Goal: Transaction & Acquisition: Purchase product/service

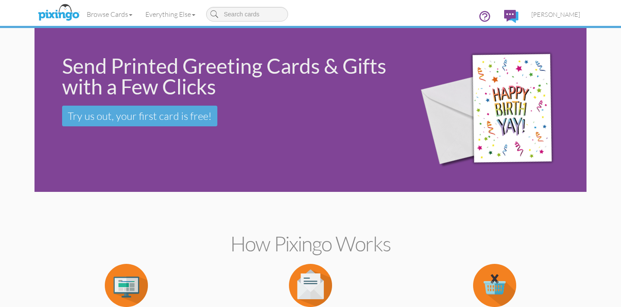
click at [181, 14] on link "Everything Else" at bounding box center [170, 14] width 63 height 22
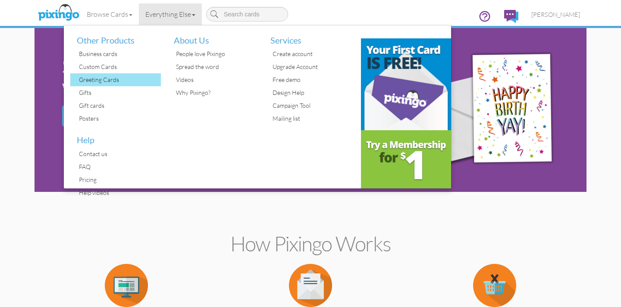
click at [114, 75] on div "Greeting Cards" at bounding box center [119, 79] width 84 height 13
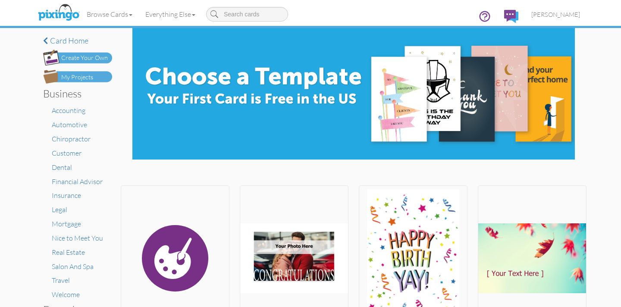
click at [88, 58] on div "Create Your Own" at bounding box center [84, 58] width 47 height 9
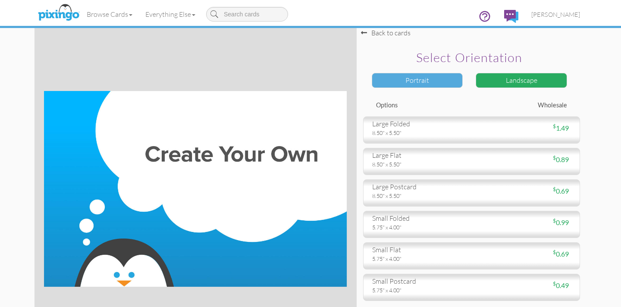
click at [407, 78] on div "Portrait" at bounding box center [417, 80] width 91 height 15
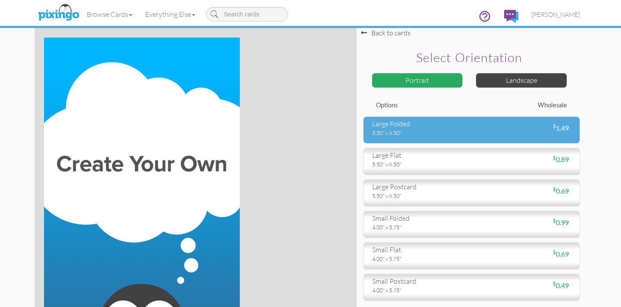
click at [429, 128] on div "large folded" at bounding box center [418, 124] width 93 height 10
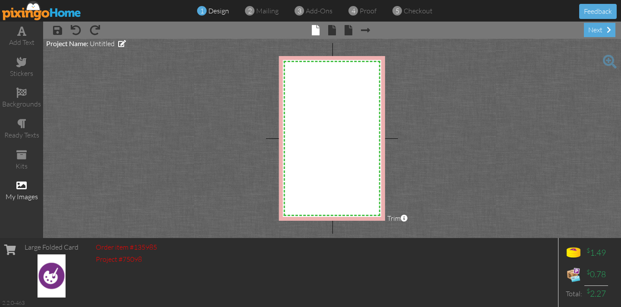
click at [26, 186] on span at bounding box center [21, 185] width 10 height 10
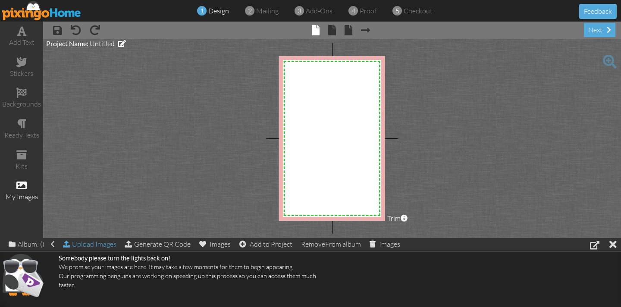
click at [97, 245] on div "Upload Images" at bounding box center [90, 244] width 54 height 13
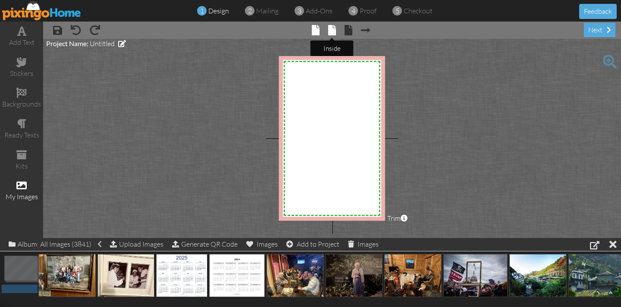
click at [331, 31] on span at bounding box center [332, 30] width 8 height 10
click at [332, 31] on span at bounding box center [332, 30] width 8 height 10
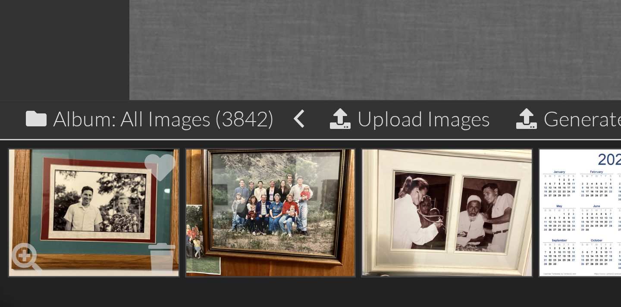
click at [30, 277] on img at bounding box center [31, 275] width 57 height 43
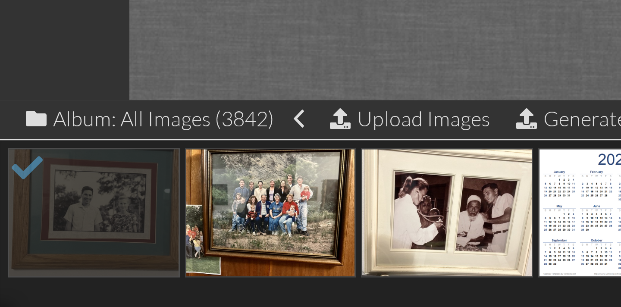
click at [74, 216] on project-studio-wrapper "X X X X X X X X X X X X X X X X X X X X X X X X X X X X X X X X X X X X X X X X…" at bounding box center [332, 138] width 578 height 199
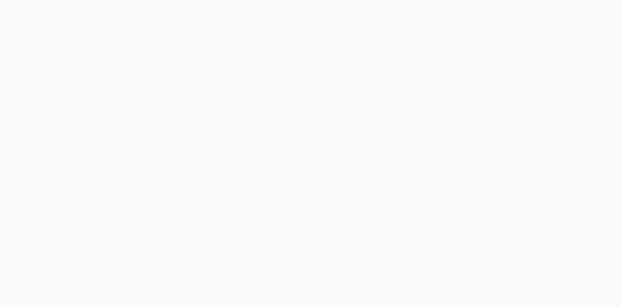
click at [217, 161] on body at bounding box center [310, 153] width 621 height 307
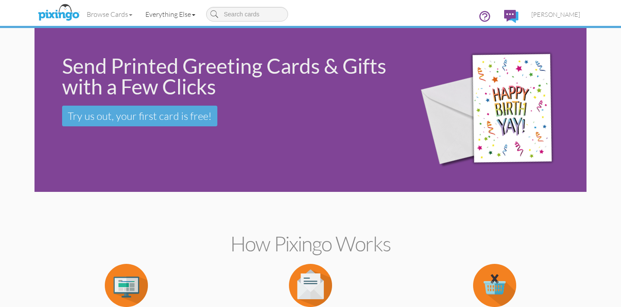
click at [170, 14] on link "Everything Else" at bounding box center [170, 14] width 63 height 22
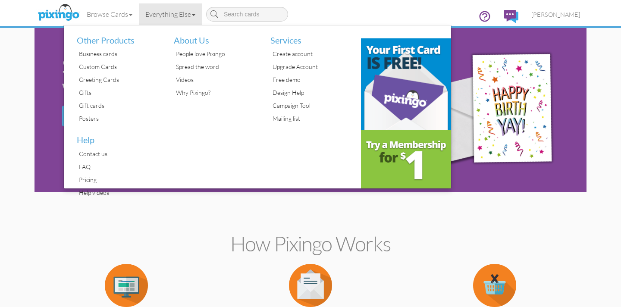
click at [170, 14] on link "Everything Else" at bounding box center [170, 14] width 63 height 22
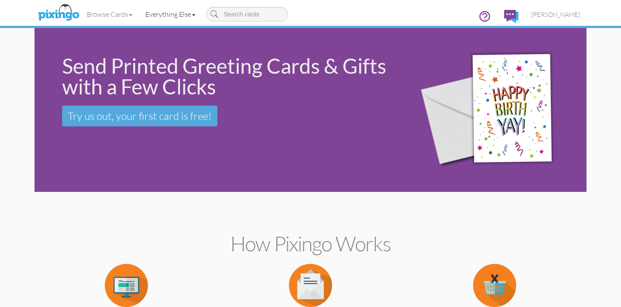
click at [170, 14] on link "Everything Else" at bounding box center [170, 14] width 63 height 22
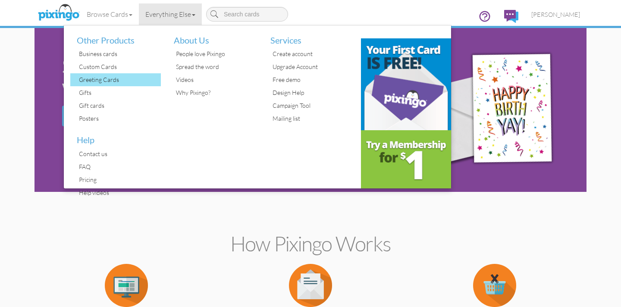
click at [103, 80] on div "Greeting Cards" at bounding box center [119, 79] width 84 height 13
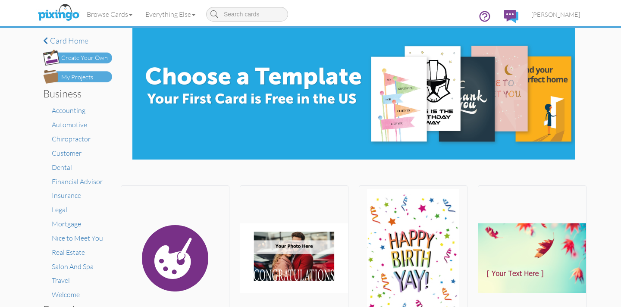
click at [84, 55] on div "Create Your Own" at bounding box center [84, 58] width 47 height 9
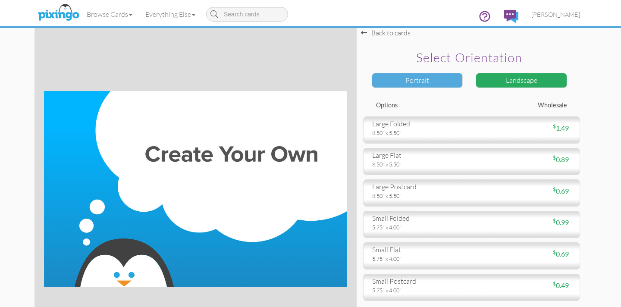
click at [419, 85] on div "Portrait" at bounding box center [417, 80] width 91 height 15
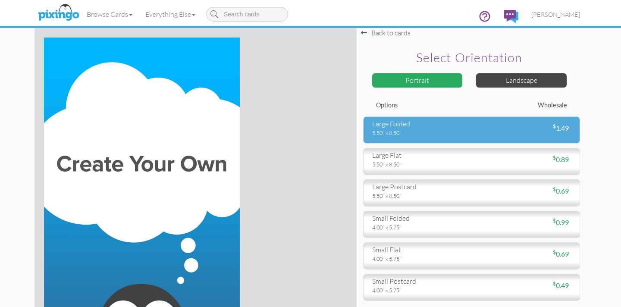
click at [423, 126] on div "large folded" at bounding box center [418, 124] width 93 height 10
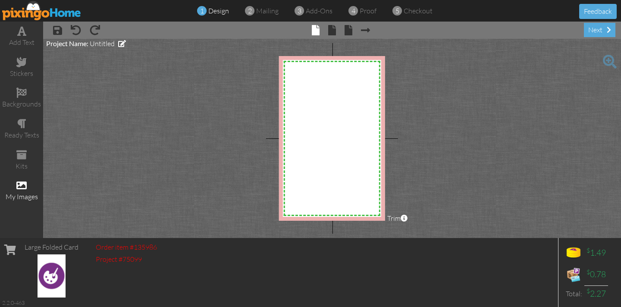
click at [22, 185] on span at bounding box center [21, 185] width 10 height 10
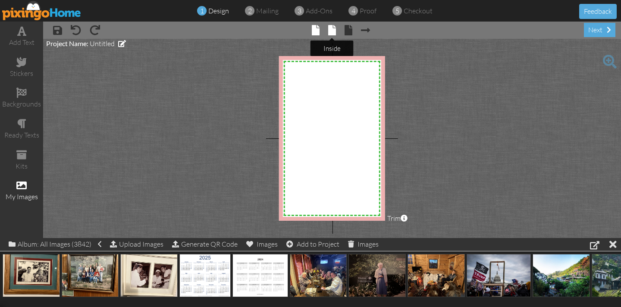
click at [329, 30] on span at bounding box center [332, 30] width 8 height 10
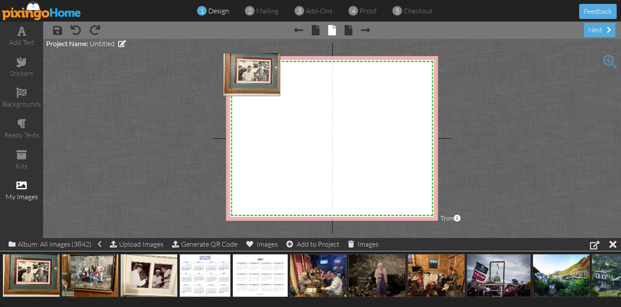
drag, startPoint x: 41, startPoint y: 269, endPoint x: 262, endPoint y: 69, distance: 298.1
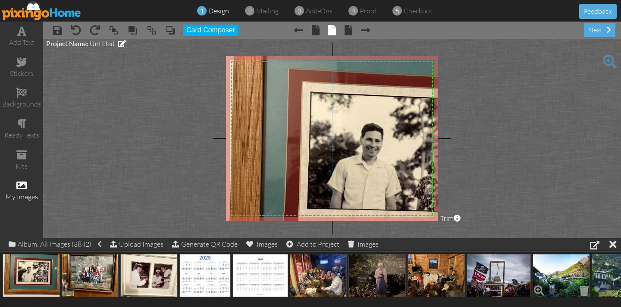
drag, startPoint x: 329, startPoint y: 132, endPoint x: 529, endPoint y: 291, distance: 255.2
click at [532, 238] on div "add text stickers backgrounds ready texts kits my images × save × undo × redo ×…" at bounding box center [310, 130] width 621 height 217
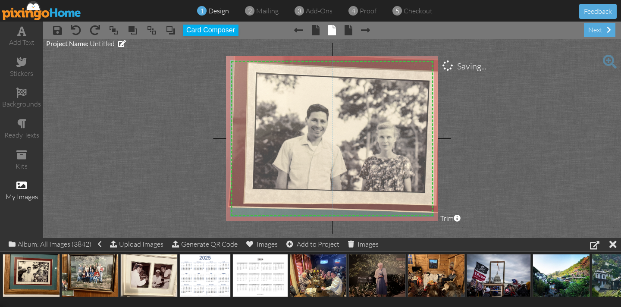
drag, startPoint x: 380, startPoint y: 153, endPoint x: 326, endPoint y: 133, distance: 57.3
click at [326, 133] on img at bounding box center [330, 154] width 322 height 241
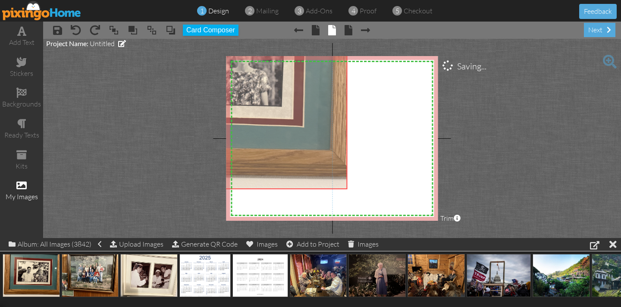
drag, startPoint x: 331, startPoint y: 128, endPoint x: 187, endPoint y: 42, distance: 167.0
click at [187, 42] on project-studio-wrapper "X X X X X X X X X X X X X X X X X X X X X X X X X X X X X X X X X X X X X X X X…" at bounding box center [332, 138] width 578 height 199
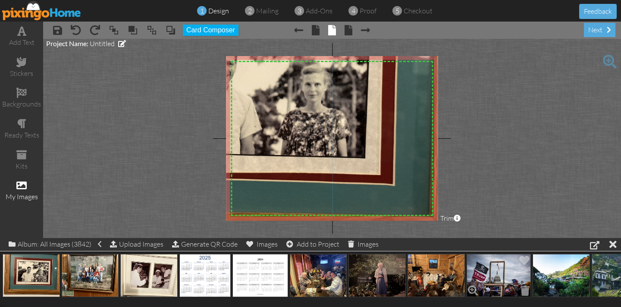
drag, startPoint x: 347, startPoint y: 190, endPoint x: 456, endPoint y: 241, distance: 120.3
click at [501, 238] on div "add text stickers backgrounds ready texts kits my images × save × undo × redo ×…" at bounding box center [310, 130] width 621 height 217
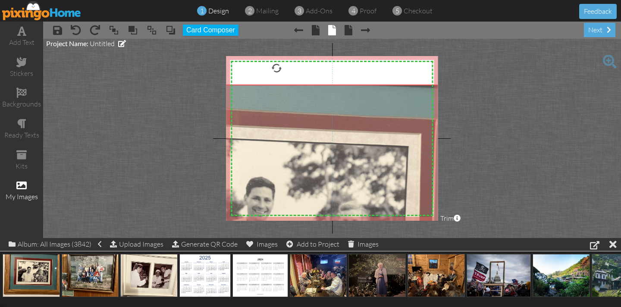
drag, startPoint x: 299, startPoint y: 164, endPoint x: 340, endPoint y: 280, distance: 123.3
click at [335, 238] on div "add text stickers backgrounds ready texts kits my images × save × undo × redo ×…" at bounding box center [310, 130] width 621 height 217
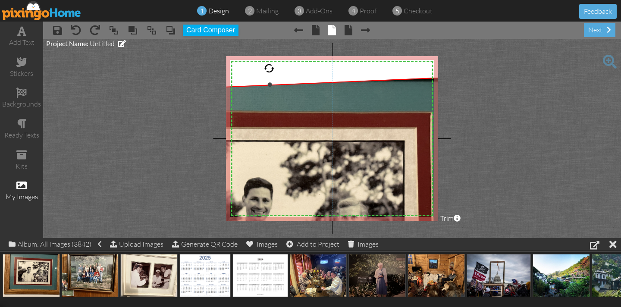
drag, startPoint x: 277, startPoint y: 66, endPoint x: 269, endPoint y: 68, distance: 7.5
click at [269, 68] on div at bounding box center [269, 68] width 11 height 11
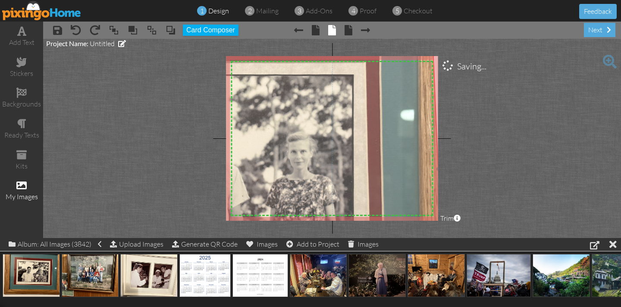
drag, startPoint x: 290, startPoint y: 145, endPoint x: 239, endPoint y: 79, distance: 83.4
click at [239, 79] on img at bounding box center [225, 178] width 439 height 337
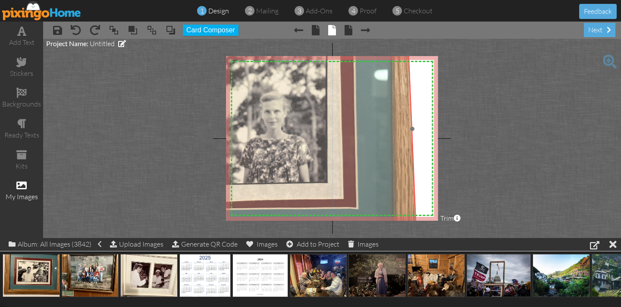
drag, startPoint x: 293, startPoint y: 119, endPoint x: 330, endPoint y: 98, distance: 42.1
click at [269, 85] on img at bounding box center [199, 138] width 439 height 337
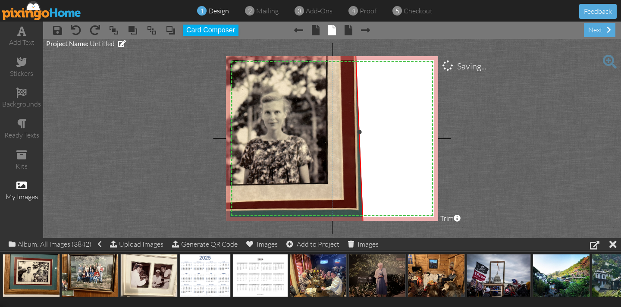
drag, startPoint x: 413, startPoint y: 129, endPoint x: 359, endPoint y: 128, distance: 53.1
click at [359, 128] on div "×" at bounding box center [174, 140] width 386 height 335
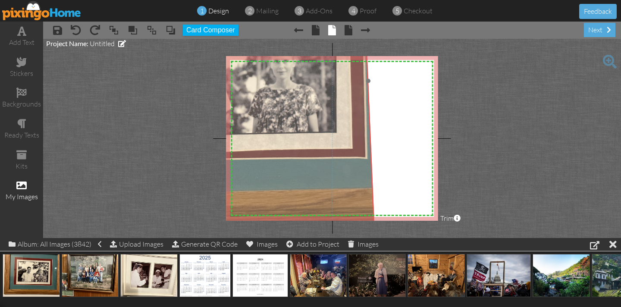
drag, startPoint x: 348, startPoint y: 127, endPoint x: 303, endPoint y: 78, distance: 67.2
click at [303, 75] on img at bounding box center [208, 87] width 439 height 337
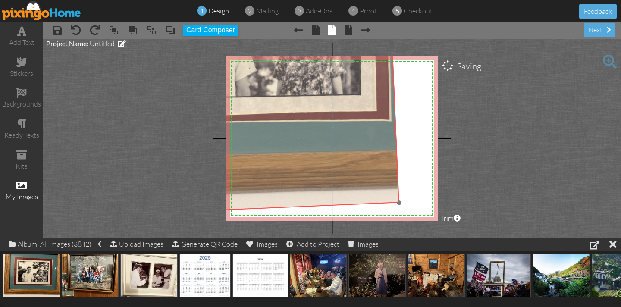
drag, startPoint x: 312, startPoint y: 125, endPoint x: 336, endPoint y: 88, distance: 44.6
click at [336, 88] on img at bounding box center [232, 50] width 439 height 337
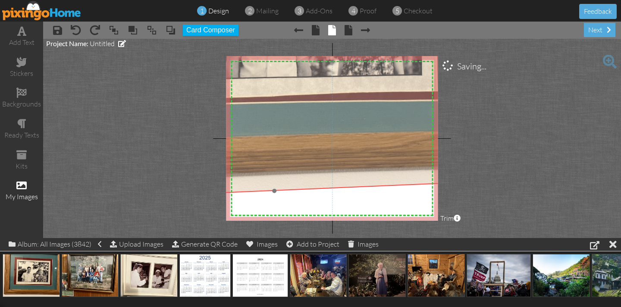
drag, startPoint x: 289, startPoint y: 164, endPoint x: 339, endPoint y: 149, distance: 52.0
click at [339, 149] on img at bounding box center [294, 30] width 439 height 337
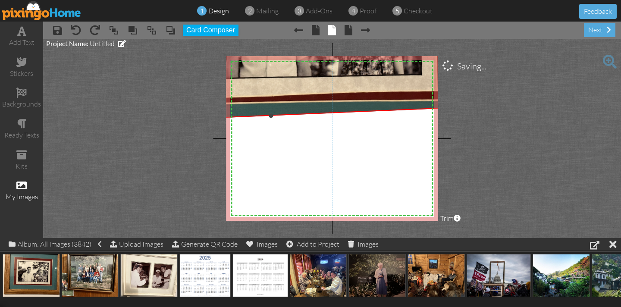
drag, startPoint x: 274, startPoint y: 189, endPoint x: 274, endPoint y: 116, distance: 73.8
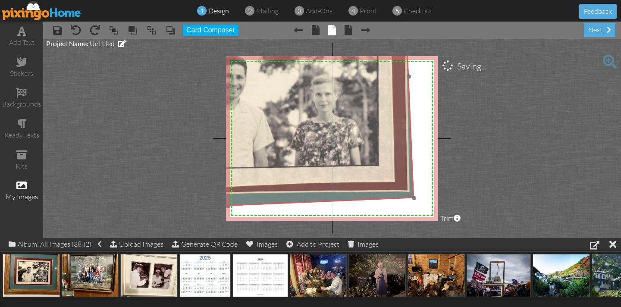
drag, startPoint x: 273, startPoint y: 105, endPoint x: 234, endPoint y: 196, distance: 98.8
click at [228, 193] on img at bounding box center [251, 121] width 439 height 337
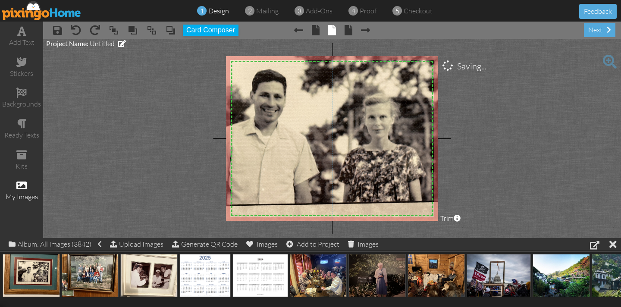
drag, startPoint x: 413, startPoint y: 197, endPoint x: 444, endPoint y: 223, distance: 40.4
click at [473, 238] on div "add text stickers backgrounds ready texts kits my images × save × undo × redo ×…" at bounding box center [310, 130] width 621 height 217
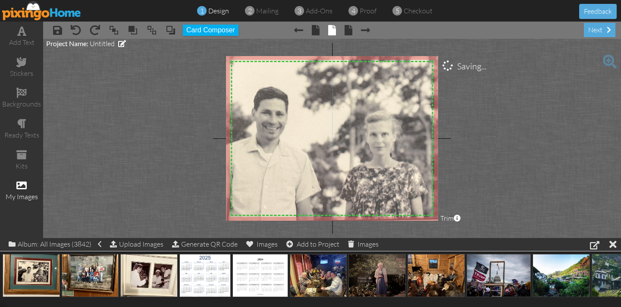
drag, startPoint x: 346, startPoint y: 175, endPoint x: 348, endPoint y: 192, distance: 17.3
click at [348, 192] on img at bounding box center [293, 165] width 522 height 401
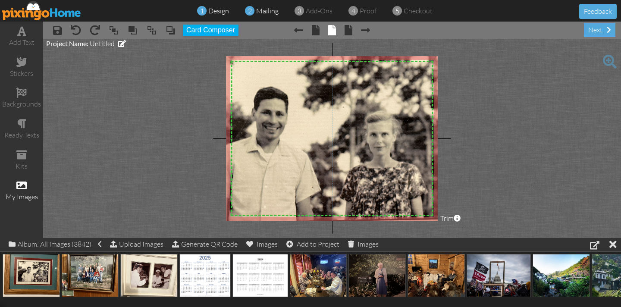
click at [264, 11] on span "mailing" at bounding box center [267, 10] width 22 height 9
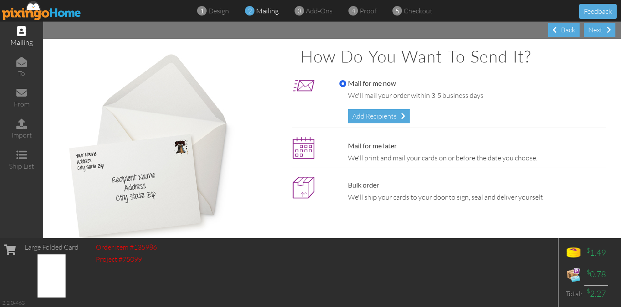
click at [381, 116] on div "Add Recipients" at bounding box center [379, 116] width 62 height 14
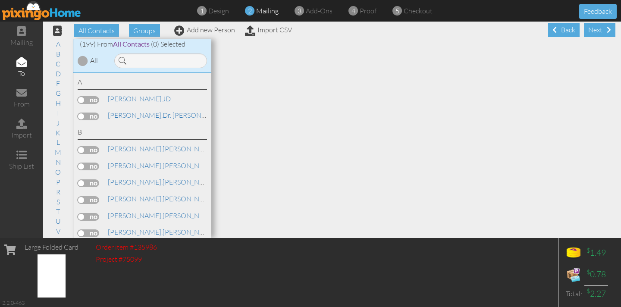
click at [147, 140] on div "B [PERSON_NAME] & [PERSON_NAME]" at bounding box center [142, 141] width 129 height 29
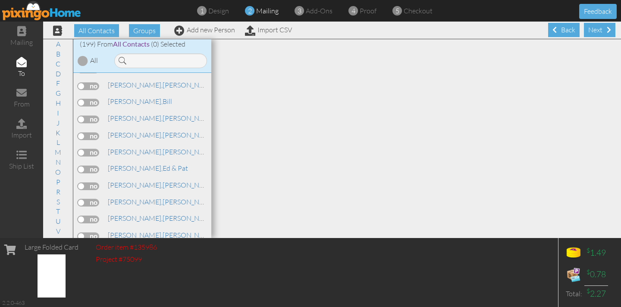
scroll to position [1651, 0]
click at [85, 182] on label at bounding box center [89, 186] width 22 height 8
click at [0, 0] on input "checkbox" at bounding box center [0, 0] width 0 height 0
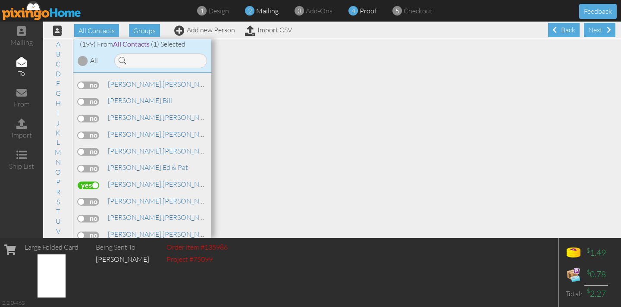
click at [374, 13] on span "proof" at bounding box center [368, 10] width 17 height 9
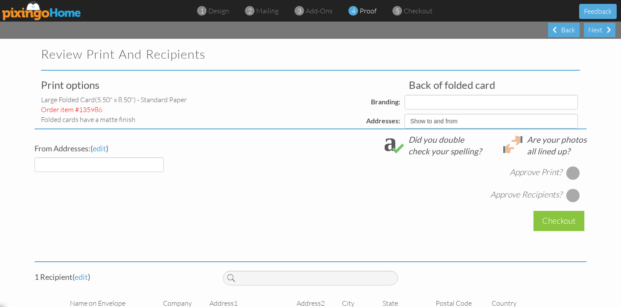
select select "object:1913"
select select "object:1912"
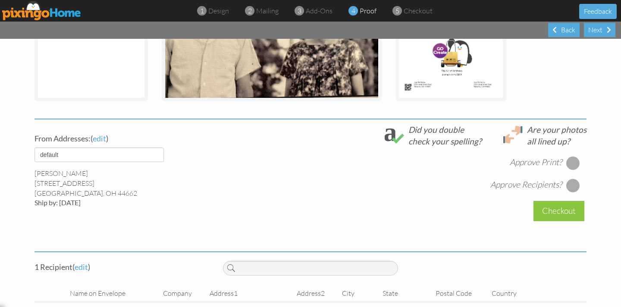
scroll to position [237, 0]
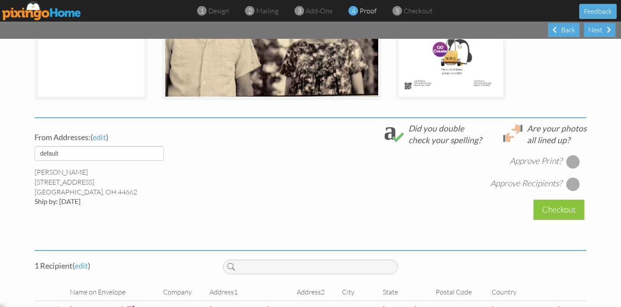
click at [574, 161] on div at bounding box center [574, 162] width 14 height 14
click at [574, 186] on div at bounding box center [574, 184] width 14 height 14
click at [557, 211] on div "Checkout" at bounding box center [559, 210] width 51 height 20
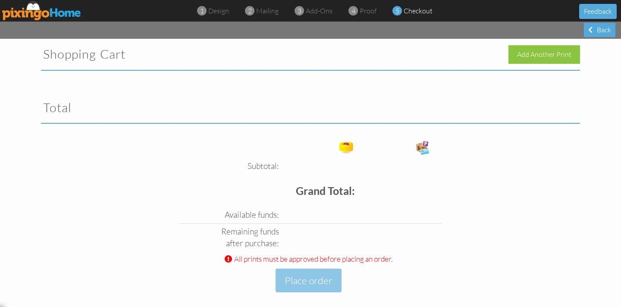
scroll to position [9, 0]
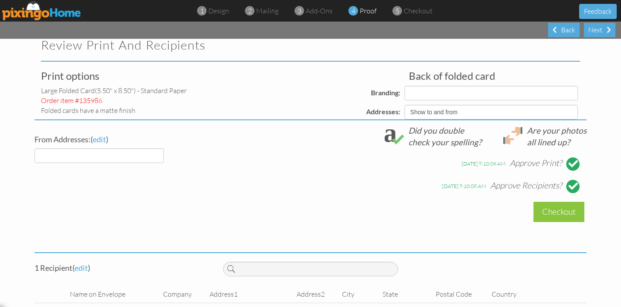
select select "object:1985"
select select "object:1983"
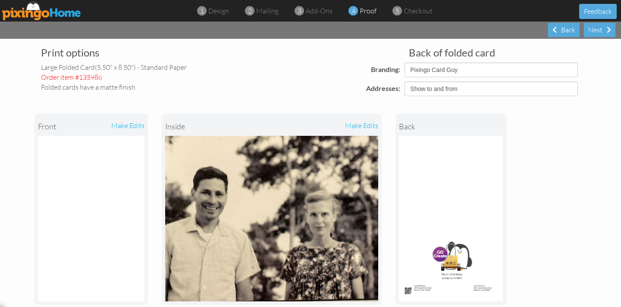
scroll to position [32, 0]
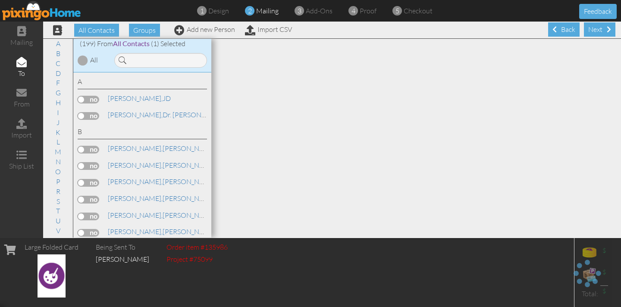
scroll to position [0, 0]
click at [352, 9] on span "4" at bounding box center [354, 11] width 4 height 10
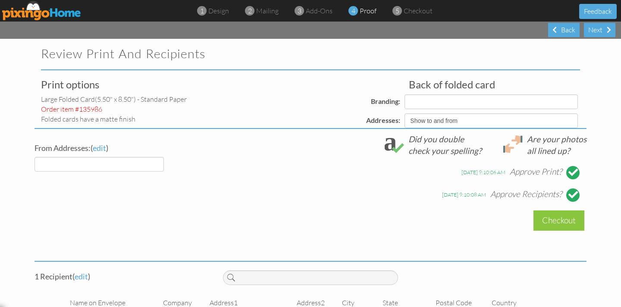
select select "object:2539"
select select "object:2538"
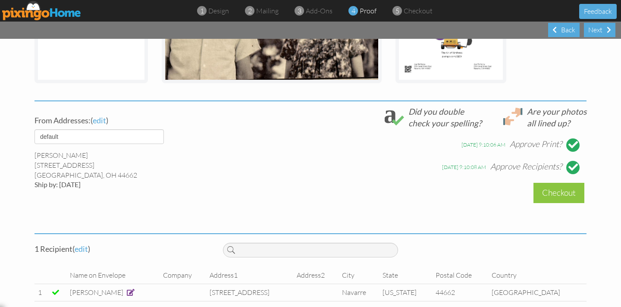
scroll to position [255, 0]
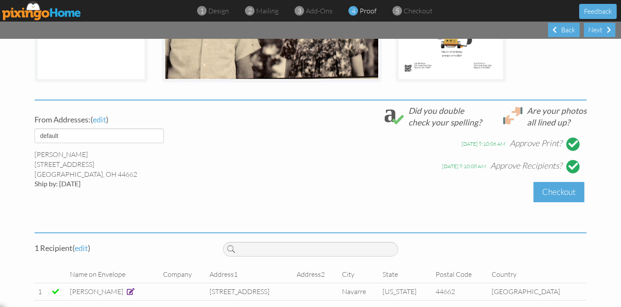
click at [574, 193] on div "Checkout" at bounding box center [559, 192] width 51 height 20
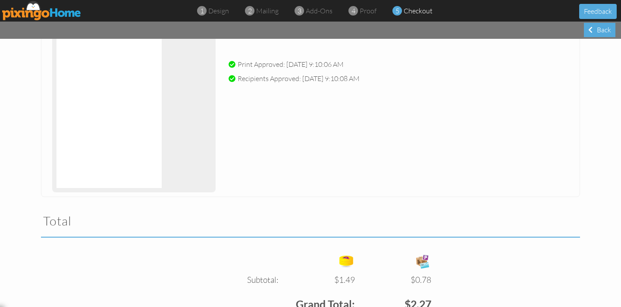
scroll to position [249, 0]
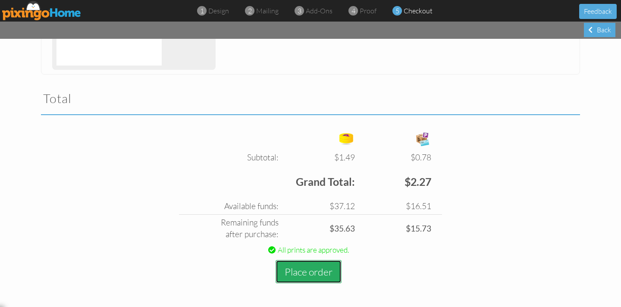
click at [293, 273] on button "Place order" at bounding box center [309, 272] width 66 height 24
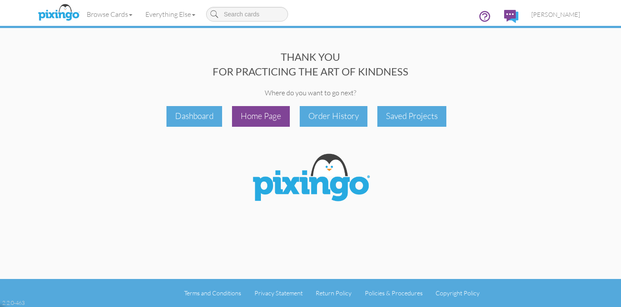
click at [267, 120] on div "Home Page" at bounding box center [261, 116] width 58 height 20
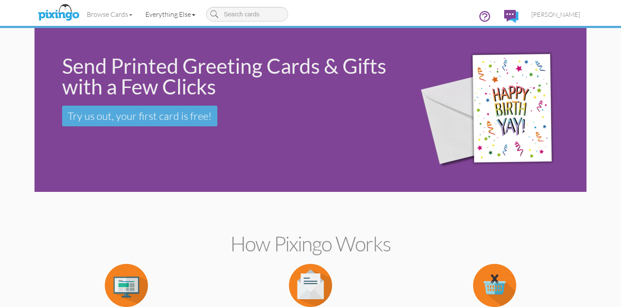
click at [181, 16] on link "Everything Else" at bounding box center [170, 14] width 63 height 22
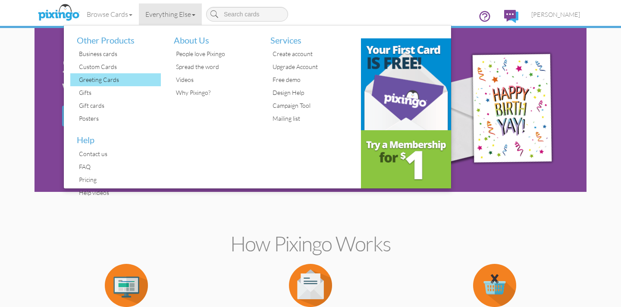
click at [103, 82] on div "Greeting Cards" at bounding box center [119, 79] width 84 height 13
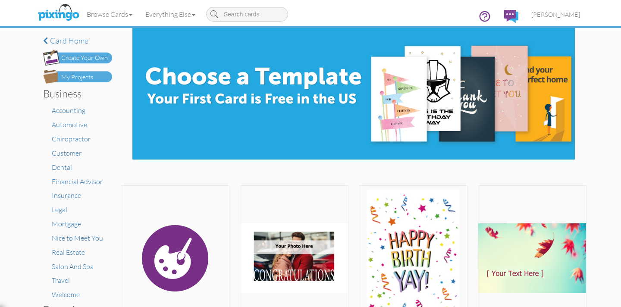
click at [99, 60] on div "Create Your Own" at bounding box center [84, 58] width 47 height 9
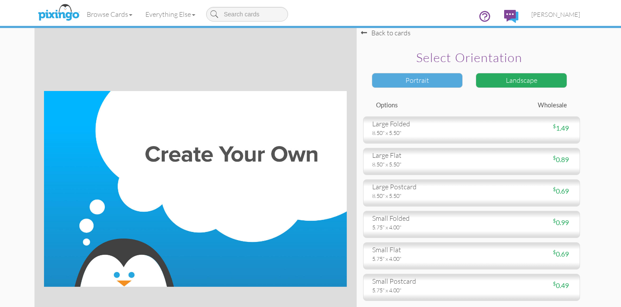
click at [414, 83] on div "Portrait" at bounding box center [417, 80] width 91 height 15
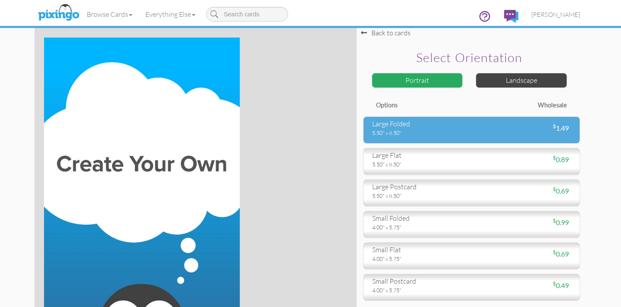
click at [421, 126] on div "large folded" at bounding box center [418, 124] width 93 height 10
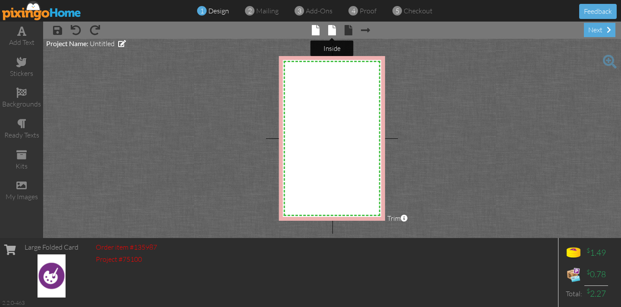
click at [331, 31] on span at bounding box center [332, 30] width 8 height 10
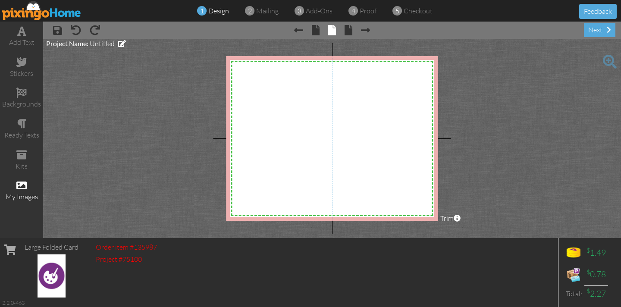
click at [22, 185] on span at bounding box center [21, 185] width 10 height 10
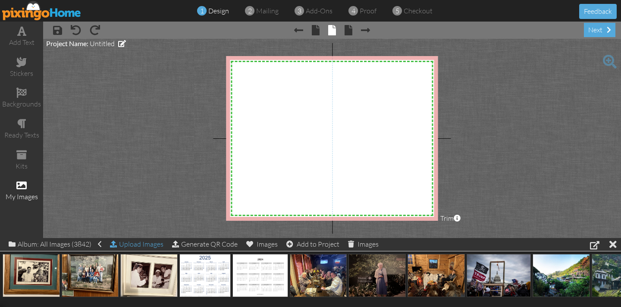
click at [133, 243] on div "Upload Images" at bounding box center [137, 244] width 54 height 13
click at [59, 246] on div "Album: All Images (3842)" at bounding box center [55, 244] width 93 height 12
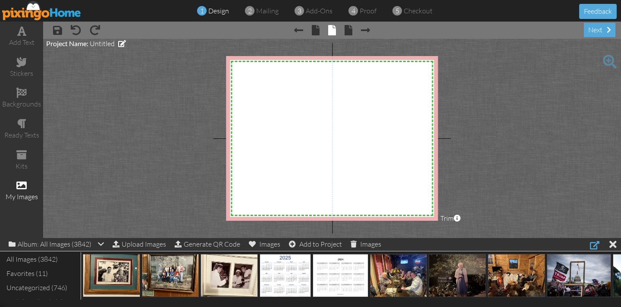
click at [595, 244] on div at bounding box center [594, 245] width 9 height 10
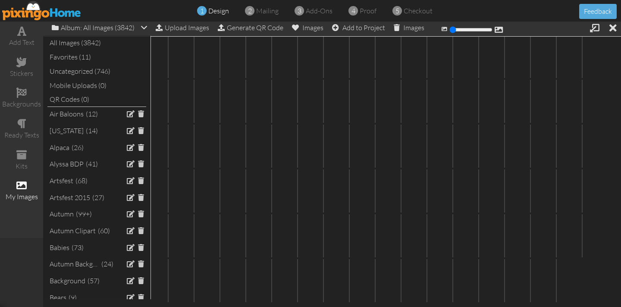
scroll to position [2304, 0]
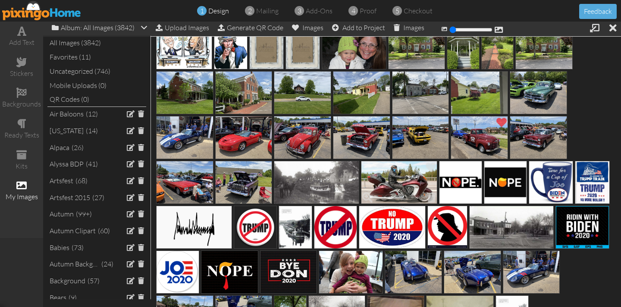
click at [387, 182] on img at bounding box center [399, 182] width 76 height 43
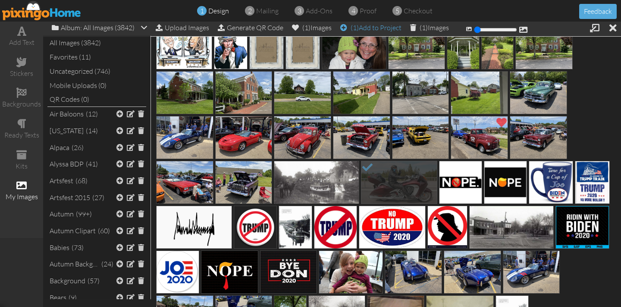
click at [372, 27] on div "(1) Add to Project" at bounding box center [370, 28] width 61 height 12
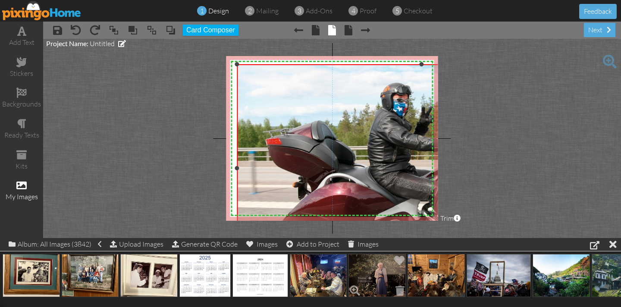
drag, startPoint x: 321, startPoint y: 111, endPoint x: 382, endPoint y: 266, distance: 166.8
click at [384, 238] on div "add text stickers backgrounds ready texts kits my images × save × undo × redo ×…" at bounding box center [310, 130] width 621 height 217
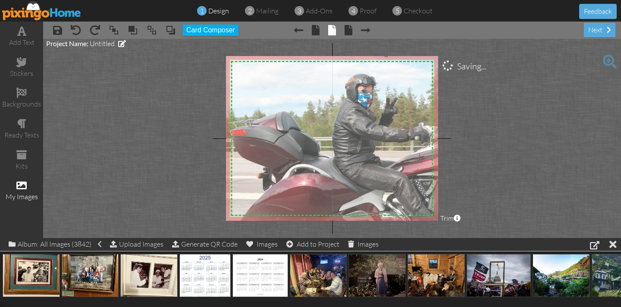
drag, startPoint x: 351, startPoint y: 202, endPoint x: 317, endPoint y: 195, distance: 35.4
click at [317, 195] on img at bounding box center [387, 159] width 370 height 208
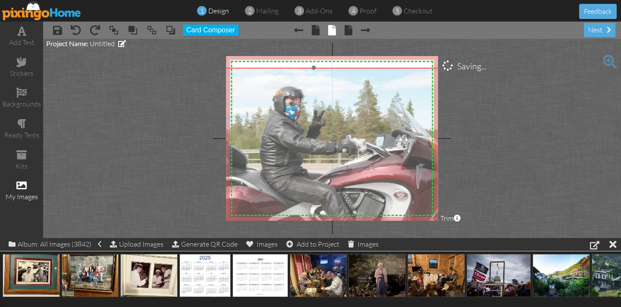
drag, startPoint x: 323, startPoint y: 187, endPoint x: 250, endPoint y: 198, distance: 73.4
click at [250, 197] on img at bounding box center [314, 172] width 370 height 208
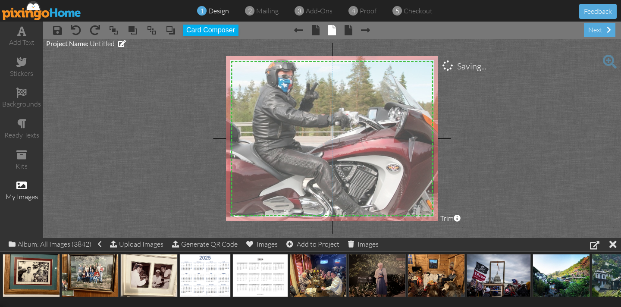
drag, startPoint x: 239, startPoint y: 176, endPoint x: 236, endPoint y: 162, distance: 14.6
click at [236, 162] on img at bounding box center [307, 145] width 370 height 208
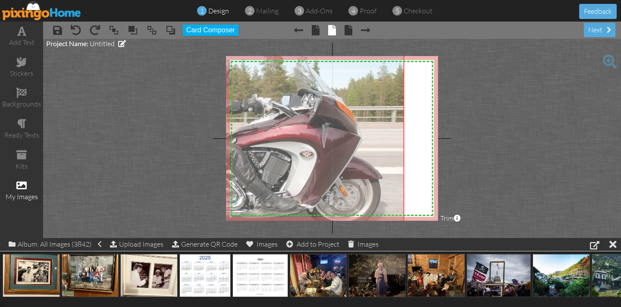
drag, startPoint x: 282, startPoint y: 179, endPoint x: 200, endPoint y: 165, distance: 83.6
click at [200, 165] on project-studio-wrapper "X X X X X X X X X X X X X X X X X X X X X X X X X X X X X X X X X X X X X X X X…" at bounding box center [332, 138] width 578 height 199
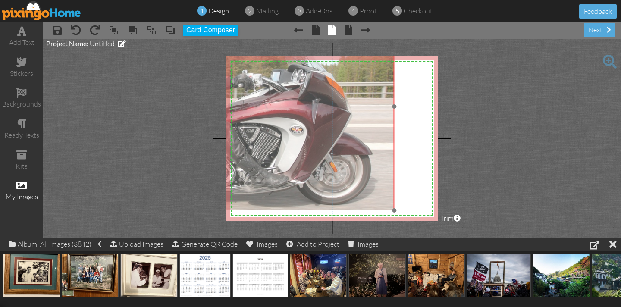
drag, startPoint x: 280, startPoint y: 182, endPoint x: 286, endPoint y: 167, distance: 16.5
click at [270, 160] on img at bounding box center [210, 107] width 370 height 208
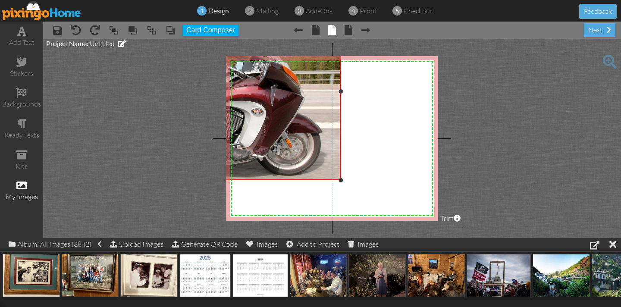
drag, startPoint x: 396, startPoint y: 211, endPoint x: 298, endPoint y: 182, distance: 102.0
click at [299, 180] on div "×" at bounding box center [183, 91] width 316 height 177
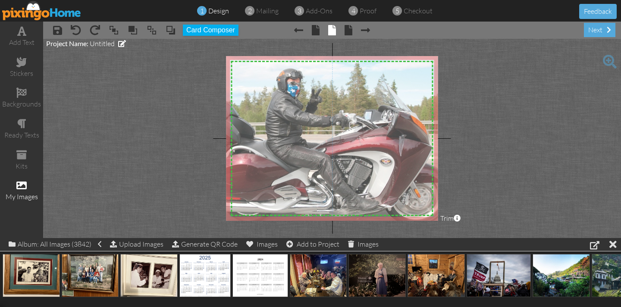
drag, startPoint x: 311, startPoint y: 147, endPoint x: 427, endPoint y: 187, distance: 123.0
click at [427, 187] on img at bounding box center [312, 141] width 316 height 177
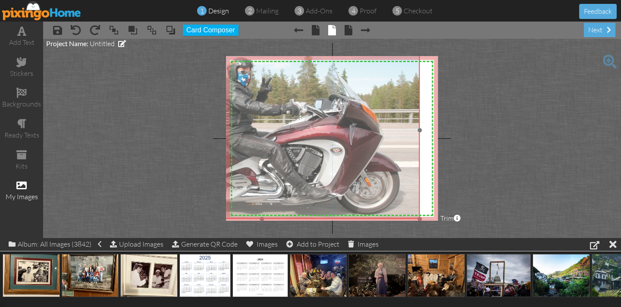
drag, startPoint x: 336, startPoint y: 164, endPoint x: 302, endPoint y: 177, distance: 36.3
click at [286, 153] on img at bounding box center [262, 129] width 316 height 177
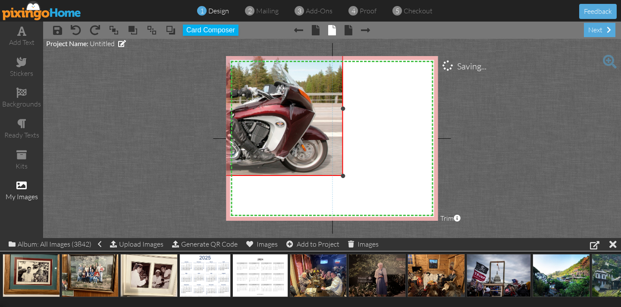
drag, startPoint x: 419, startPoint y: 217, endPoint x: 343, endPoint y: 170, distance: 89.8
click at [355, 174] on div "X X X X X X X X X X X X X X X X X X X X X X X X X X X X X X X X X X X X X X X X…" at bounding box center [332, 138] width 212 height 165
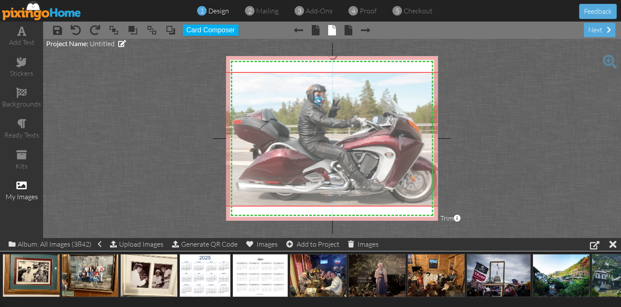
drag, startPoint x: 331, startPoint y: 164, endPoint x: 441, endPoint y: 193, distance: 113.2
click at [441, 194] on project-studio-wrapper "X X X X X X X X X X X X X X X X X X X X X X X X X X X X X X X X X X X X X X X X…" at bounding box center [332, 138] width 578 height 199
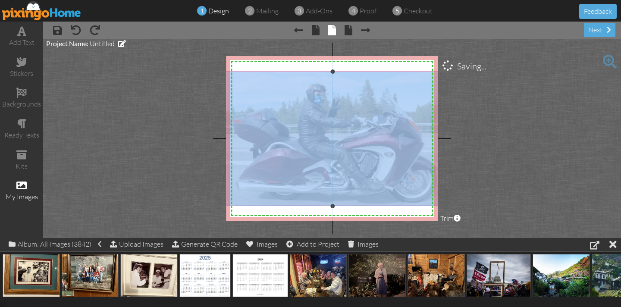
drag, startPoint x: 441, startPoint y: 193, endPoint x: 432, endPoint y: 193, distance: 8.6
click at [433, 194] on project-studio-wrapper "X X X X X X X X X X X X X X X X X X X X X X X X X X X X X X X X X X X X X X X X…" at bounding box center [332, 138] width 578 height 199
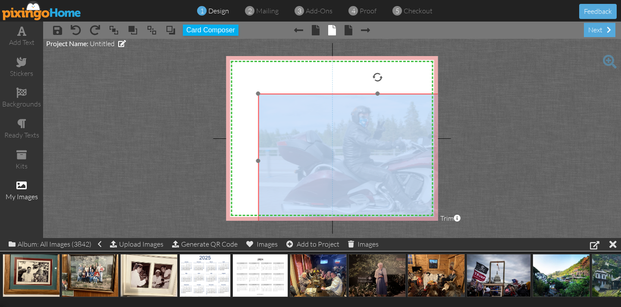
drag, startPoint x: 318, startPoint y: 160, endPoint x: 331, endPoint y: 158, distance: 12.7
click at [360, 178] on img at bounding box center [377, 161] width 239 height 134
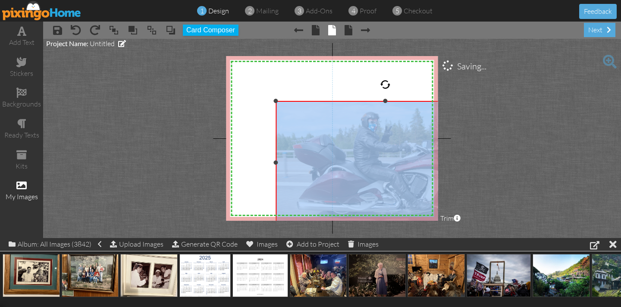
drag, startPoint x: 256, startPoint y: 90, endPoint x: 271, endPoint y: 102, distance: 19.9
click at [270, 101] on div "X X X X X X X X X X X X X X X X X X X X X X X X X X X X X X X X X X X X X X X X…" at bounding box center [332, 138] width 212 height 165
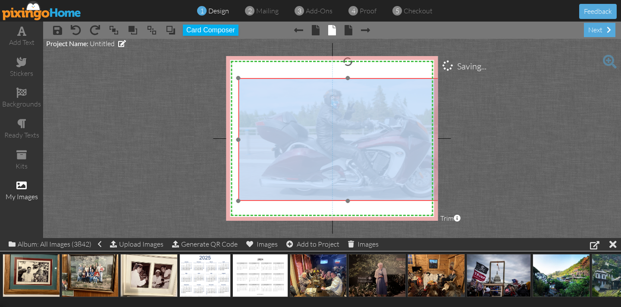
drag, startPoint x: 312, startPoint y: 132, endPoint x: 274, endPoint y: 110, distance: 43.1
click at [276, 110] on img at bounding box center [347, 139] width 219 height 123
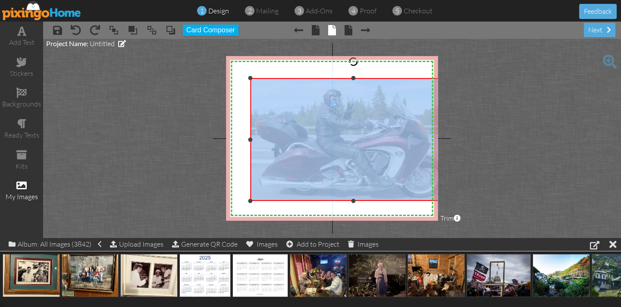
drag, startPoint x: 239, startPoint y: 139, endPoint x: 251, endPoint y: 141, distance: 12.2
click at [251, 141] on div at bounding box center [250, 140] width 4 height 4
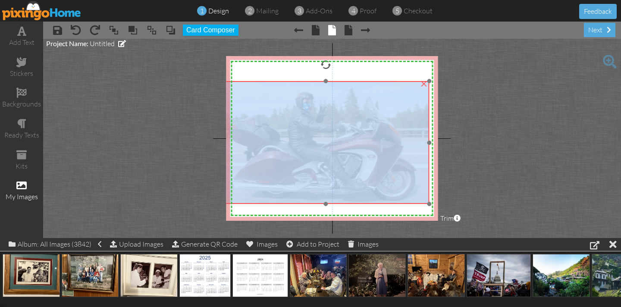
drag, startPoint x: 316, startPoint y: 129, endPoint x: 311, endPoint y: 130, distance: 5.2
click at [289, 132] on img at bounding box center [319, 142] width 219 height 123
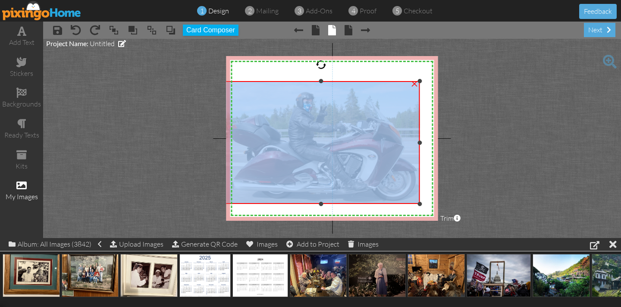
drag, startPoint x: 430, startPoint y: 142, endPoint x: 420, endPoint y: 142, distance: 9.9
click at [419, 142] on div at bounding box center [420, 143] width 4 height 4
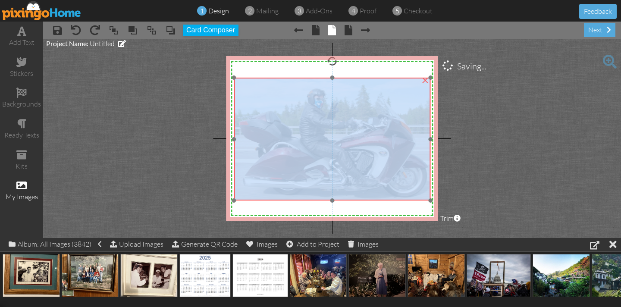
drag, startPoint x: 338, startPoint y: 141, endPoint x: 351, endPoint y: 137, distance: 13.0
click at [350, 137] on img at bounding box center [331, 139] width 219 height 123
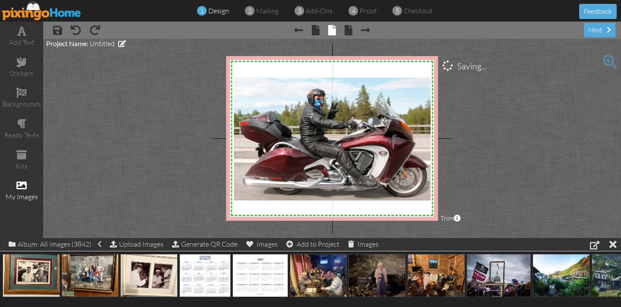
click at [181, 127] on project-studio-wrapper "X X X X X X X X X X X X X X X X X X X X X X X X X X X X X X X X X X X X X X X X…" at bounding box center [332, 138] width 578 height 199
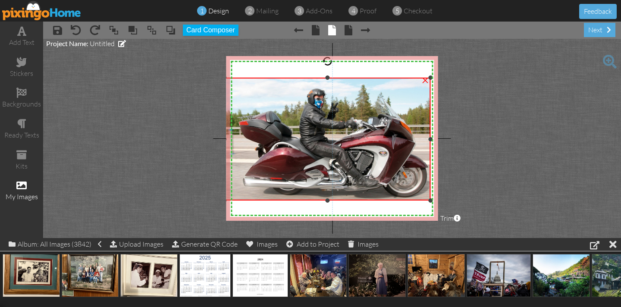
drag, startPoint x: 233, startPoint y: 139, endPoint x: 229, endPoint y: 142, distance: 5.2
click at [224, 141] on project-studio-wrapper "X X X X X X X X X X X X X X X X X X X X X X X X X X X X X X X X X X X X X X X X…" at bounding box center [332, 138] width 578 height 199
drag, startPoint x: 432, startPoint y: 139, endPoint x: 443, endPoint y: 140, distance: 11.3
click at [443, 140] on project-studio-wrapper "X X X X X X X X X X X X X X X X X X X X X X X X X X X X X X X X X X X X X X X X…" at bounding box center [332, 138] width 578 height 199
click at [22, 90] on span at bounding box center [21, 93] width 10 height 10
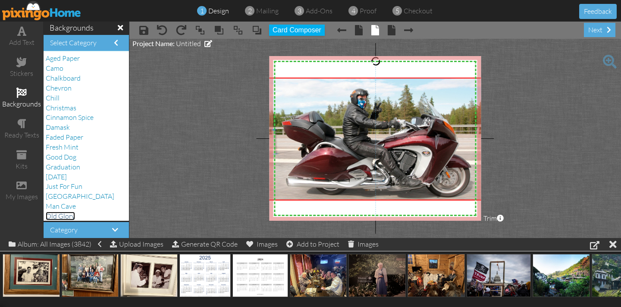
click at [63, 216] on span "Old Glory" at bounding box center [60, 216] width 29 height 9
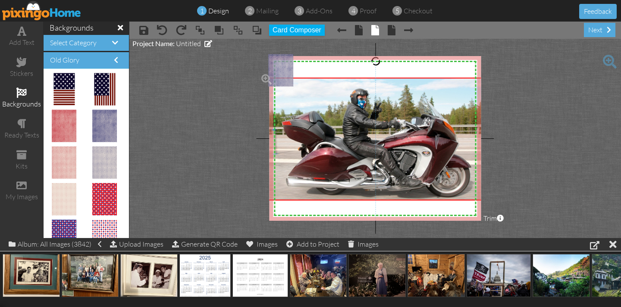
drag, startPoint x: 113, startPoint y: 126, endPoint x: 284, endPoint y: 70, distance: 179.7
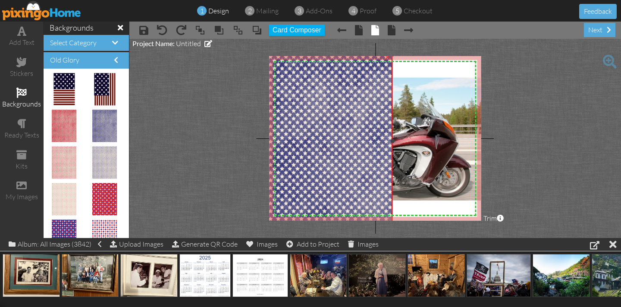
drag, startPoint x: 312, startPoint y: 122, endPoint x: 578, endPoint y: 210, distance: 281.0
click at [618, 224] on project-studio-wrapper "X X X X X X X X X X X X X X X X X X X X X X X X X X X X X X X X X X X X X X X X…" at bounding box center [375, 138] width 492 height 199
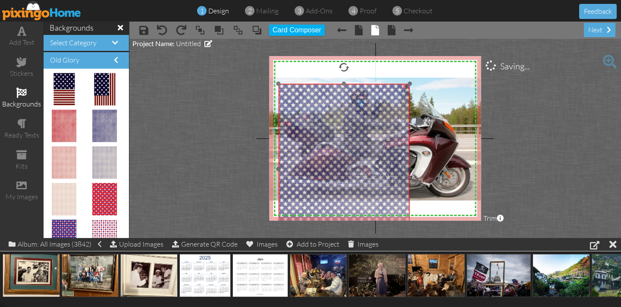
drag, startPoint x: 317, startPoint y: 125, endPoint x: 332, endPoint y: 145, distance: 24.7
click at [334, 151] on img at bounding box center [344, 169] width 132 height 170
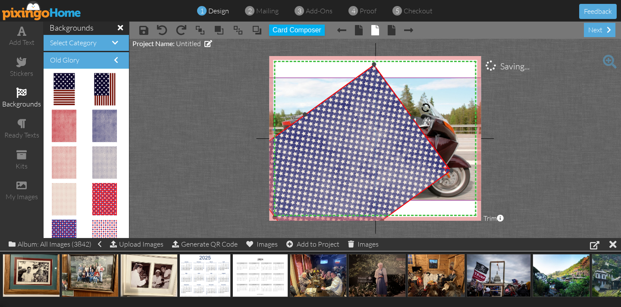
drag, startPoint x: 343, startPoint y: 64, endPoint x: 454, endPoint y: 88, distance: 113.4
click at [454, 88] on div "X X X X X X X X X X X X X X X X X X X X X X X X X X X X X X X X X X X X X X X X…" at bounding box center [375, 138] width 212 height 165
click at [425, 108] on div at bounding box center [426, 108] width 15 height 15
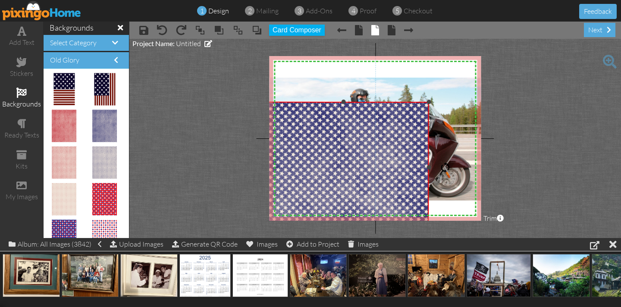
drag, startPoint x: 425, startPoint y: 107, endPoint x: 484, endPoint y: 167, distance: 83.6
click at [485, 167] on project-studio-wrapper "X X X X X X X X X X X X X X X X X X X X X X X X X X X X X X X X X X X X X X X X…" at bounding box center [375, 138] width 492 height 199
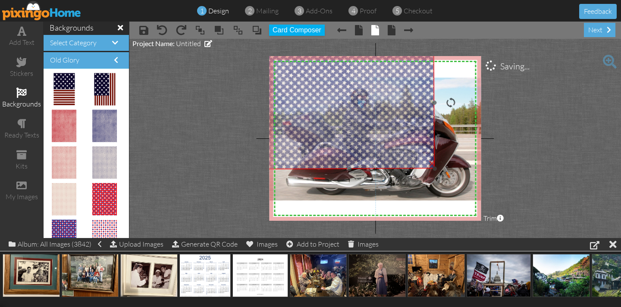
drag, startPoint x: 282, startPoint y: 179, endPoint x: 288, endPoint y: 114, distance: 64.5
click at [288, 114] on img at bounding box center [349, 103] width 171 height 132
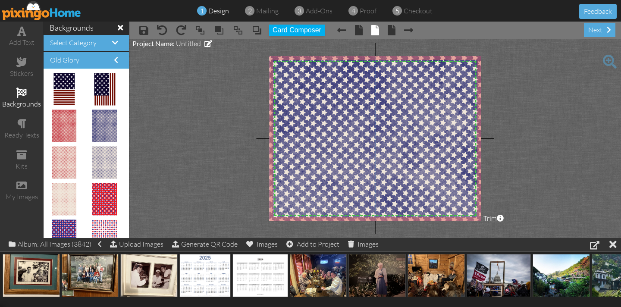
drag, startPoint x: 434, startPoint y: 167, endPoint x: 501, endPoint y: 202, distance: 75.5
click at [505, 203] on project-studio-wrapper "X X X X X X X X X X X X X X X X X X X X X X X X X X X X X X X X X X X X X X X X…" at bounding box center [375, 138] width 492 height 199
click at [256, 31] on span at bounding box center [257, 30] width 10 height 13
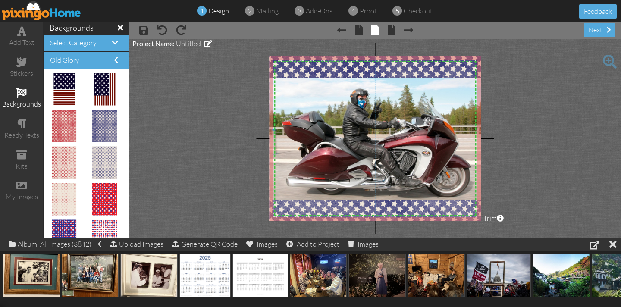
click at [240, 77] on project-studio-wrapper "X X X X X X X X X X X X X X X X X X X X X X X X X X X X X X X X X X X X X X X X…" at bounding box center [375, 138] width 492 height 199
click at [268, 12] on span "mailing" at bounding box center [267, 10] width 22 height 9
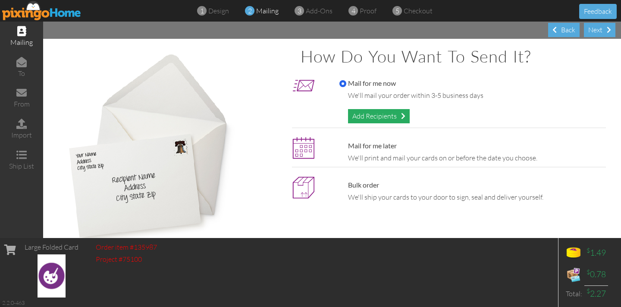
click at [362, 115] on div "Add Recipients" at bounding box center [379, 116] width 62 height 14
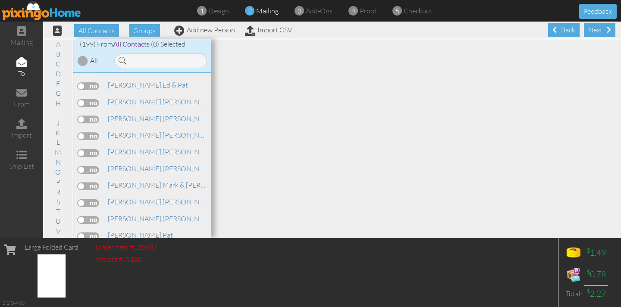
scroll to position [1731, 0]
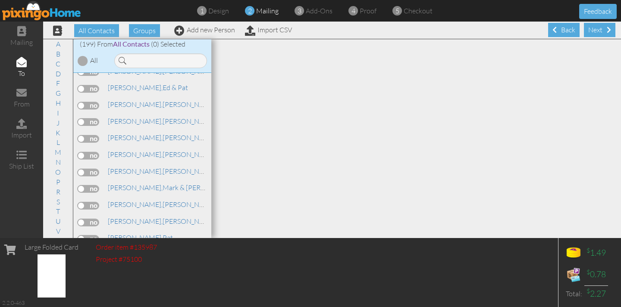
click at [93, 102] on label at bounding box center [89, 106] width 22 height 8
click at [0, 0] on input "checkbox" at bounding box center [0, 0] width 0 height 0
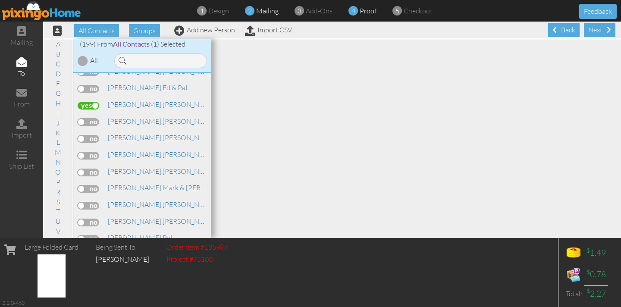
click at [357, 12] on span at bounding box center [353, 11] width 9 height 17
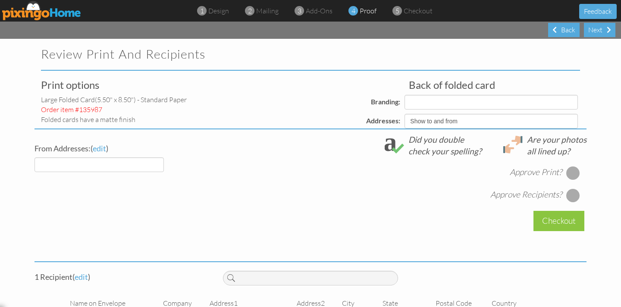
select select "object:5892"
select select "object:5891"
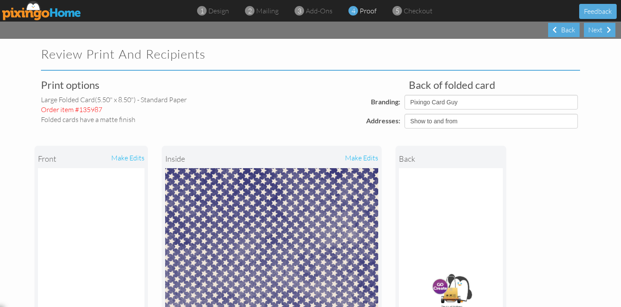
click at [358, 156] on div "make edits" at bounding box center [325, 158] width 107 height 19
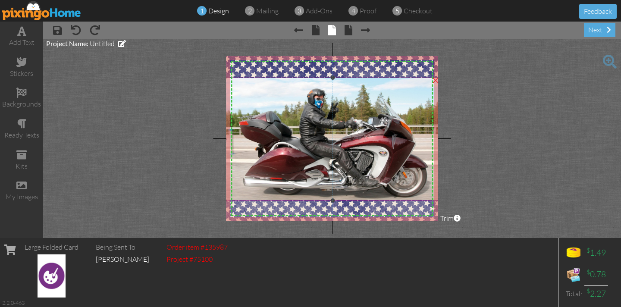
click at [347, 160] on img at bounding box center [331, 139] width 219 height 123
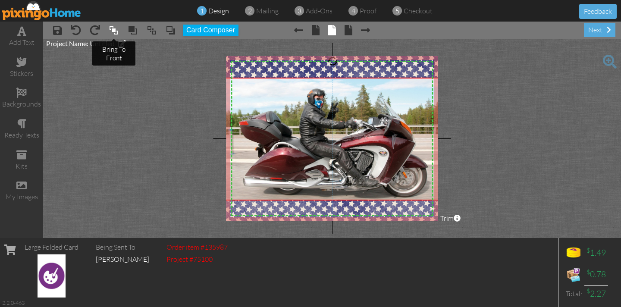
click at [113, 33] on span at bounding box center [114, 30] width 10 height 13
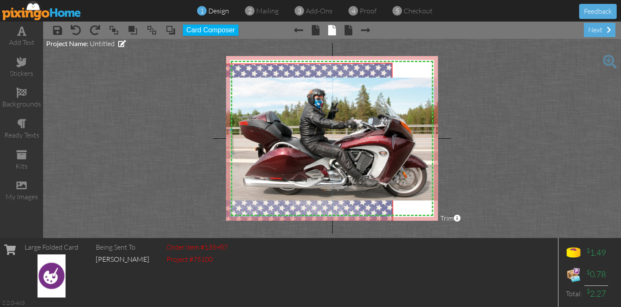
drag, startPoint x: 284, startPoint y: 68, endPoint x: 215, endPoint y: 94, distance: 74.1
click at [215, 94] on project-studio-wrapper "X X X X X X X X X X X X X X X X X X X X X X X X X X X X X X X X X X X X X X X X…" at bounding box center [332, 138] width 578 height 199
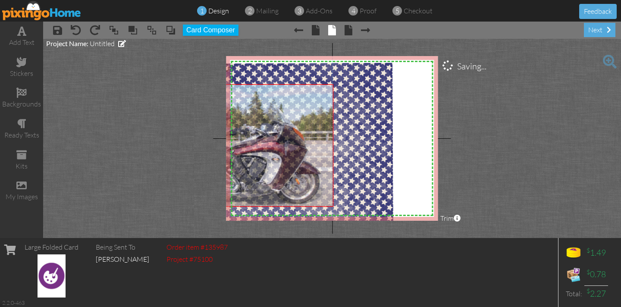
drag, startPoint x: 268, startPoint y: 106, endPoint x: 190, endPoint y: 116, distance: 79.2
click at [161, 113] on project-studio-wrapper "X X X X X X X X X X X X X X X X X X X X X X X X X X X X X X X X X X X X X X X X…" at bounding box center [332, 138] width 578 height 199
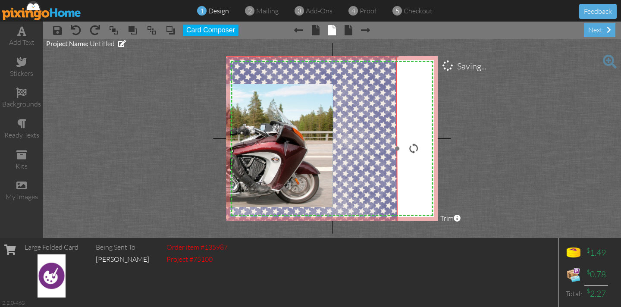
drag, startPoint x: 381, startPoint y: 114, endPoint x: 385, endPoint y: 109, distance: 6.7
click at [385, 109] on img at bounding box center [276, 149] width 243 height 188
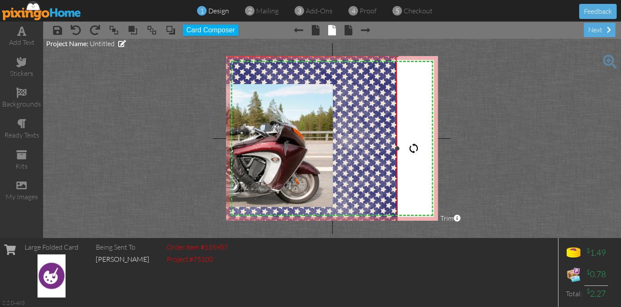
click at [413, 148] on div at bounding box center [414, 148] width 10 height 10
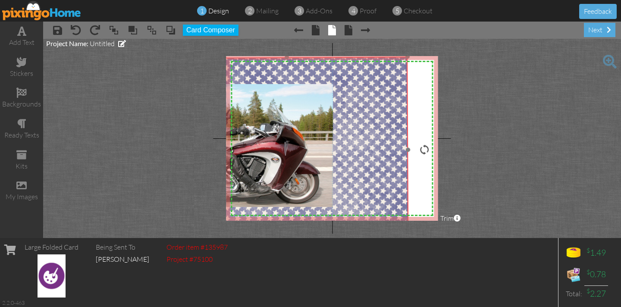
drag, startPoint x: 367, startPoint y: 146, endPoint x: 378, endPoint y: 148, distance: 10.9
click at [378, 148] on img at bounding box center [287, 151] width 243 height 188
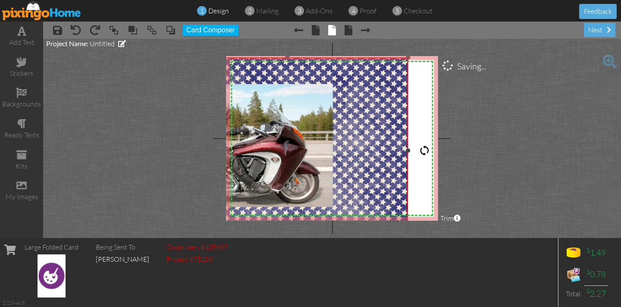
click at [425, 150] on div at bounding box center [424, 150] width 10 height 10
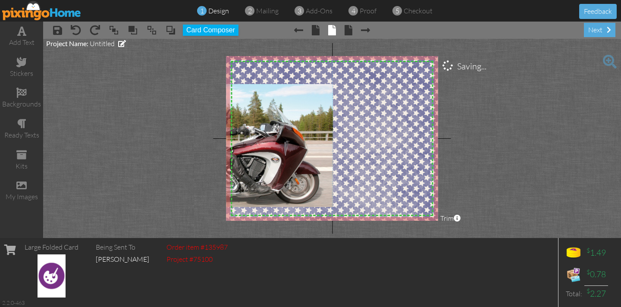
drag, startPoint x: 386, startPoint y: 152, endPoint x: 413, endPoint y: 151, distance: 26.8
click at [419, 149] on img at bounding box center [321, 147] width 242 height 187
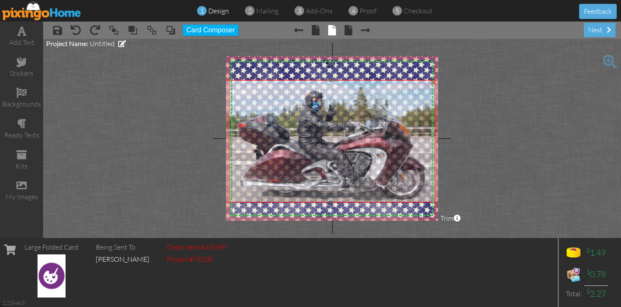
drag, startPoint x: 285, startPoint y: 153, endPoint x: 391, endPoint y: 148, distance: 105.4
click at [391, 148] on img at bounding box center [329, 141] width 219 height 123
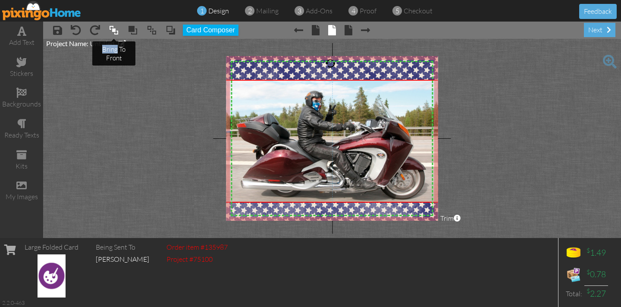
click at [119, 31] on span at bounding box center [114, 30] width 10 height 13
click at [265, 13] on span "mailing" at bounding box center [267, 10] width 22 height 9
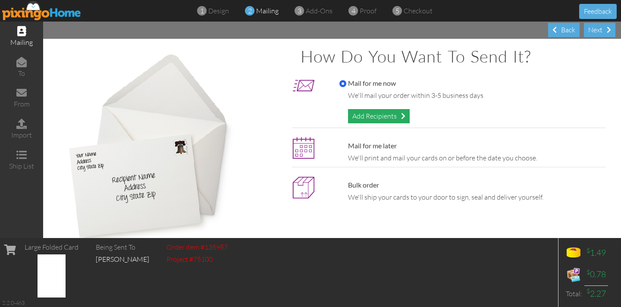
click at [363, 117] on div "Add Recipients" at bounding box center [379, 116] width 62 height 14
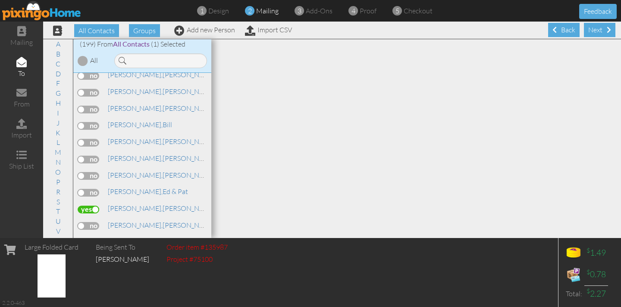
scroll to position [1624, 0]
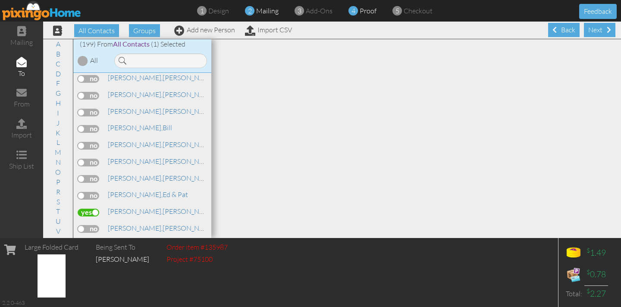
click at [364, 12] on span "proof" at bounding box center [368, 10] width 17 height 9
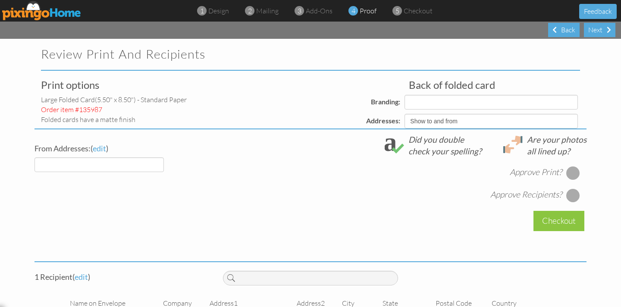
select select "object:6529"
select select "object:6531"
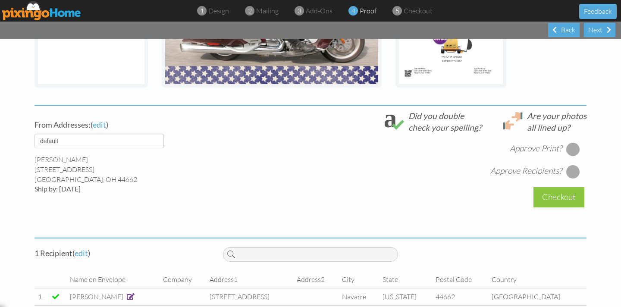
scroll to position [266, 0]
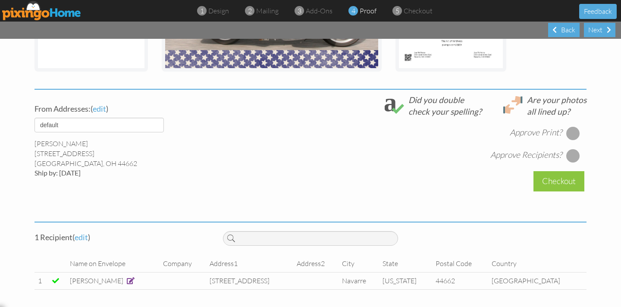
click at [573, 135] on div at bounding box center [574, 133] width 14 height 14
click at [574, 157] on div at bounding box center [574, 156] width 14 height 14
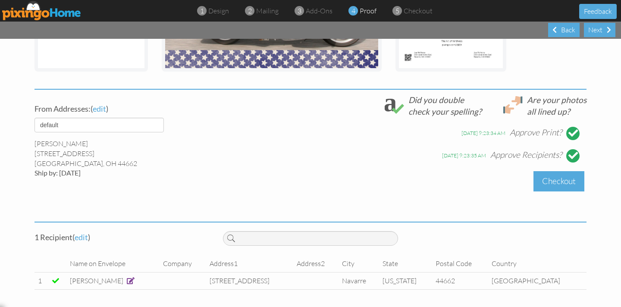
click at [559, 183] on div "Checkout" at bounding box center [559, 181] width 51 height 20
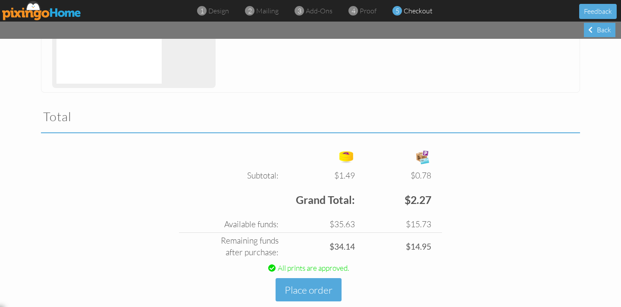
scroll to position [249, 0]
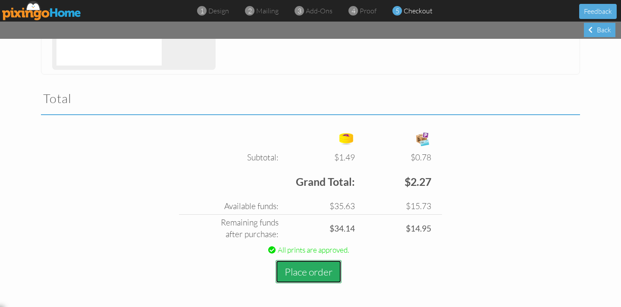
click at [314, 277] on button "Place order" at bounding box center [309, 272] width 66 height 24
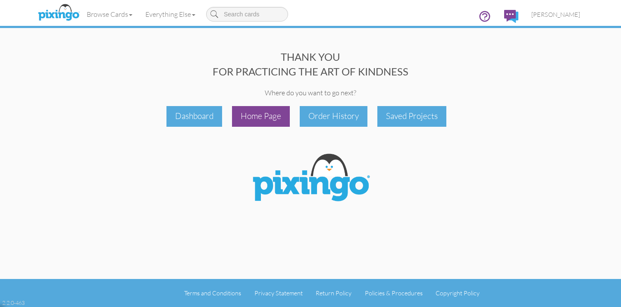
click at [259, 119] on div "Home Page" at bounding box center [261, 116] width 58 height 20
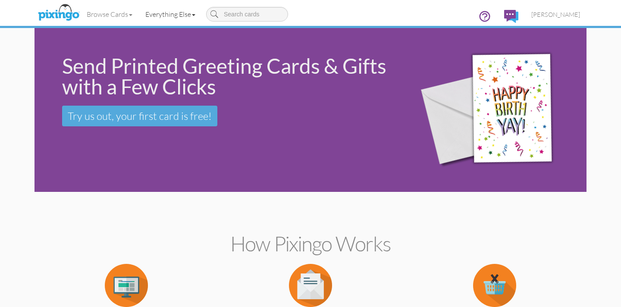
click at [168, 13] on link "Everything Else" at bounding box center [170, 14] width 63 height 22
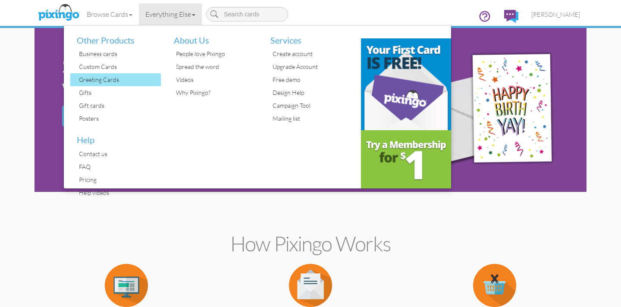
click at [118, 78] on div "Greeting Cards" at bounding box center [119, 79] width 84 height 13
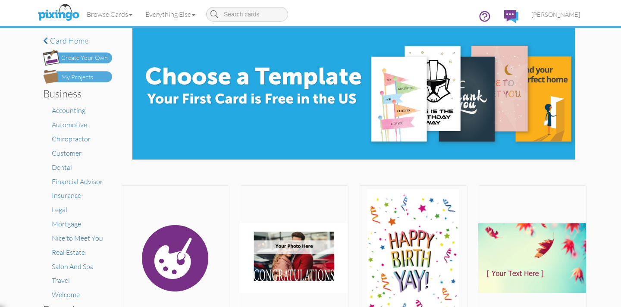
click at [85, 59] on div "Create Your Own" at bounding box center [84, 58] width 47 height 9
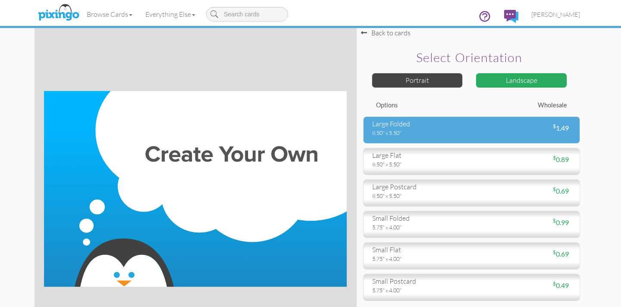
click at [386, 124] on div "large folded" at bounding box center [418, 124] width 93 height 10
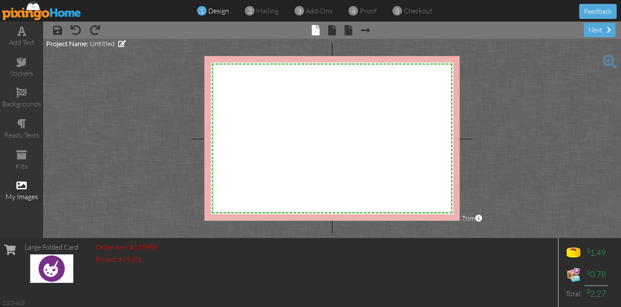
click at [21, 183] on span at bounding box center [21, 185] width 10 height 10
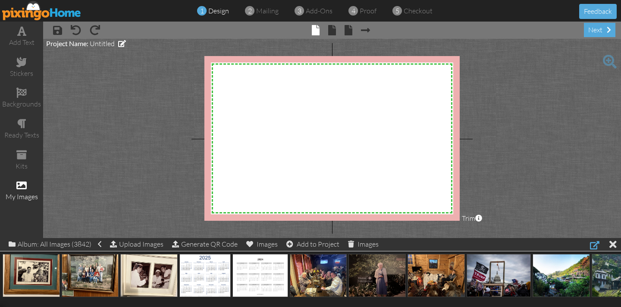
click at [595, 247] on div at bounding box center [594, 245] width 9 height 10
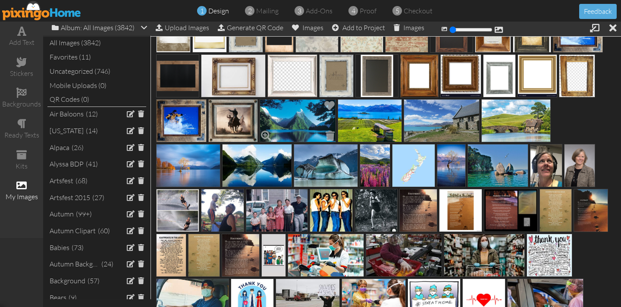
scroll to position [2817, 0]
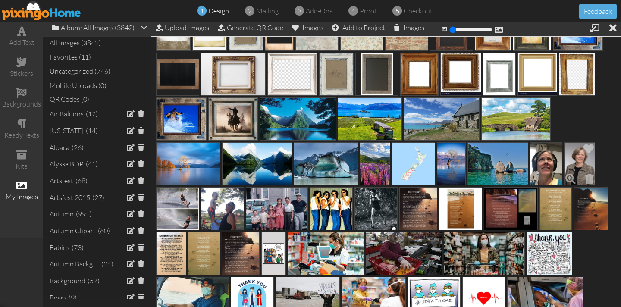
click at [579, 161] on img at bounding box center [579, 163] width 31 height 43
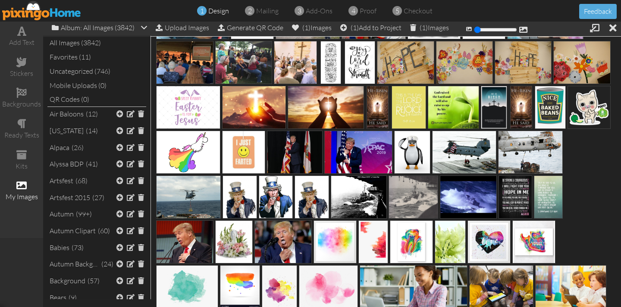
scroll to position [3093, 0]
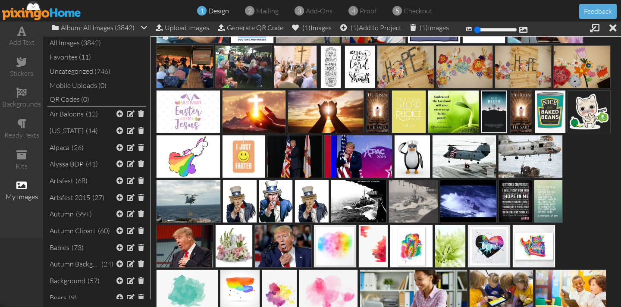
click at [459, 160] on img at bounding box center [464, 156] width 64 height 43
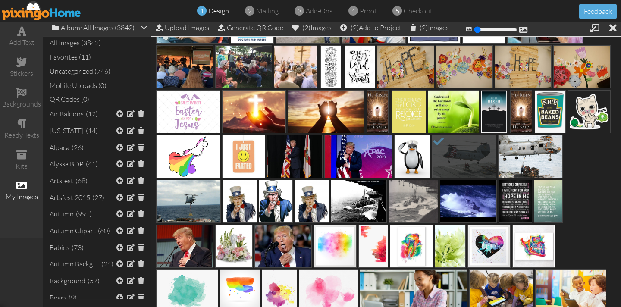
click at [509, 160] on img at bounding box center [530, 156] width 65 height 43
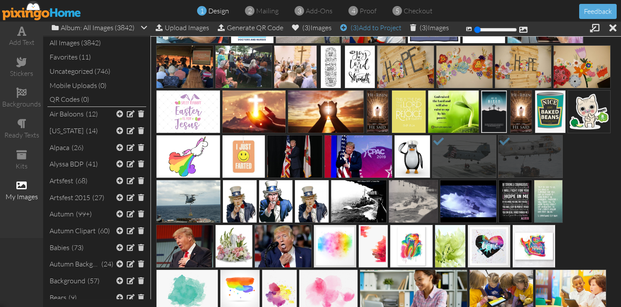
click at [372, 28] on div "(3) Add to Project" at bounding box center [370, 28] width 61 height 12
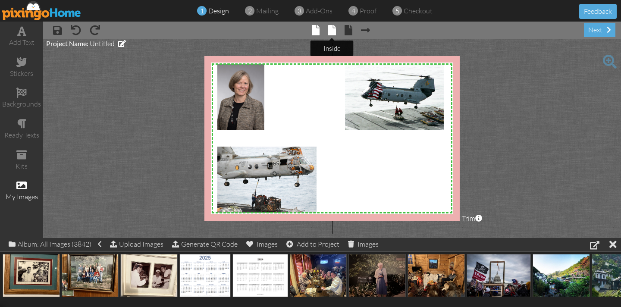
click at [331, 32] on span at bounding box center [332, 30] width 8 height 10
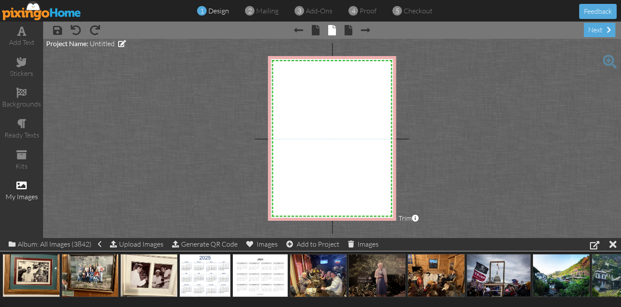
click at [35, 9] on img at bounding box center [41, 10] width 79 height 19
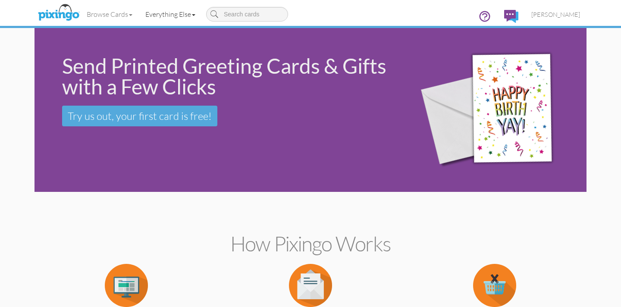
click at [168, 12] on link "Everything Else" at bounding box center [170, 14] width 63 height 22
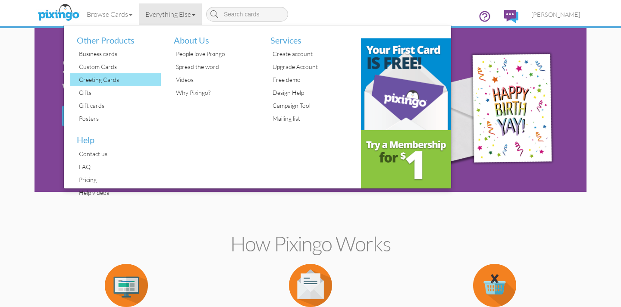
click at [107, 79] on div "Greeting Cards" at bounding box center [119, 79] width 84 height 13
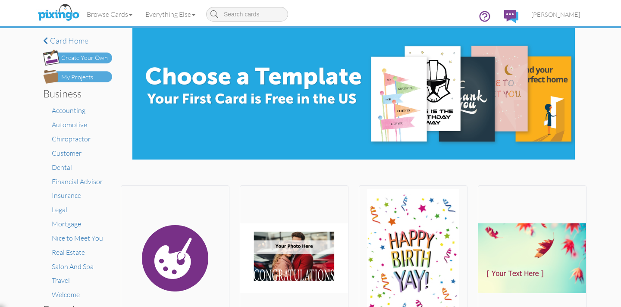
click at [76, 57] on div "Create Your Own" at bounding box center [84, 58] width 47 height 9
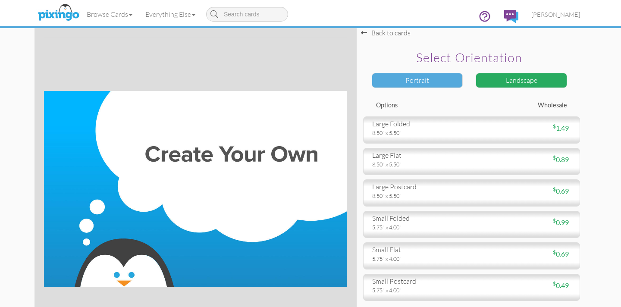
click at [400, 82] on div "Portrait" at bounding box center [417, 80] width 91 height 15
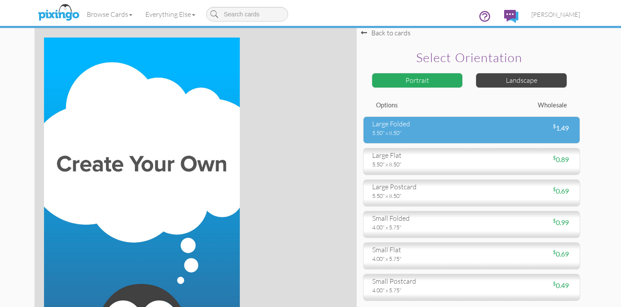
click at [421, 130] on div "5.50" x 8.50"" at bounding box center [418, 133] width 93 height 8
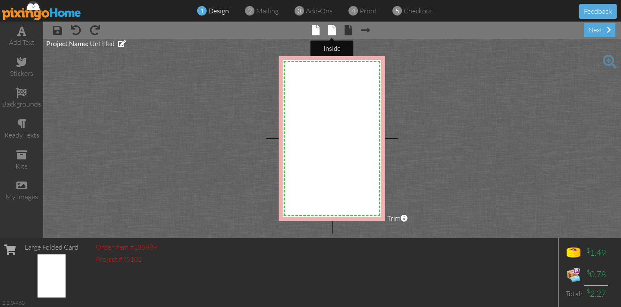
click at [334, 34] on span at bounding box center [332, 30] width 8 height 10
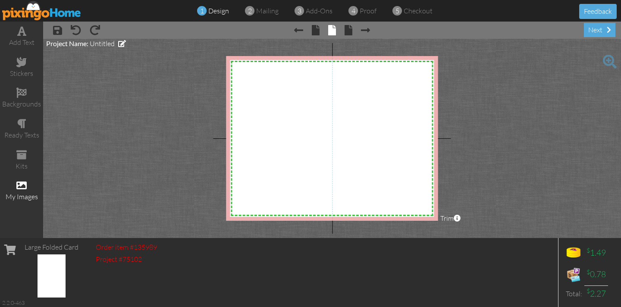
click at [19, 184] on span at bounding box center [21, 185] width 10 height 10
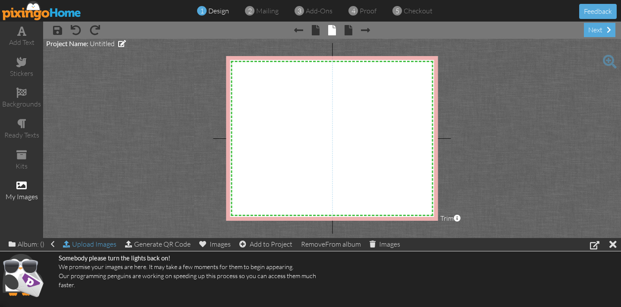
click at [101, 246] on div "Upload Images" at bounding box center [90, 244] width 54 height 13
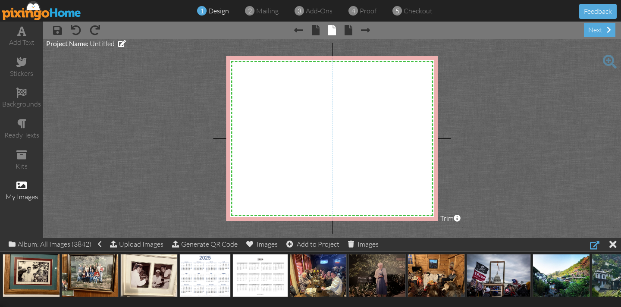
click at [593, 246] on div at bounding box center [594, 245] width 9 height 10
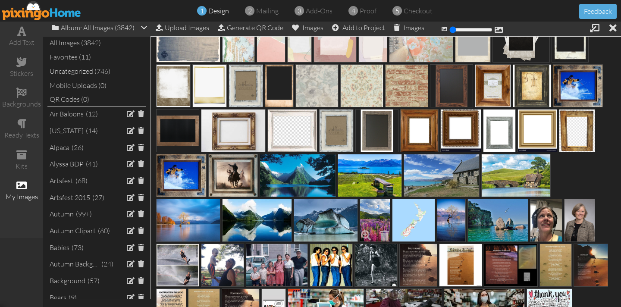
scroll to position [2762, 0]
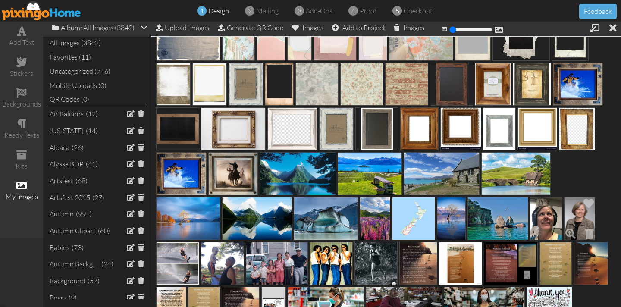
click at [584, 221] on img at bounding box center [579, 218] width 31 height 43
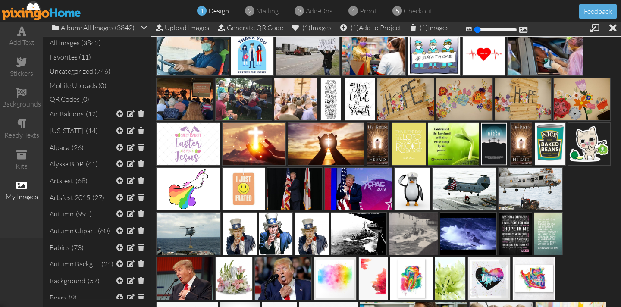
scroll to position [3061, 0]
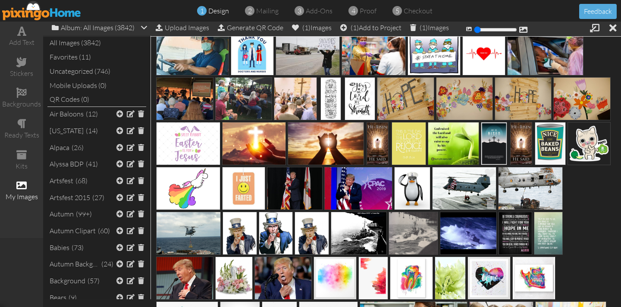
click at [460, 185] on img at bounding box center [464, 188] width 64 height 43
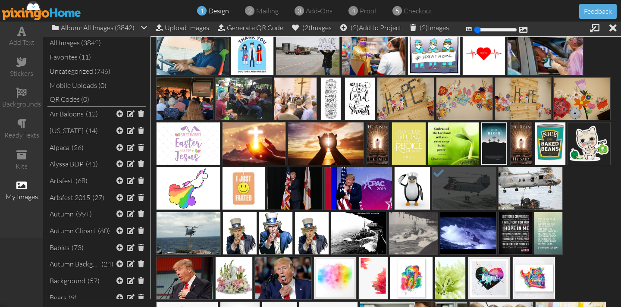
click at [523, 182] on img at bounding box center [530, 188] width 65 height 43
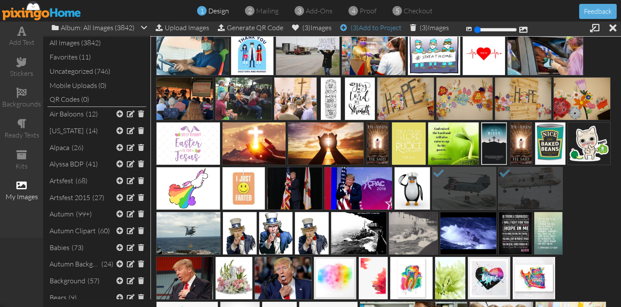
click at [372, 28] on div "(3) Add to Project" at bounding box center [370, 28] width 61 height 12
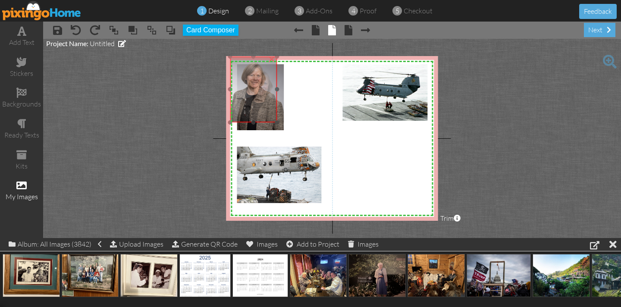
drag, startPoint x: 275, startPoint y: 93, endPoint x: 268, endPoint y: 86, distance: 9.5
click at [268, 85] on img at bounding box center [253, 90] width 47 height 66
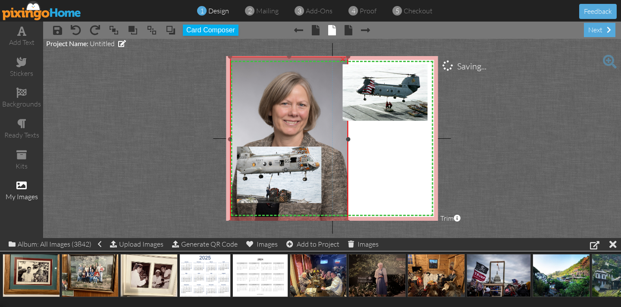
drag, startPoint x: 276, startPoint y: 121, endPoint x: 319, endPoint y: 221, distance: 108.2
click at [319, 221] on div "×" at bounding box center [289, 140] width 118 height 166
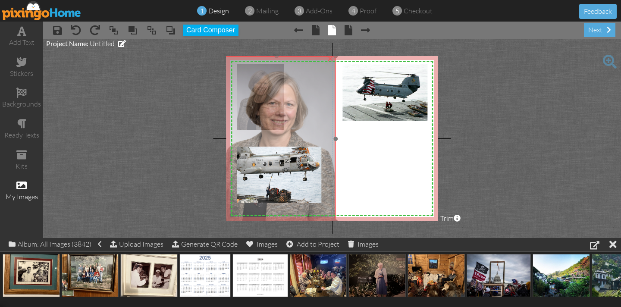
drag, startPoint x: 307, startPoint y: 121, endPoint x: 295, endPoint y: 122, distance: 12.1
click at [295, 122] on img at bounding box center [276, 139] width 118 height 166
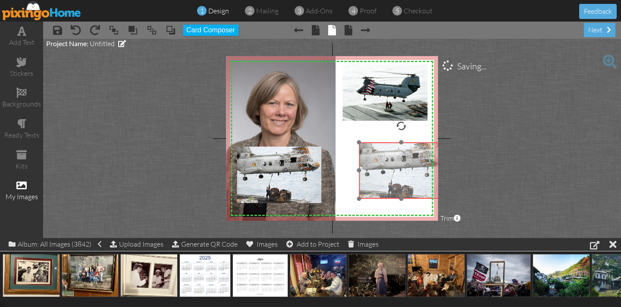
drag, startPoint x: 298, startPoint y: 155, endPoint x: 412, endPoint y: 152, distance: 113.5
click at [412, 152] on img at bounding box center [401, 170] width 85 height 56
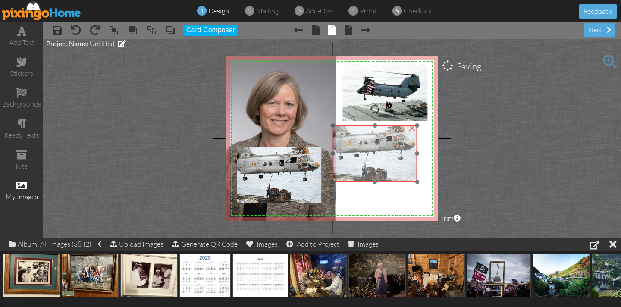
drag, startPoint x: 390, startPoint y: 163, endPoint x: 365, endPoint y: 148, distance: 28.9
click at [363, 146] on img at bounding box center [375, 154] width 85 height 56
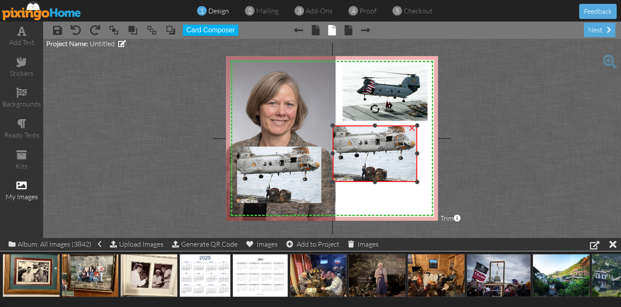
click at [413, 126] on div "×" at bounding box center [412, 127] width 14 height 14
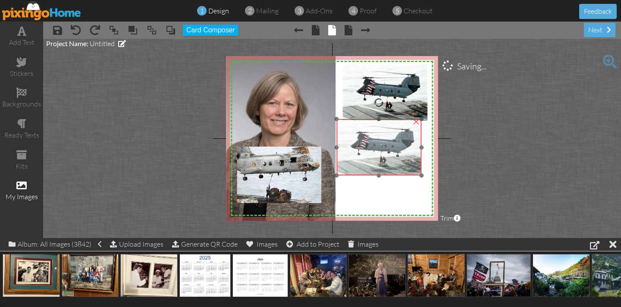
drag, startPoint x: 382, startPoint y: 99, endPoint x: 376, endPoint y: 154, distance: 55.1
click at [376, 154] on img at bounding box center [379, 147] width 85 height 57
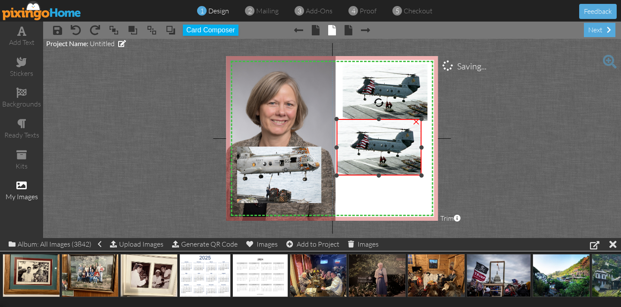
click at [416, 123] on div "×" at bounding box center [417, 121] width 14 height 14
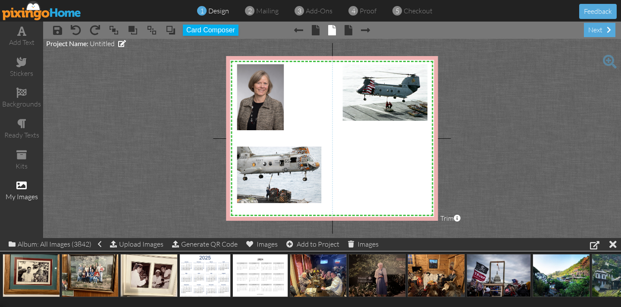
drag, startPoint x: 282, startPoint y: 118, endPoint x: 132, endPoint y: 134, distance: 150.2
click at [107, 135] on project-studio-wrapper "X X X X X X X X X X X X X X X X X X X X X X X X X X X X X X X X X X X X X X X X…" at bounding box center [332, 138] width 578 height 199
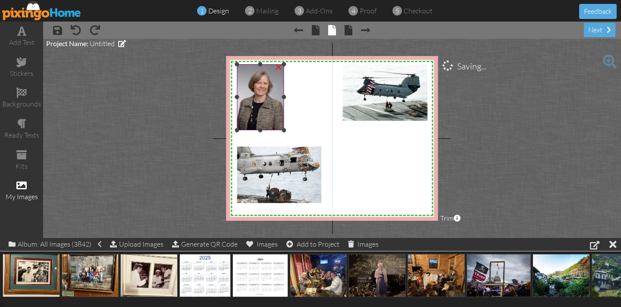
click at [261, 102] on img at bounding box center [260, 97] width 47 height 66
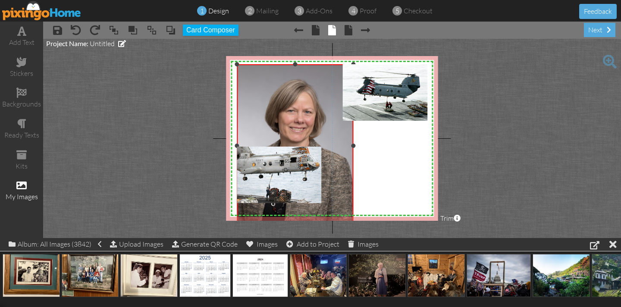
drag, startPoint x: 284, startPoint y: 131, endPoint x: 331, endPoint y: 228, distance: 108.1
click at [331, 228] on project-studio-wrapper "X X X X X X X X X X X X X X X X X X X X X X X X X X X X X X X X X X X X X X X X…" at bounding box center [332, 138] width 578 height 199
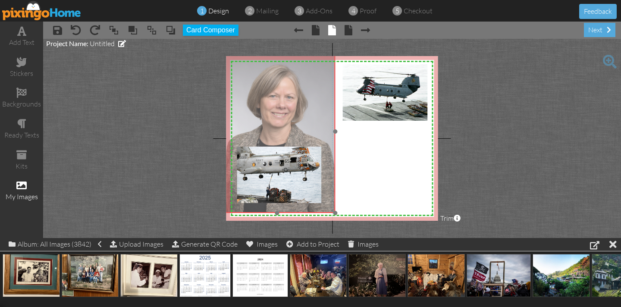
drag, startPoint x: 266, startPoint y: 123, endPoint x: 258, endPoint y: 129, distance: 10.2
click at [248, 108] on img at bounding box center [277, 132] width 117 height 164
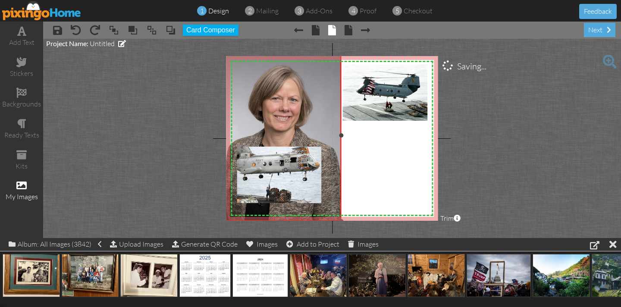
drag, startPoint x: 336, startPoint y: 212, endPoint x: 338, endPoint y: 221, distance: 8.6
click at [338, 221] on div "×" at bounding box center [280, 136] width 123 height 172
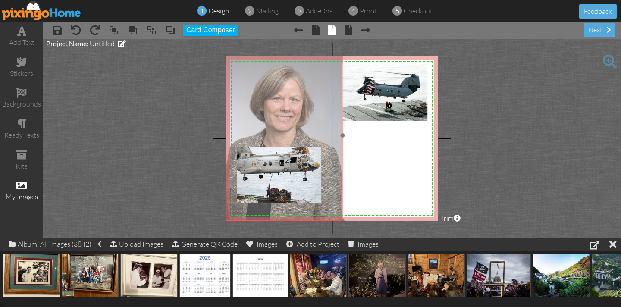
drag, startPoint x: 266, startPoint y: 105, endPoint x: 280, endPoint y: 119, distance: 19.9
click at [267, 105] on img at bounding box center [281, 136] width 123 height 172
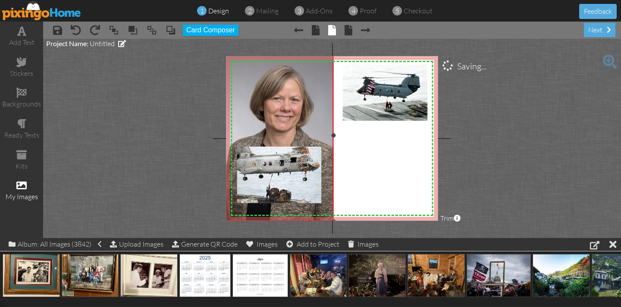
drag, startPoint x: 342, startPoint y: 136, endPoint x: 333, endPoint y: 135, distance: 9.1
click at [333, 135] on div at bounding box center [333, 135] width 4 height 4
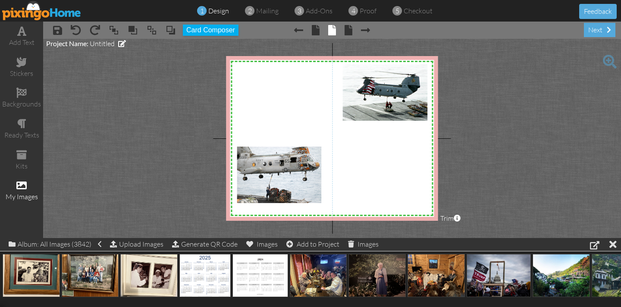
drag, startPoint x: 279, startPoint y: 107, endPoint x: 169, endPoint y: 137, distance: 113.6
click at [138, 117] on project-studio-wrapper "X X X X X X X X X X X X X X X X X X X X X X X X X X X X X X X X X X X X X X X X…" at bounding box center [332, 138] width 578 height 199
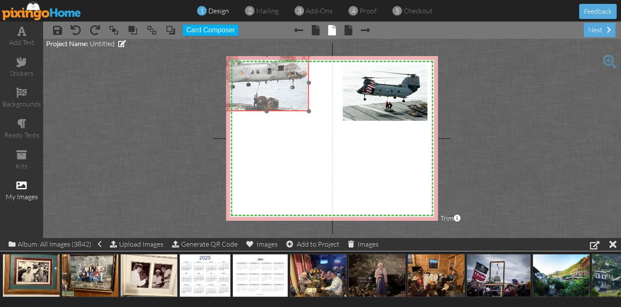
drag, startPoint x: 266, startPoint y: 160, endPoint x: 253, endPoint y: 70, distance: 90.6
click at [253, 68] on img at bounding box center [266, 83] width 85 height 56
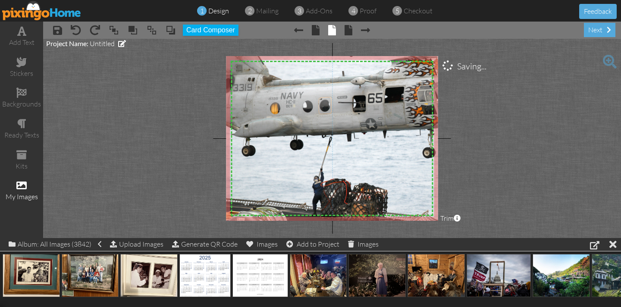
drag, startPoint x: 308, startPoint y: 111, endPoint x: 371, endPoint y: 224, distance: 129.4
click at [371, 224] on project-studio-wrapper "X X X X X X X X X X X X X X X X X X X X X X X X X X X X X X X X X X X X X X X X…" at bounding box center [332, 138] width 578 height 199
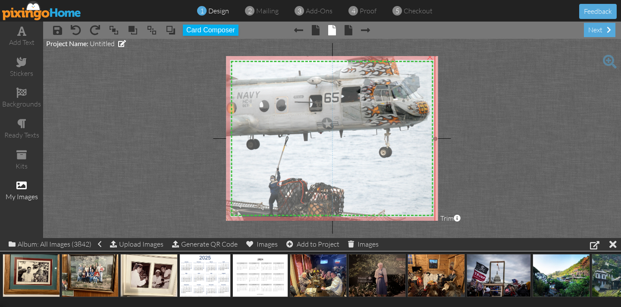
drag, startPoint x: 337, startPoint y: 170, endPoint x: 293, endPoint y: 170, distance: 43.6
click at [293, 170] on img at bounding box center [307, 138] width 255 height 169
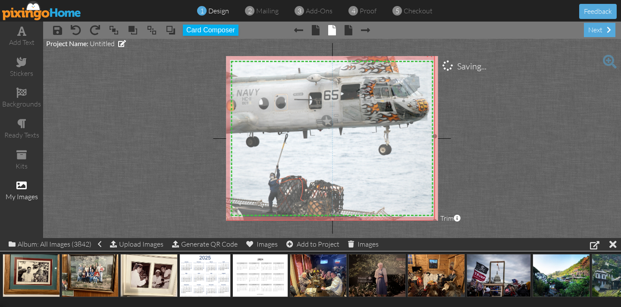
click at [324, 164] on img at bounding box center [307, 136] width 255 height 169
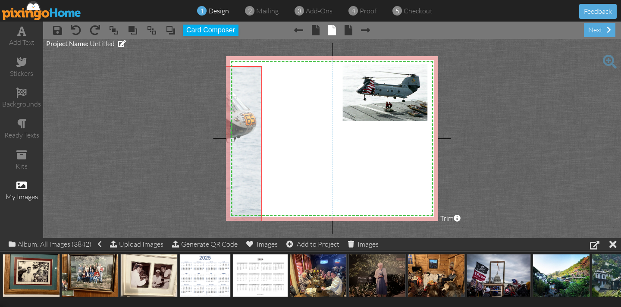
drag, startPoint x: 337, startPoint y: 157, endPoint x: 345, endPoint y: 137, distance: 21.6
click at [166, 171] on project-studio-wrapper "X X X X X X X X X X X X X X X X X X X X X X X X X X X X X X X X X X X X X X X X…" at bounding box center [332, 138] width 578 height 199
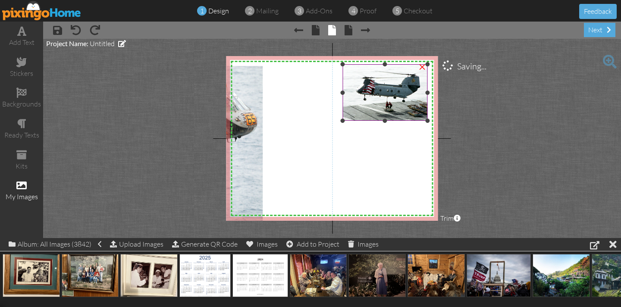
click at [381, 99] on img at bounding box center [385, 92] width 85 height 57
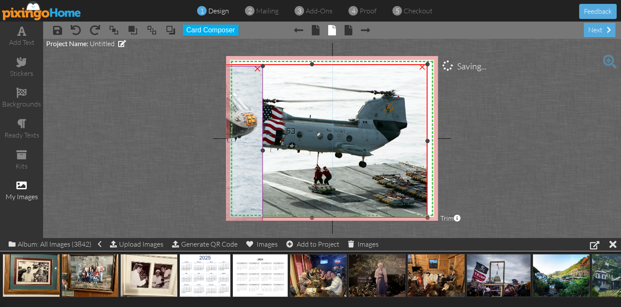
drag, startPoint x: 342, startPoint y: 120, endPoint x: 233, endPoint y: 216, distance: 145.8
click at [232, 217] on div "X X X X X X X X X X X X X X X X X X X X X X X X X X X X X X X X X X X X X X X X…" at bounding box center [332, 138] width 212 height 165
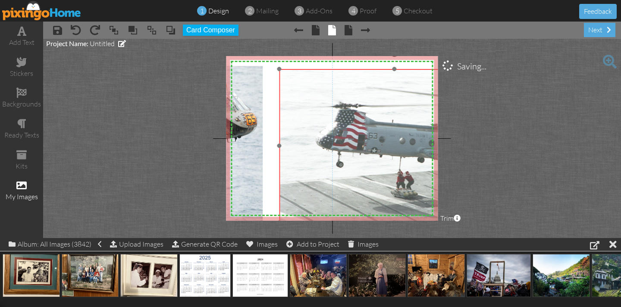
drag, startPoint x: 309, startPoint y: 171, endPoint x: 357, endPoint y: 149, distance: 52.5
click at [392, 176] on img at bounding box center [395, 146] width 230 height 154
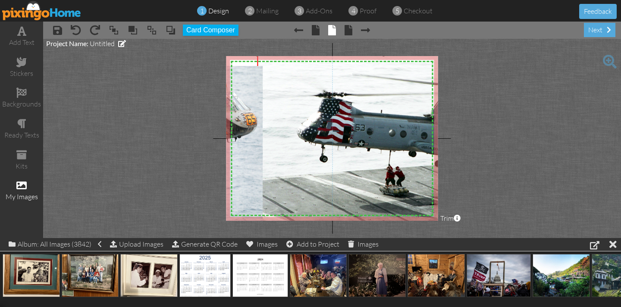
drag, startPoint x: 279, startPoint y: 69, endPoint x: 200, endPoint y: 60, distance: 79.5
click at [201, 54] on project-studio-wrapper "X X X X X X X X X X X X X X X X X X X X X X X X X X X X X X X X X X X X X X X X…" at bounding box center [332, 138] width 578 height 199
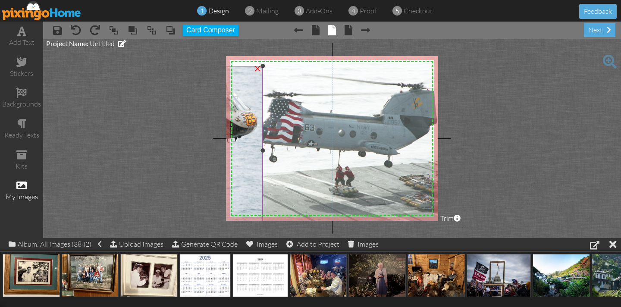
drag, startPoint x: 301, startPoint y: 104, endPoint x: 252, endPoint y: 109, distance: 49.5
click at [251, 104] on div "X X X X X X X X X X X X X X X X X X X X X X X X X X X X X X X X X X X X X X X X…" at bounding box center [332, 138] width 212 height 165
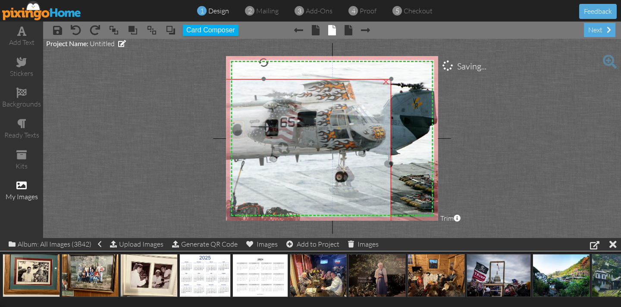
drag, startPoint x: 254, startPoint y: 138, endPoint x: 382, endPoint y: 151, distance: 128.8
click at [382, 151] on img at bounding box center [263, 163] width 255 height 169
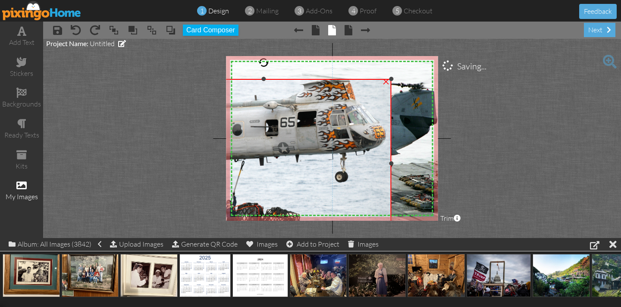
click at [387, 82] on div "×" at bounding box center [386, 81] width 14 height 14
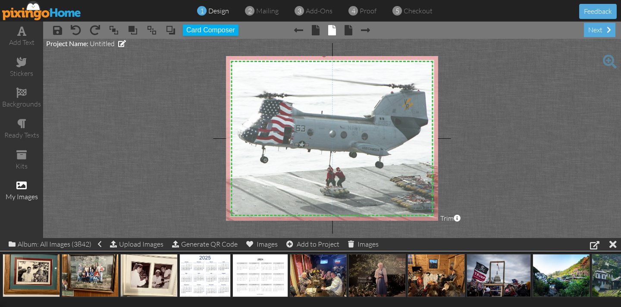
drag, startPoint x: 373, startPoint y: 106, endPoint x: 364, endPoint y: 107, distance: 9.1
click at [364, 107] on img at bounding box center [324, 139] width 252 height 168
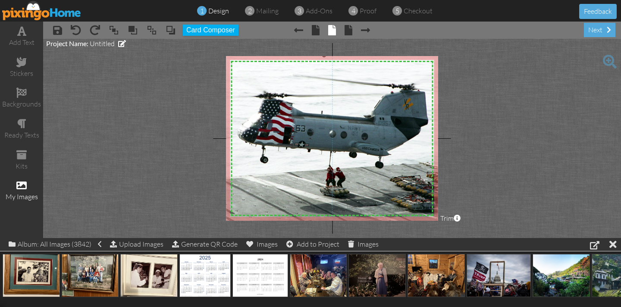
click at [301, 124] on img at bounding box center [324, 139] width 252 height 168
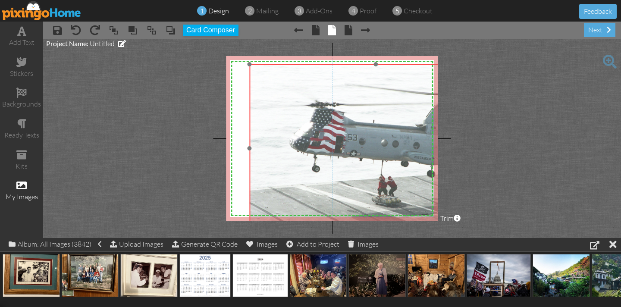
drag, startPoint x: 296, startPoint y: 122, endPoint x: 321, endPoint y: 126, distance: 25.3
click at [346, 130] on img at bounding box center [376, 148] width 252 height 168
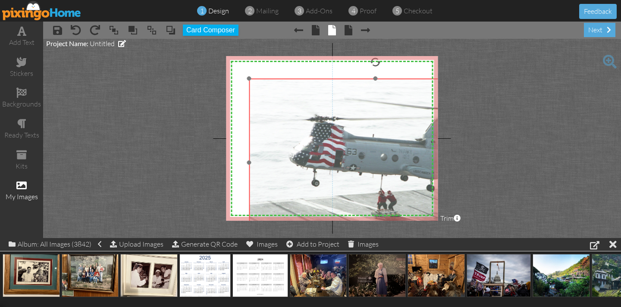
drag, startPoint x: 252, startPoint y: 65, endPoint x: 251, endPoint y: 79, distance: 14.2
click at [252, 79] on img at bounding box center [375, 163] width 252 height 168
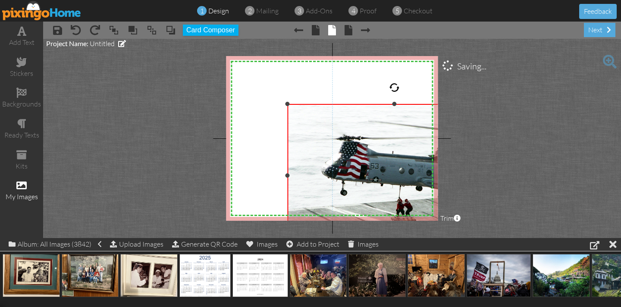
drag, startPoint x: 250, startPoint y: 79, endPoint x: 298, endPoint y: 112, distance: 58.3
click at [277, 104] on div "X X X X X X X X X X X X X X X X X X X X X X X X X X X X X X X X X X X X X X X X…" at bounding box center [332, 138] width 212 height 165
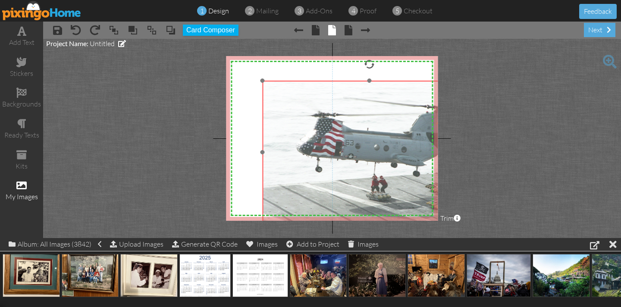
drag, startPoint x: 310, startPoint y: 116, endPoint x: 284, endPoint y: 92, distance: 35.4
click at [288, 99] on img at bounding box center [369, 152] width 214 height 143
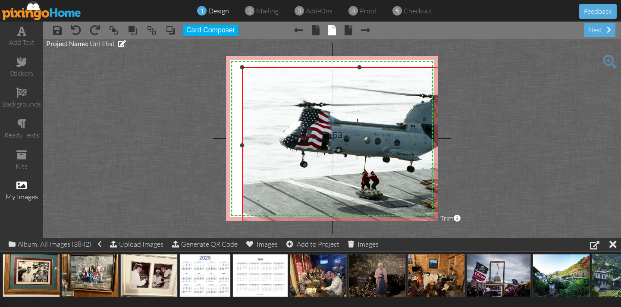
drag, startPoint x: 263, startPoint y: 79, endPoint x: 238, endPoint y: 66, distance: 28.0
click at [239, 66] on div "X X X X X X X X X X X X X X X X X X X X X X X X X X X X X X X X X X X X X X X X…" at bounding box center [332, 138] width 212 height 165
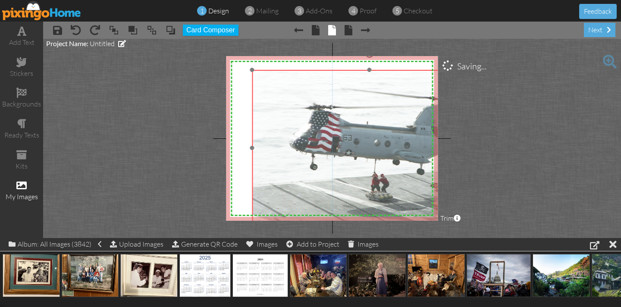
drag, startPoint x: 266, startPoint y: 94, endPoint x: 277, endPoint y: 98, distance: 11.9
click at [277, 98] on img at bounding box center [369, 148] width 234 height 156
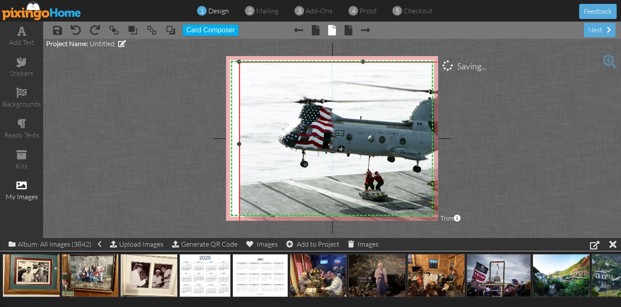
drag, startPoint x: 252, startPoint y: 70, endPoint x: 237, endPoint y: 63, distance: 16.2
click at [237, 62] on div at bounding box center [239, 62] width 4 height 4
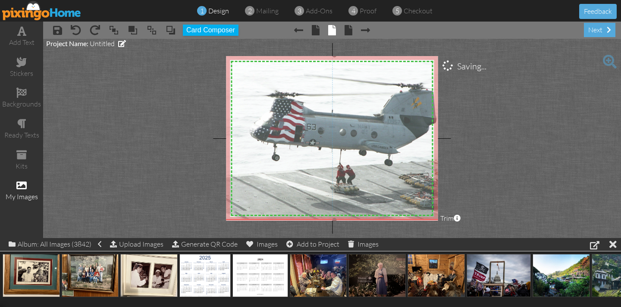
drag, startPoint x: 256, startPoint y: 80, endPoint x: 230, endPoint y: 75, distance: 26.0
click at [230, 75] on img at bounding box center [334, 137] width 247 height 165
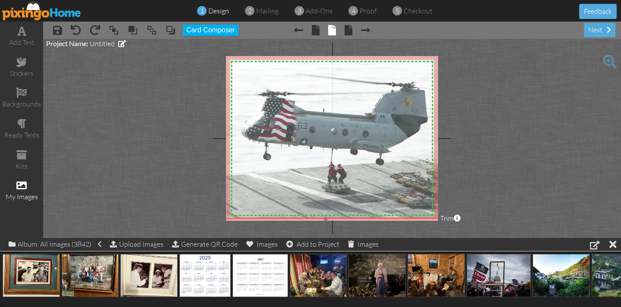
drag, startPoint x: 268, startPoint y: 90, endPoint x: 262, endPoint y: 88, distance: 6.6
click at [260, 89] on img at bounding box center [325, 136] width 247 height 165
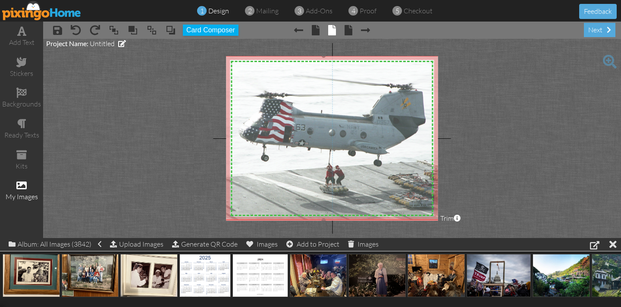
click at [275, 89] on img at bounding box center [323, 138] width 247 height 165
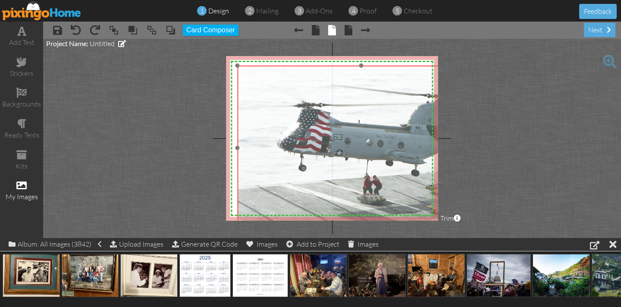
drag, startPoint x: 263, startPoint y: 79, endPoint x: 299, endPoint y: 88, distance: 37.4
click at [299, 89] on img at bounding box center [361, 148] width 247 height 165
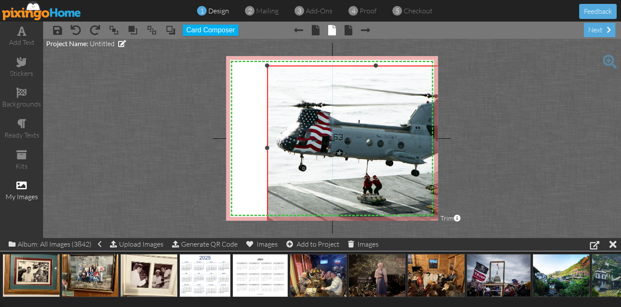
drag, startPoint x: 239, startPoint y: 147, endPoint x: 270, endPoint y: 144, distance: 30.4
click at [268, 145] on div "×" at bounding box center [376, 148] width 217 height 165
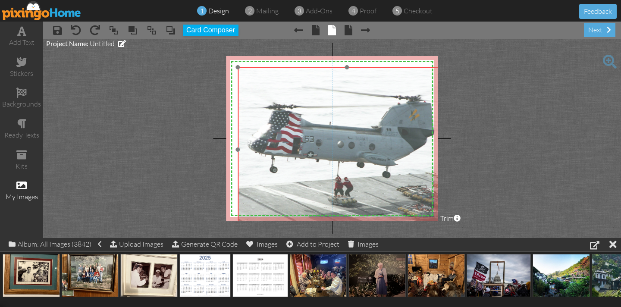
drag, startPoint x: 319, startPoint y: 132, endPoint x: 284, endPoint y: 132, distance: 35.4
click at [290, 133] on img at bounding box center [332, 149] width 247 height 165
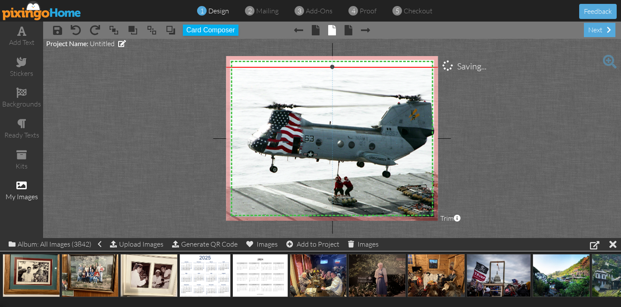
drag, startPoint x: 237, startPoint y: 148, endPoint x: 212, endPoint y: 142, distance: 25.7
click at [192, 146] on project-studio-wrapper "X X X X X X X X X X X X X X X X X X X X X X X X X X X X X X X X X X X X X X X X…" at bounding box center [332, 138] width 578 height 199
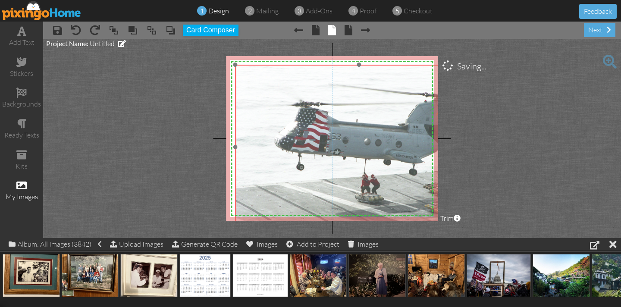
drag, startPoint x: 284, startPoint y: 117, endPoint x: 304, endPoint y: 113, distance: 20.7
click at [310, 114] on img at bounding box center [359, 147] width 247 height 165
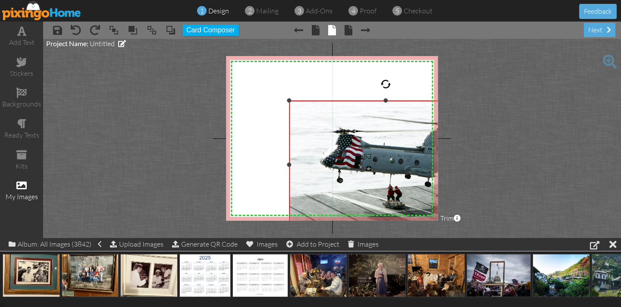
drag, startPoint x: 236, startPoint y: 66, endPoint x: 263, endPoint y: 101, distance: 44.7
click at [263, 101] on div "X X X X X X X X X X X X X X X X X X X X X X X X X X X X X X X X X X X X X X X X…" at bounding box center [332, 138] width 212 height 165
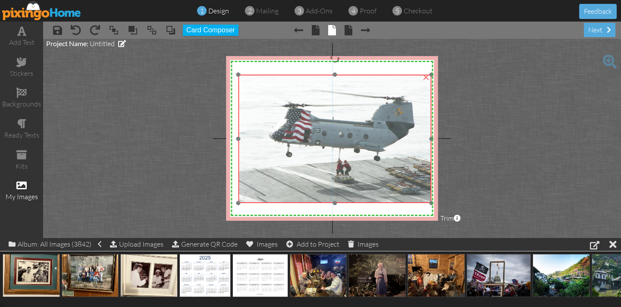
drag, startPoint x: 322, startPoint y: 120, endPoint x: 258, endPoint y: 100, distance: 67.0
click at [270, 95] on img at bounding box center [335, 139] width 193 height 129
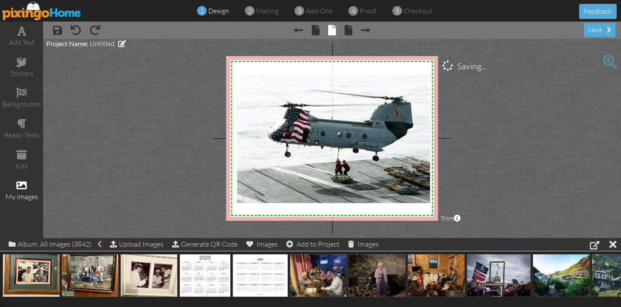
click at [195, 104] on project-studio-wrapper "X X X X X X X X X X X X X X X X X X X X X X X X X X X X X X X X X X X X X X X X…" at bounding box center [332, 138] width 578 height 199
click at [20, 95] on span at bounding box center [21, 93] width 10 height 10
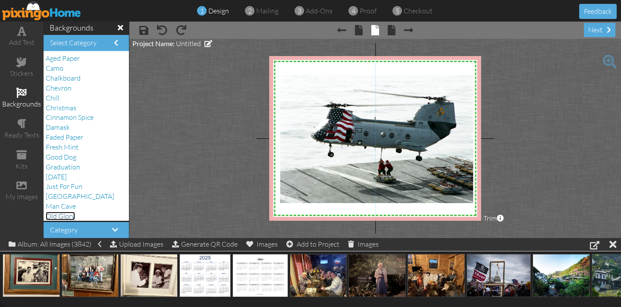
click at [62, 216] on span "Old Glory" at bounding box center [60, 216] width 29 height 9
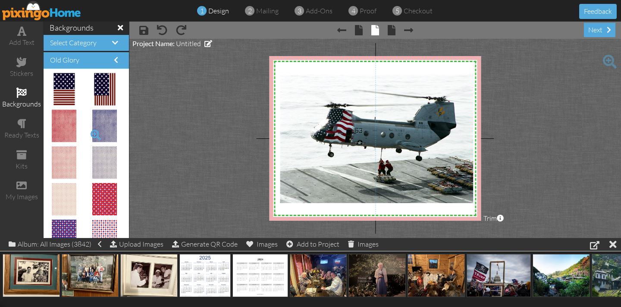
click at [102, 129] on span at bounding box center [95, 135] width 15 height 15
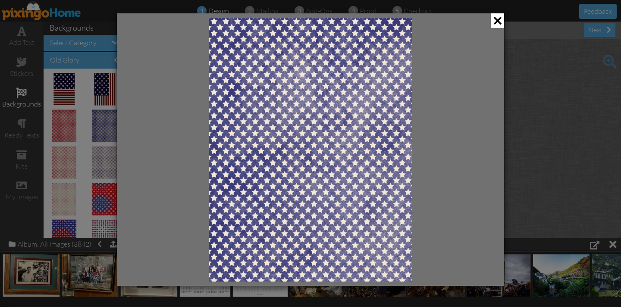
click at [564, 151] on div at bounding box center [310, 153] width 621 height 307
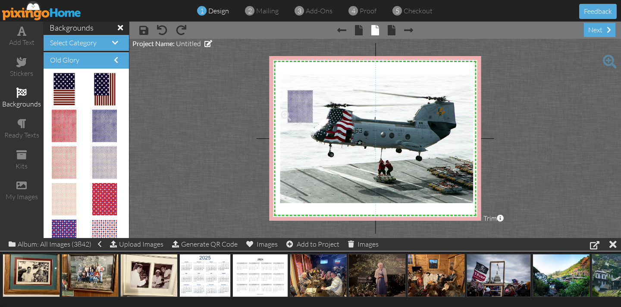
drag, startPoint x: 109, startPoint y: 128, endPoint x: 299, endPoint y: 109, distance: 190.9
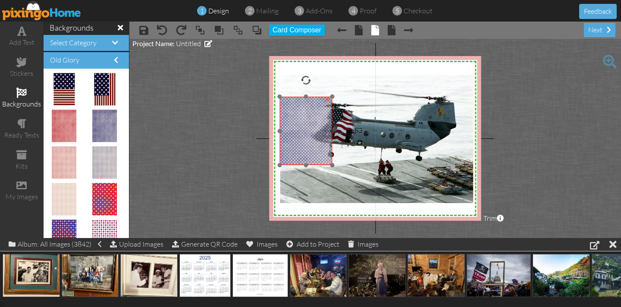
click at [318, 122] on img at bounding box center [306, 131] width 53 height 69
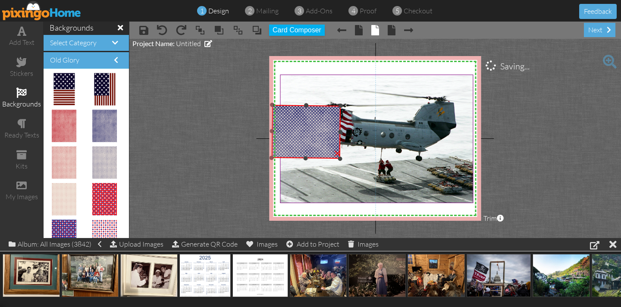
drag, startPoint x: 308, startPoint y: 81, endPoint x: 391, endPoint y: 133, distance: 98.7
click at [391, 133] on div "X X X X X X X X X X X X X X X X X X X X X X X X X X X X X X X X X X X X X X X X…" at bounding box center [375, 138] width 212 height 165
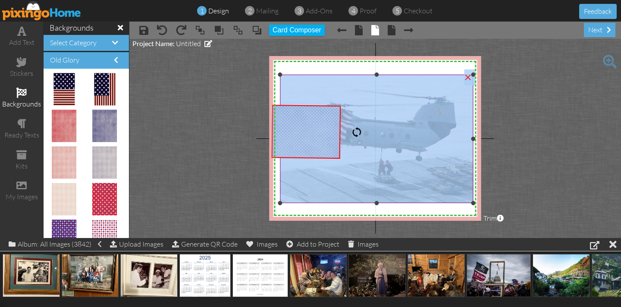
drag, startPoint x: 341, startPoint y: 156, endPoint x: 372, endPoint y: 164, distance: 32.6
click at [375, 165] on div "X X X X X X X X X X X X X X X X X X X X X X X X X X X X X X X X X X X X X X X X…" at bounding box center [375, 138] width 212 height 165
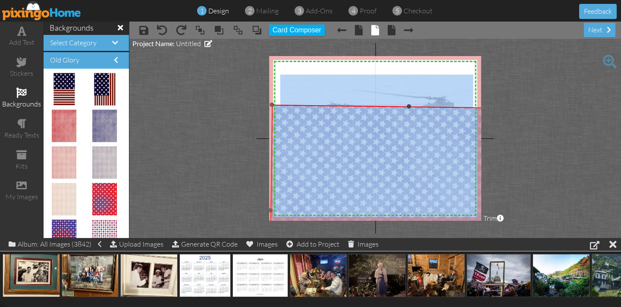
drag, startPoint x: 339, startPoint y: 157, endPoint x: 538, endPoint y: 186, distance: 200.7
click at [543, 186] on project-studio-wrapper "X X X X X X X X X X X X X X X X X X X X X X X X X X X X X X X X X X X X X X X X…" at bounding box center [375, 138] width 492 height 199
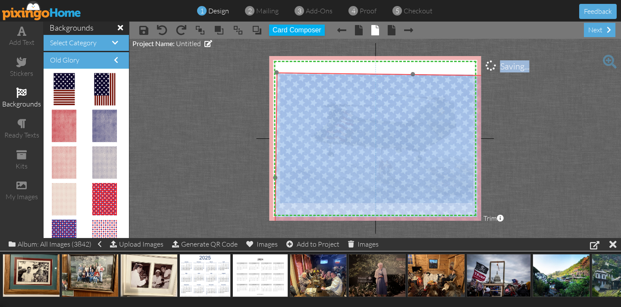
drag, startPoint x: 407, startPoint y: 164, endPoint x: 408, endPoint y: 132, distance: 32.4
click at [411, 132] on img at bounding box center [411, 179] width 275 height 214
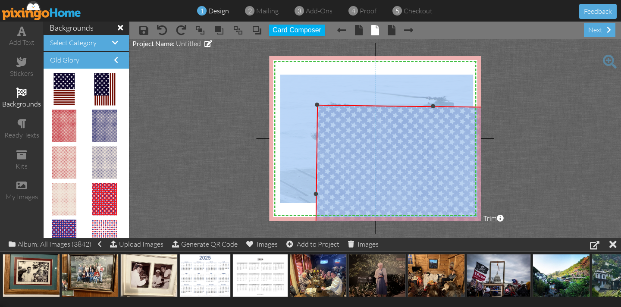
drag, startPoint x: 278, startPoint y: 72, endPoint x: 346, endPoint y: 113, distance: 78.8
click at [319, 106] on div at bounding box center [317, 105] width 4 height 4
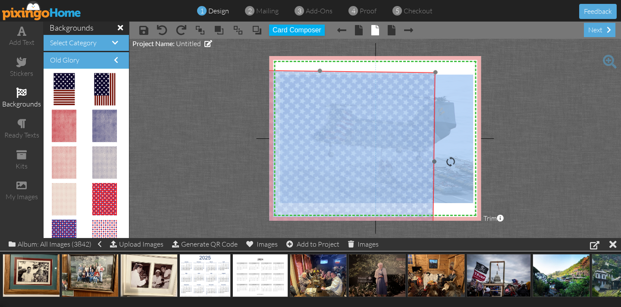
drag, startPoint x: 397, startPoint y: 130, endPoint x: 283, endPoint y: 95, distance: 118.9
click at [283, 95] on img at bounding box center [319, 160] width 234 height 182
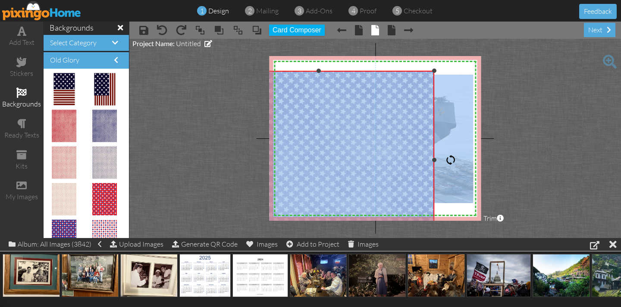
click at [453, 160] on div at bounding box center [451, 160] width 10 height 10
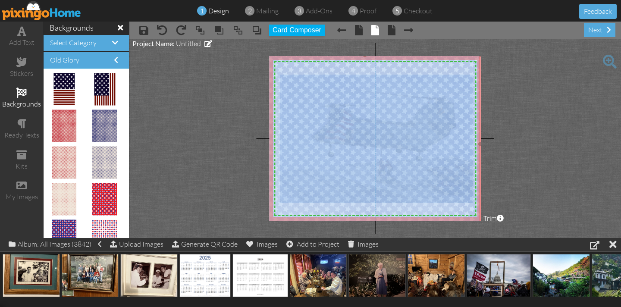
drag, startPoint x: 351, startPoint y: 151, endPoint x: 397, endPoint y: 136, distance: 48.9
click at [397, 136] on img at bounding box center [365, 144] width 232 height 179
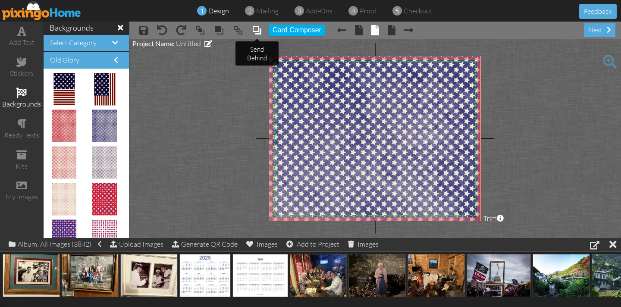
click at [257, 31] on span at bounding box center [257, 30] width 10 height 13
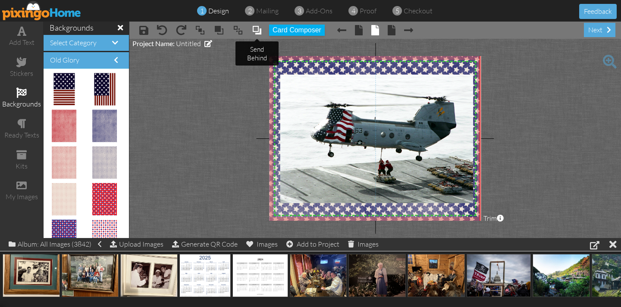
click at [254, 31] on span at bounding box center [257, 30] width 10 height 13
click at [253, 31] on span at bounding box center [257, 30] width 10 height 13
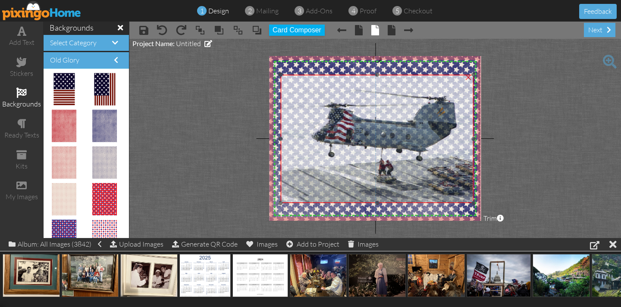
click at [331, 93] on img at bounding box center [377, 139] width 193 height 129
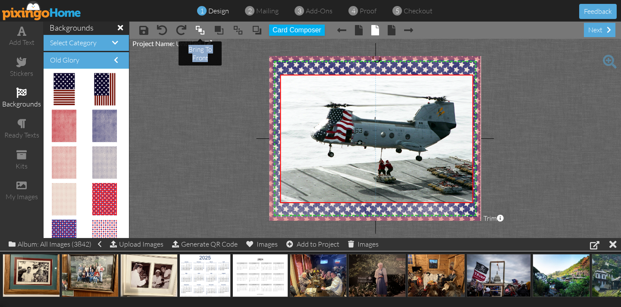
click at [199, 29] on span at bounding box center [200, 30] width 10 height 13
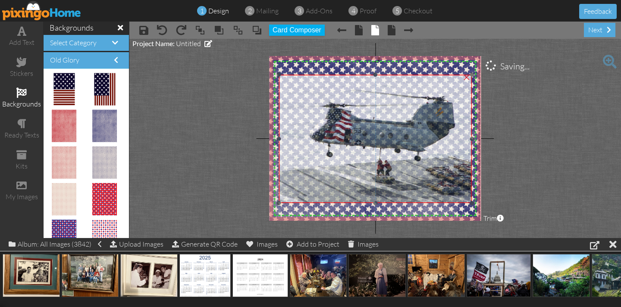
click at [306, 143] on img at bounding box center [375, 139] width 193 height 129
click at [306, 143] on img at bounding box center [376, 139] width 193 height 129
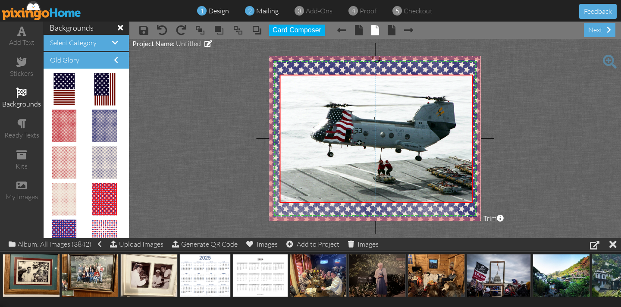
click at [259, 16] on div "2 mailing" at bounding box center [264, 11] width 29 height 10
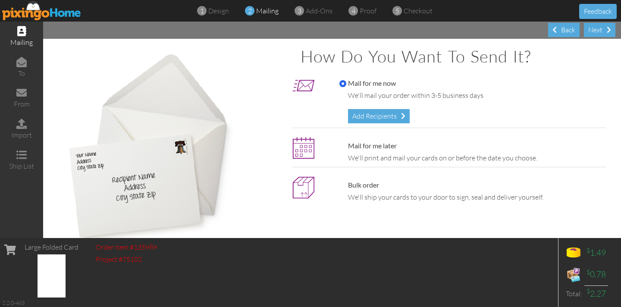
click at [252, 10] on span at bounding box center [249, 11] width 9 height 17
click at [360, 116] on div "Add Recipients" at bounding box center [379, 116] width 62 height 14
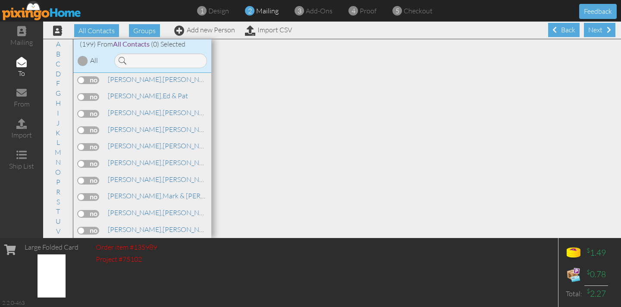
scroll to position [1721, 0]
click at [84, 112] on label at bounding box center [89, 116] width 22 height 8
click at [0, 0] on input "checkbox" at bounding box center [0, 0] width 0 height 0
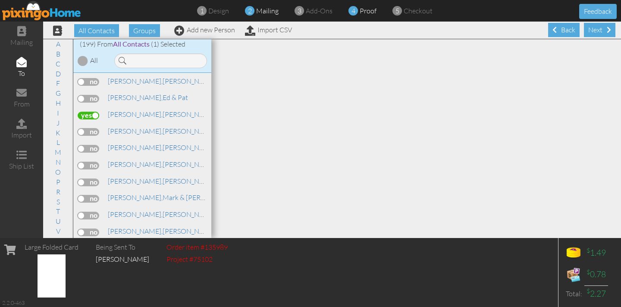
click at [367, 10] on span "proof" at bounding box center [368, 10] width 17 height 9
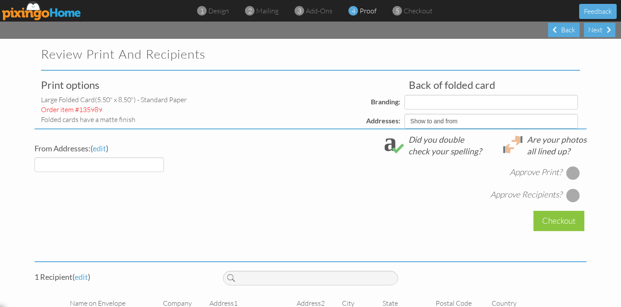
select select "object:12351"
select select "object:12361"
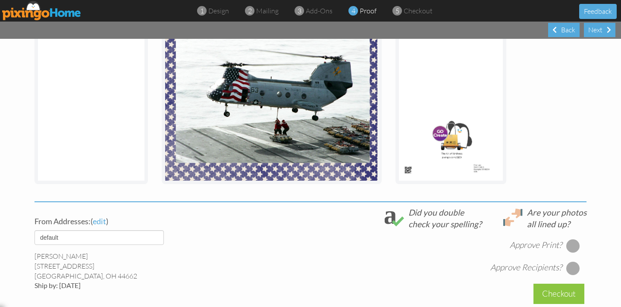
scroll to position [266, 0]
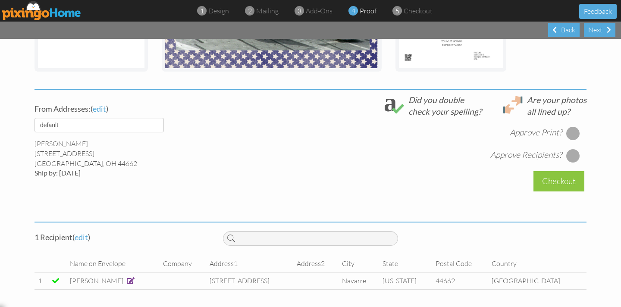
click at [574, 132] on div at bounding box center [574, 133] width 14 height 14
click at [572, 158] on div at bounding box center [574, 156] width 14 height 14
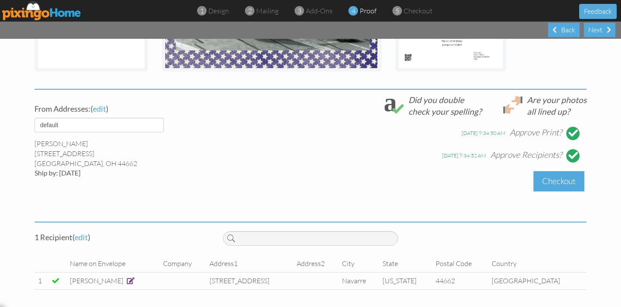
click at [558, 180] on div "Checkout" at bounding box center [559, 181] width 51 height 20
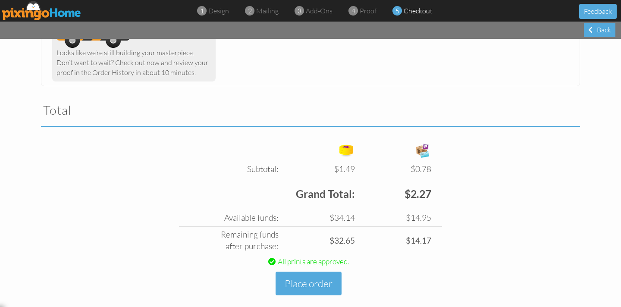
scroll to position [205, 0]
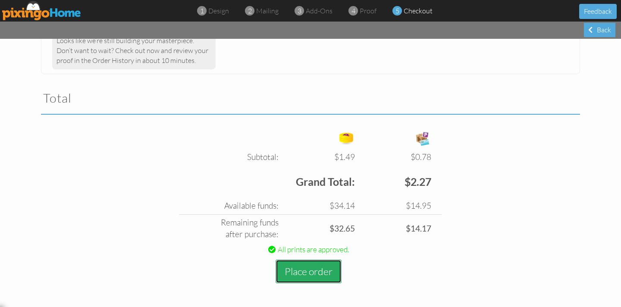
click at [315, 271] on button "Place order" at bounding box center [309, 272] width 66 height 24
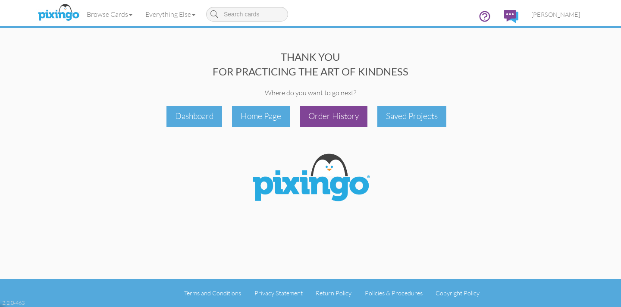
click at [330, 117] on div "Order History" at bounding box center [334, 116] width 68 height 20
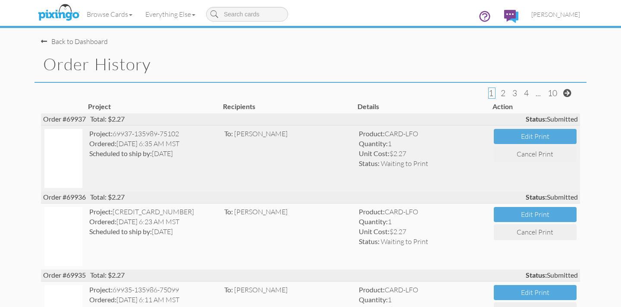
click at [76, 153] on img at bounding box center [63, 158] width 38 height 59
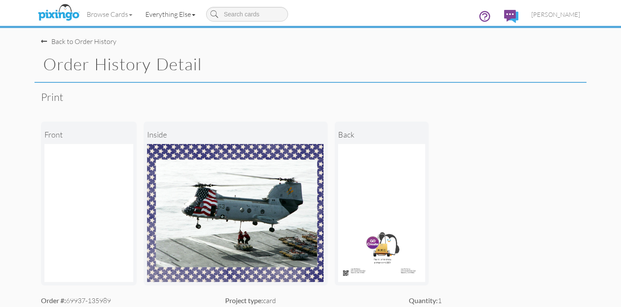
click at [161, 15] on link "Everything Else" at bounding box center [170, 14] width 63 height 22
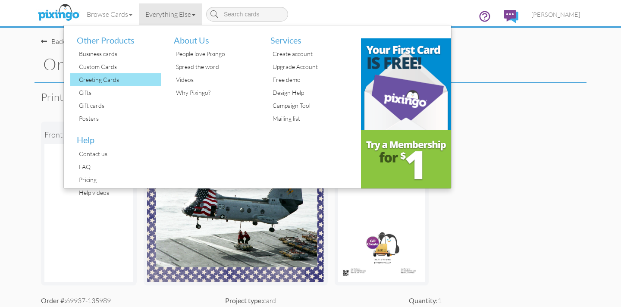
click at [102, 78] on div "Greeting Cards" at bounding box center [119, 79] width 84 height 13
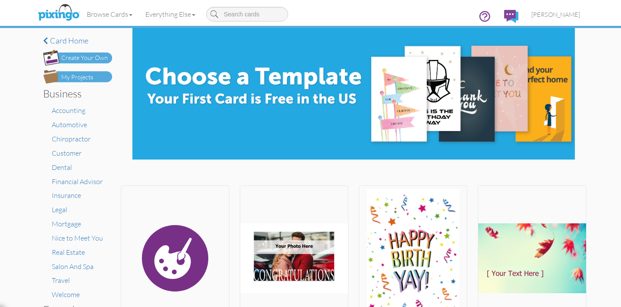
click at [81, 57] on div "Create Your Own" at bounding box center [84, 58] width 47 height 9
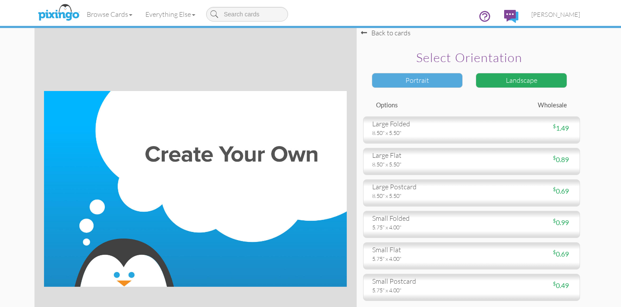
click at [414, 81] on div "Portrait" at bounding box center [417, 80] width 91 height 15
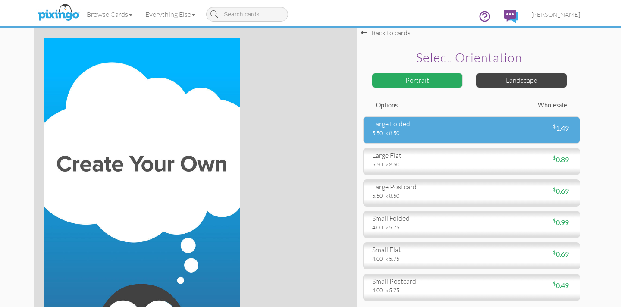
click at [424, 125] on div "large folded" at bounding box center [418, 124] width 93 height 10
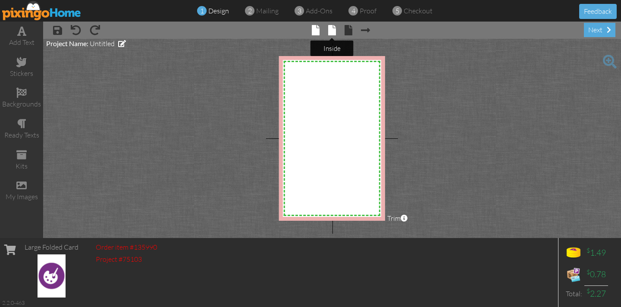
click at [330, 32] on span at bounding box center [332, 30] width 8 height 10
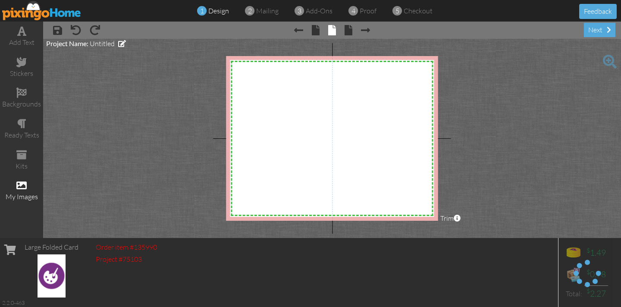
click at [22, 185] on span at bounding box center [21, 185] width 10 height 10
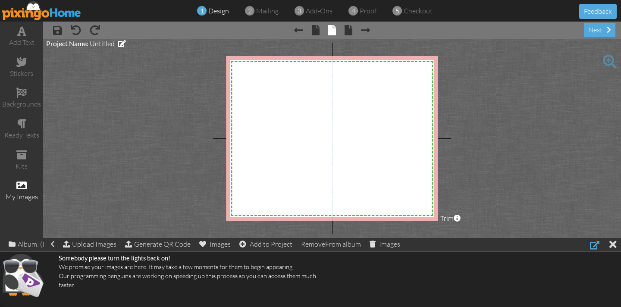
click at [596, 245] on div at bounding box center [594, 245] width 9 height 10
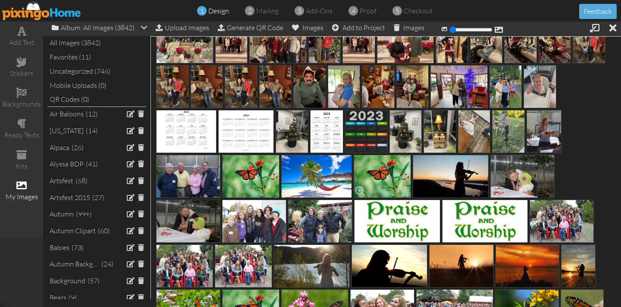
scroll to position [250, 0]
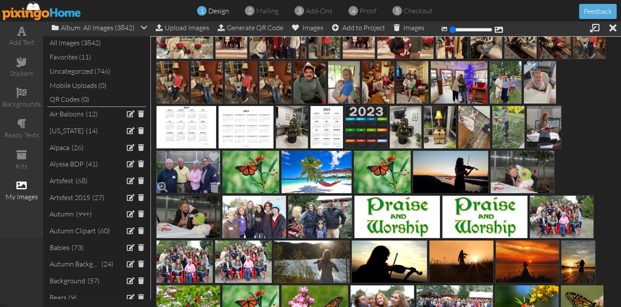
click at [189, 171] on img at bounding box center [188, 172] width 64 height 43
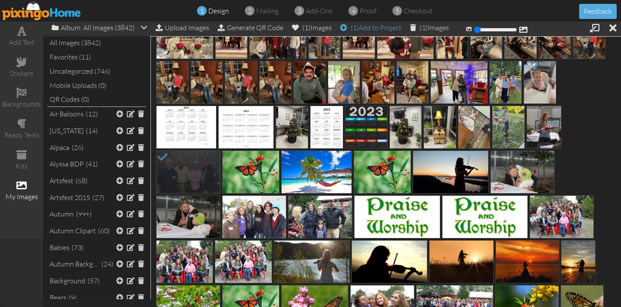
click at [378, 28] on div "(1) Add to Project" at bounding box center [370, 28] width 61 height 12
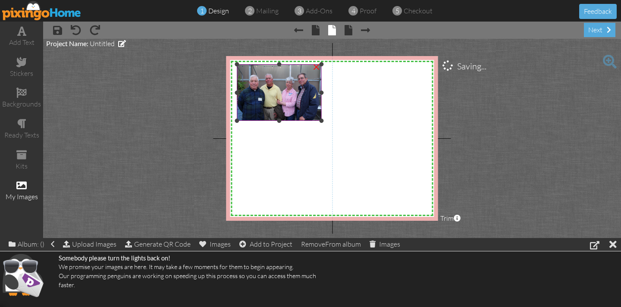
click at [294, 107] on img at bounding box center [279, 92] width 85 height 57
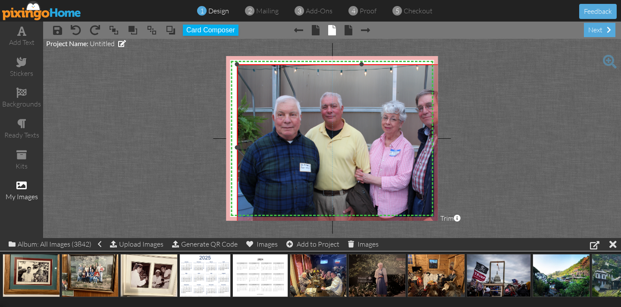
drag, startPoint x: 322, startPoint y: 120, endPoint x: 382, endPoint y: 199, distance: 98.9
click at [425, 230] on project-studio-wrapper "X X X X X X X X X X X X X X X X X X X X X X X X X X X X X X X X X X X X X X X X…" at bounding box center [332, 138] width 578 height 199
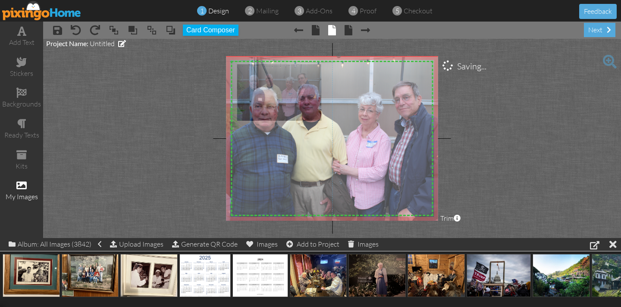
drag, startPoint x: 346, startPoint y: 156, endPoint x: 323, endPoint y: 148, distance: 24.3
click at [323, 148] on img at bounding box center [338, 139] width 249 height 166
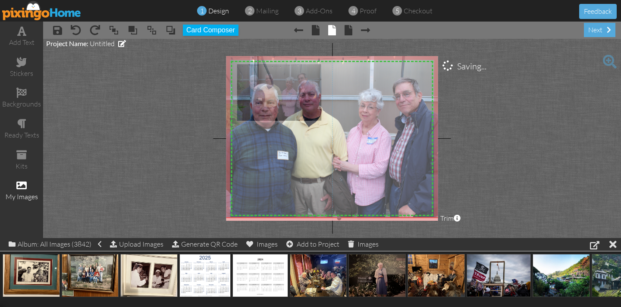
click at [306, 141] on img at bounding box center [339, 136] width 249 height 166
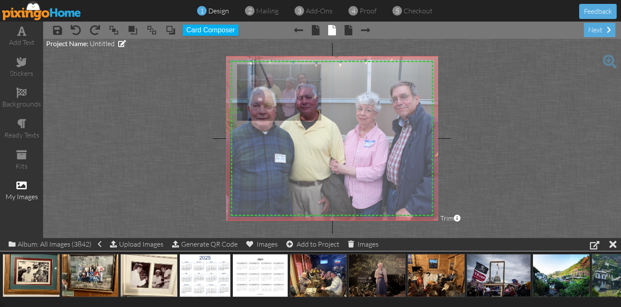
click at [317, 149] on img at bounding box center [336, 139] width 249 height 166
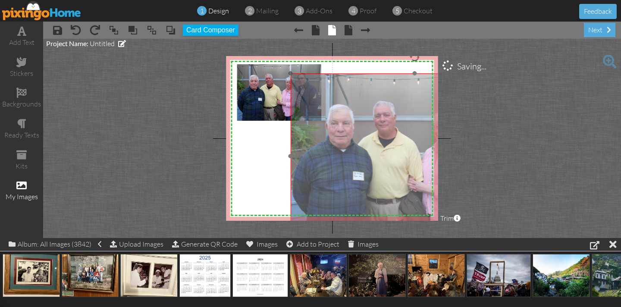
drag, startPoint x: 318, startPoint y: 150, endPoint x: 378, endPoint y: 161, distance: 60.5
click at [395, 167] on img at bounding box center [414, 156] width 249 height 166
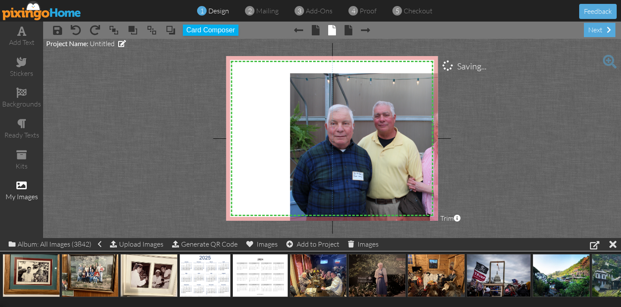
drag, startPoint x: 266, startPoint y: 107, endPoint x: 154, endPoint y: 175, distance: 130.3
click at [144, 173] on project-studio-wrapper "X X X X X X X X X X X X X X X X X X X X X X X X X X X X X X X X X X X X X X X X…" at bounding box center [332, 138] width 578 height 199
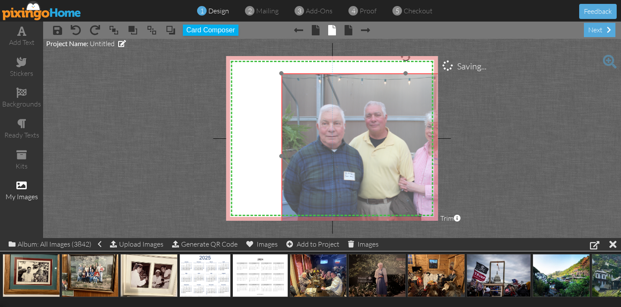
drag, startPoint x: 390, startPoint y: 132, endPoint x: 381, endPoint y: 131, distance: 8.6
click at [381, 131] on img at bounding box center [405, 156] width 249 height 166
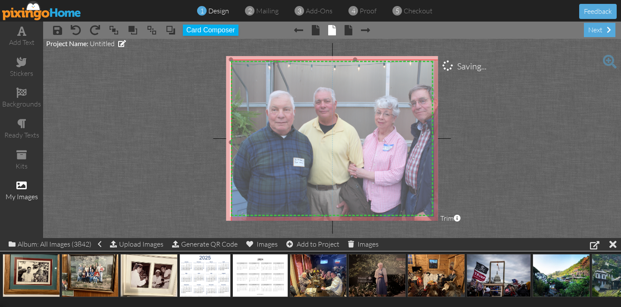
drag, startPoint x: 366, startPoint y: 137, endPoint x: 320, endPoint y: 126, distance: 47.6
click at [319, 126] on img at bounding box center [355, 143] width 249 height 166
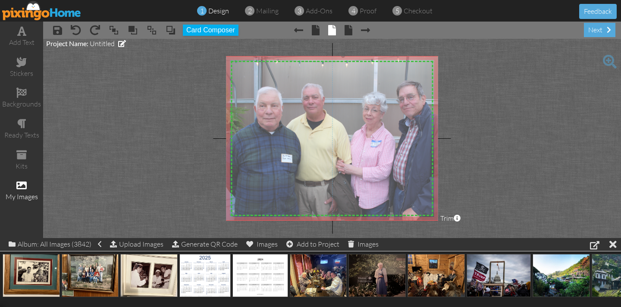
drag, startPoint x: 321, startPoint y: 129, endPoint x: 309, endPoint y: 123, distance: 12.8
click at [309, 123] on img at bounding box center [343, 139] width 249 height 166
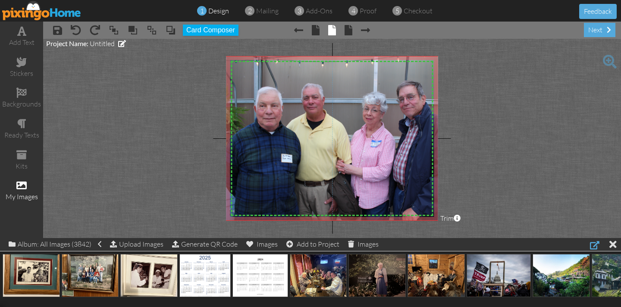
click at [597, 246] on div at bounding box center [594, 245] width 9 height 10
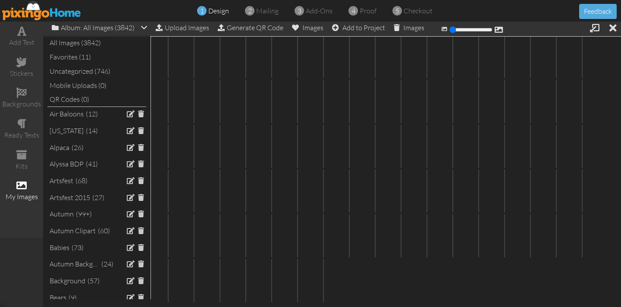
scroll to position [5146, 0]
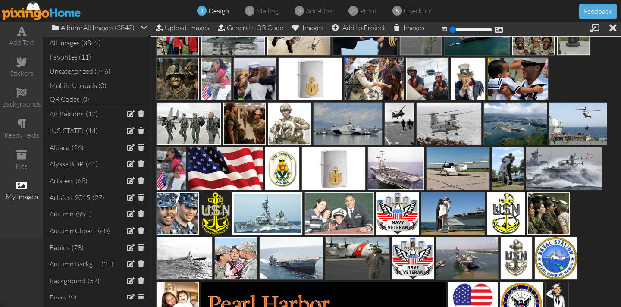
click at [454, 123] on img at bounding box center [448, 123] width 65 height 43
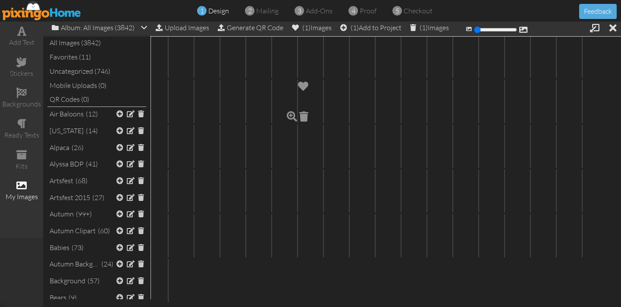
scroll to position [6226, 0]
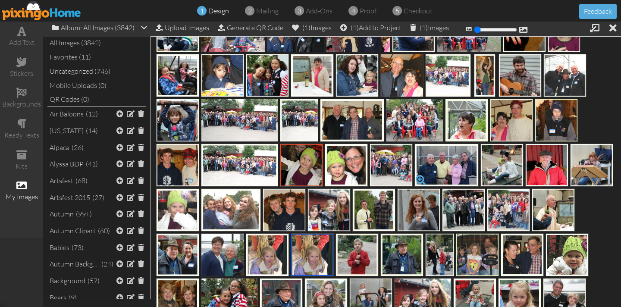
click at [422, 179] on span at bounding box center [421, 180] width 15 height 15
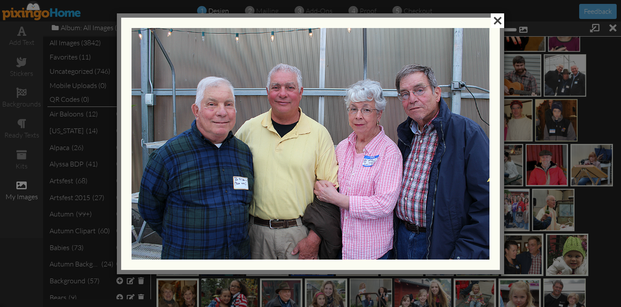
click at [495, 19] on span at bounding box center [497, 20] width 13 height 15
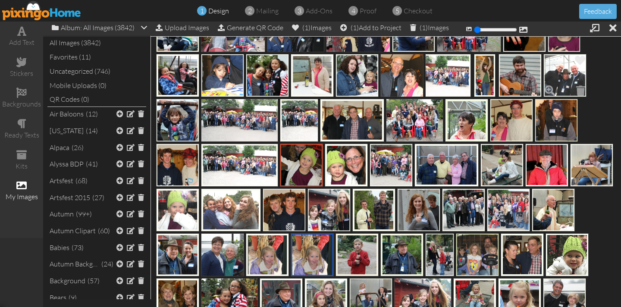
click at [563, 78] on img at bounding box center [565, 75] width 43 height 43
click at [378, 27] on div "(2) Add to Project" at bounding box center [370, 28] width 61 height 12
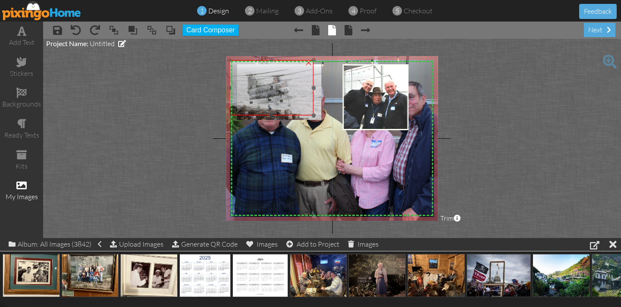
drag, startPoint x: 288, startPoint y: 101, endPoint x: 282, endPoint y: 97, distance: 7.7
click at [280, 96] on img at bounding box center [271, 88] width 85 height 56
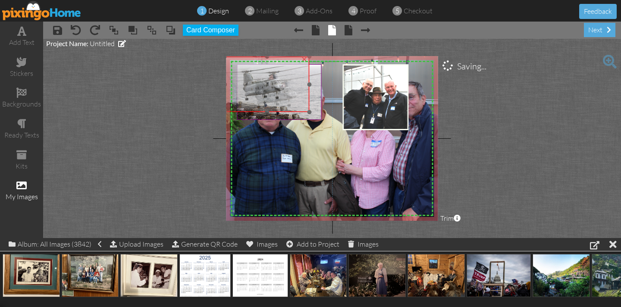
drag, startPoint x: 300, startPoint y: 106, endPoint x: 309, endPoint y: 117, distance: 13.8
click at [296, 104] on img at bounding box center [267, 85] width 85 height 56
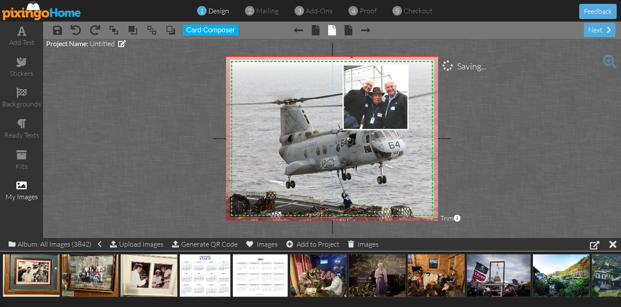
drag, startPoint x: 312, startPoint y: 113, endPoint x: 416, endPoint y: 224, distance: 151.4
click at [416, 224] on project-studio-wrapper "X X X X X X X X X X X X X X X X X X X X X X X X X X X X X X X X X X X X X X X X…" at bounding box center [332, 138] width 578 height 199
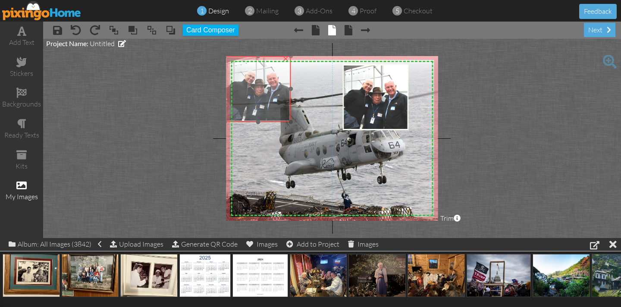
drag, startPoint x: 370, startPoint y: 98, endPoint x: 252, endPoint y: 91, distance: 118.4
click at [252, 90] on img at bounding box center [258, 89] width 66 height 66
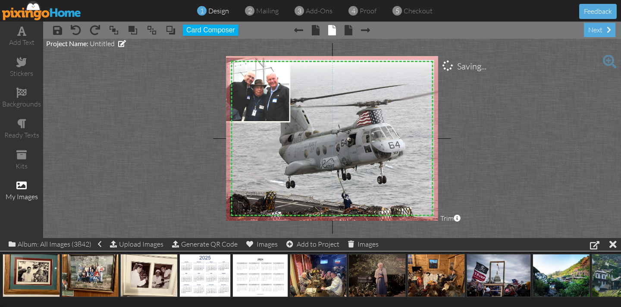
drag, startPoint x: 373, startPoint y: 101, endPoint x: 536, endPoint y: 108, distance: 162.9
click at [536, 108] on project-studio-wrapper "X X X X X X X X X X X X X X X X X X X X X X X X X X X X X X X X X X X X X X X X…" at bounding box center [332, 138] width 578 height 199
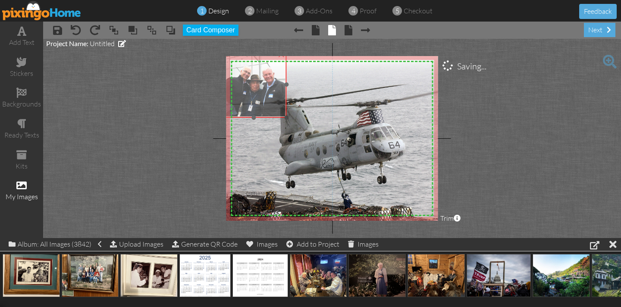
click at [255, 89] on img at bounding box center [254, 85] width 66 height 66
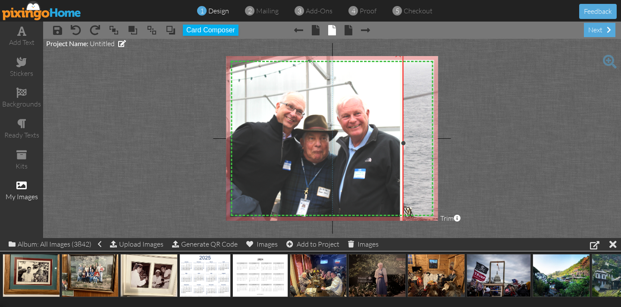
drag, startPoint x: 285, startPoint y: 117, endPoint x: 589, endPoint y: 231, distance: 325.0
click at [602, 234] on project-studio-wrapper "X X X X X X X X X X X X X X X X X X X X X X X X X X X X X X X X X X X X X X X X…" at bounding box center [332, 138] width 578 height 199
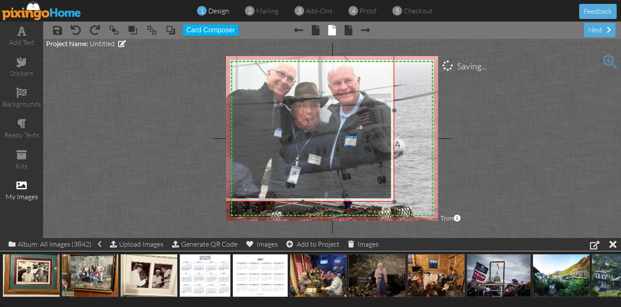
drag, startPoint x: 306, startPoint y: 141, endPoint x: 324, endPoint y: 132, distance: 19.7
click at [299, 109] on img at bounding box center [303, 110] width 183 height 183
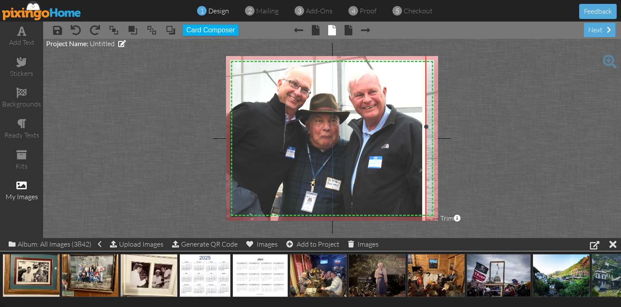
drag, startPoint x: 396, startPoint y: 202, endPoint x: 482, endPoint y: 232, distance: 91.6
click at [482, 232] on project-studio-wrapper "X X X X X X X X X X X X X X X X X X X X X X X X X X X X X X X X X X X X X X X X…" at bounding box center [332, 138] width 578 height 199
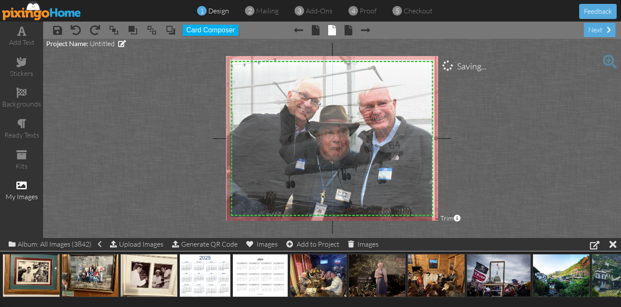
drag, startPoint x: 272, startPoint y: 132, endPoint x: 281, endPoint y: 142, distance: 14.1
click at [281, 142] on img at bounding box center [330, 139] width 214 height 214
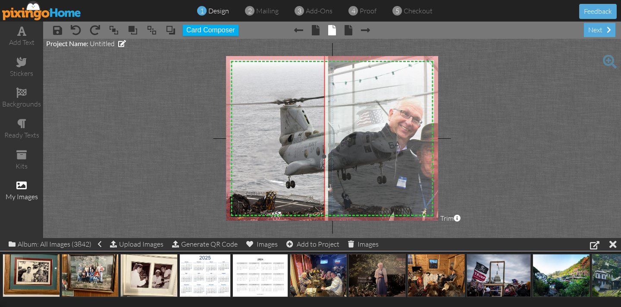
drag, startPoint x: 279, startPoint y: 117, endPoint x: 381, endPoint y: 135, distance: 103.0
click at [381, 135] on img at bounding box center [432, 157] width 214 height 214
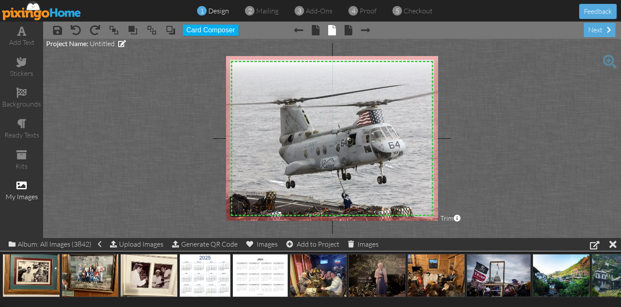
drag, startPoint x: 356, startPoint y: 137, endPoint x: 476, endPoint y: 113, distance: 123.2
click at [476, 113] on project-studio-wrapper "X X X X X X X X X X X X X X X X X X X X X X X X X X X X X X X X X X X X X X X X…" at bounding box center [332, 138] width 578 height 199
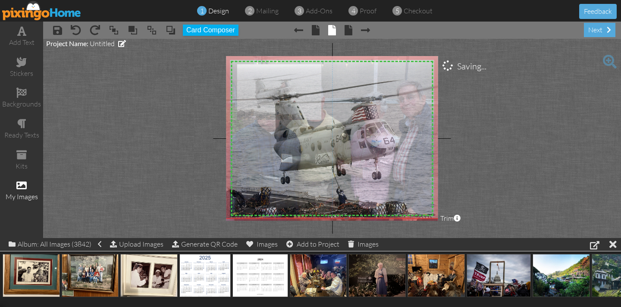
drag, startPoint x: 303, startPoint y: 113, endPoint x: 298, endPoint y: 108, distance: 6.7
click at [297, 108] on img at bounding box center [346, 135] width 255 height 167
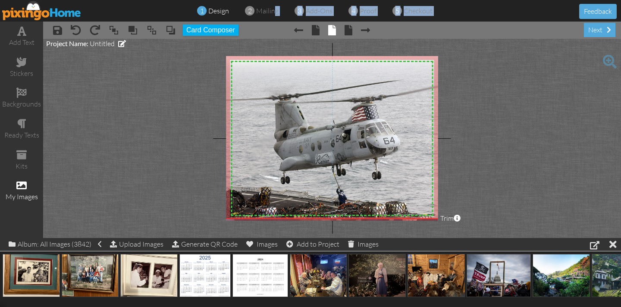
drag, startPoint x: 273, startPoint y: 9, endPoint x: 265, endPoint y: 25, distance: 17.8
click at [267, 20] on div "1 design 2 mailing 3 add-ons 4 proof 5 checkout Feedback" at bounding box center [310, 11] width 621 height 22
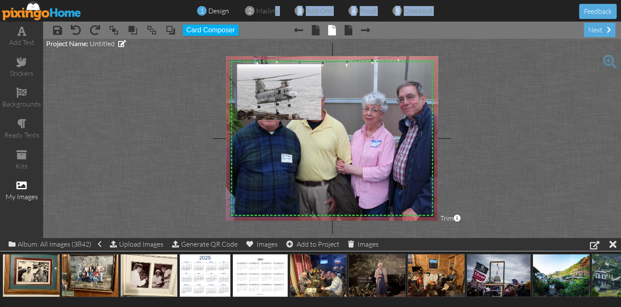
drag, startPoint x: 295, startPoint y: 123, endPoint x: 556, endPoint y: 115, distance: 261.2
click at [556, 115] on project-studio-wrapper "X X X X X X X X X X X X X X X X X X X X X X X X X X X X X X X X X X X X X X X X…" at bounding box center [332, 138] width 578 height 199
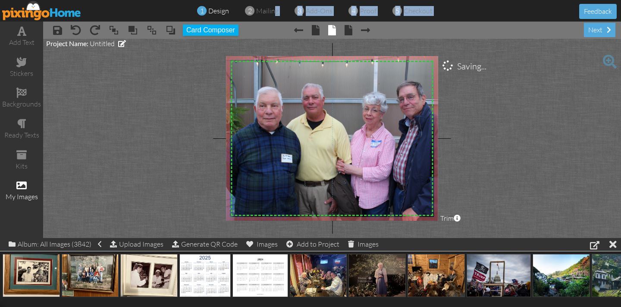
drag, startPoint x: 272, startPoint y: 91, endPoint x: 479, endPoint y: 99, distance: 207.3
click at [479, 99] on project-studio-wrapper "X X X X X X X X X X X X X X X X X X X X X X X X X X X X X X X X X X X X X X X X…" at bounding box center [332, 138] width 578 height 199
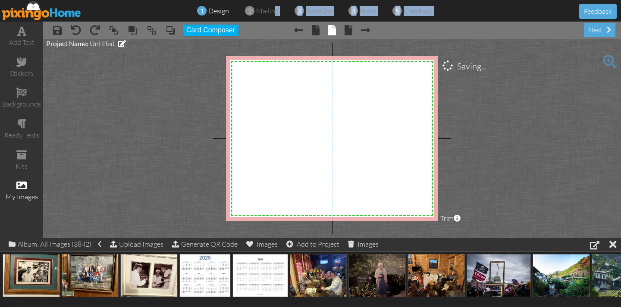
drag, startPoint x: 282, startPoint y: 113, endPoint x: 50, endPoint y: 106, distance: 232.3
click at [31, 101] on div "add text stickers backgrounds ready texts kits my images × save × undo × redo ×…" at bounding box center [310, 130] width 621 height 217
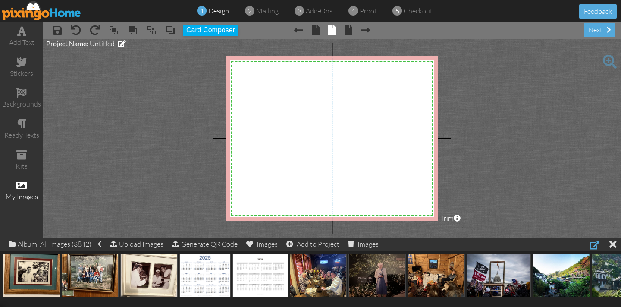
click at [597, 245] on div at bounding box center [594, 245] width 9 height 10
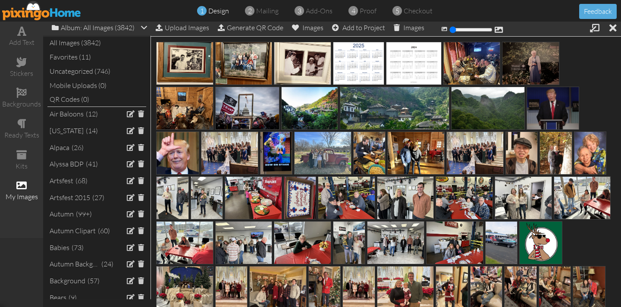
click at [37, 9] on img at bounding box center [41, 10] width 79 height 19
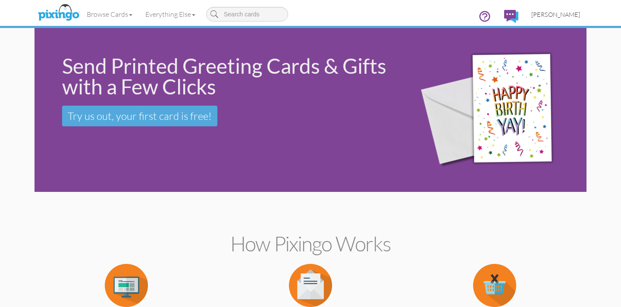
click at [569, 15] on span "[PERSON_NAME]" at bounding box center [556, 14] width 49 height 7
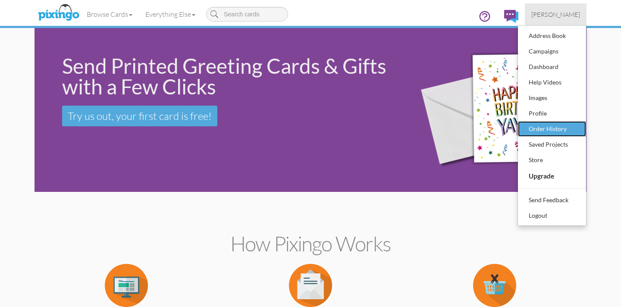
click at [548, 132] on div "Order History" at bounding box center [552, 129] width 51 height 13
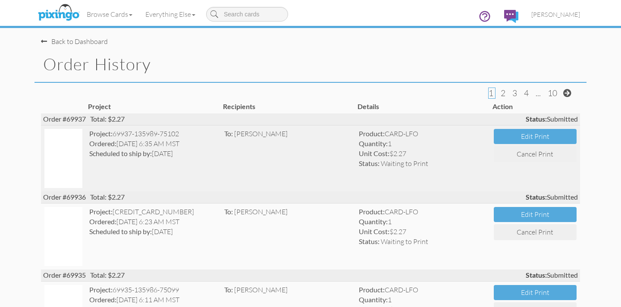
click at [74, 165] on img at bounding box center [63, 158] width 38 height 59
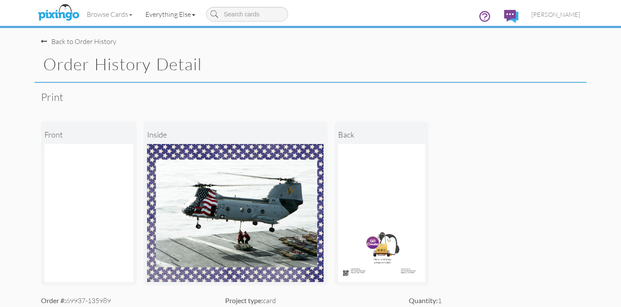
click at [158, 13] on link "Everything Else" at bounding box center [170, 14] width 63 height 22
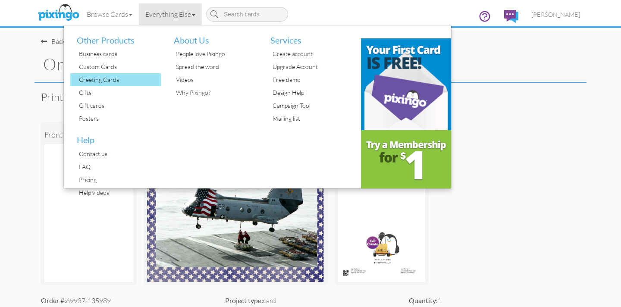
click at [111, 79] on div "Greeting Cards" at bounding box center [119, 79] width 84 height 13
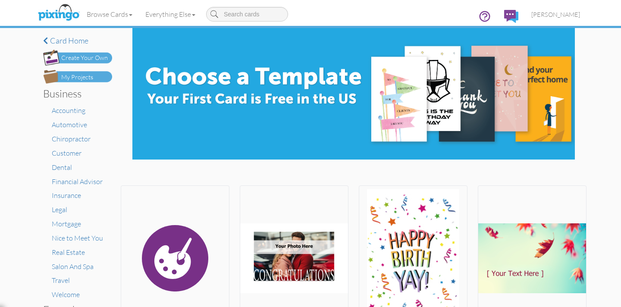
click at [86, 57] on div "Create Your Own" at bounding box center [84, 58] width 47 height 9
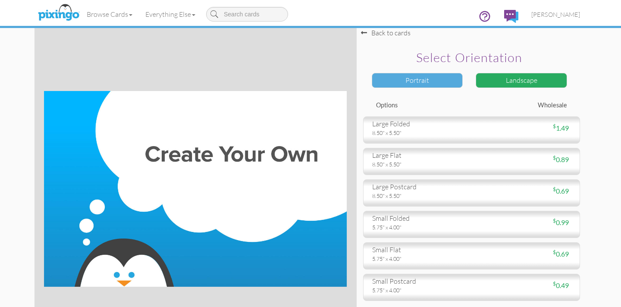
click at [449, 78] on div "Portrait" at bounding box center [417, 80] width 91 height 15
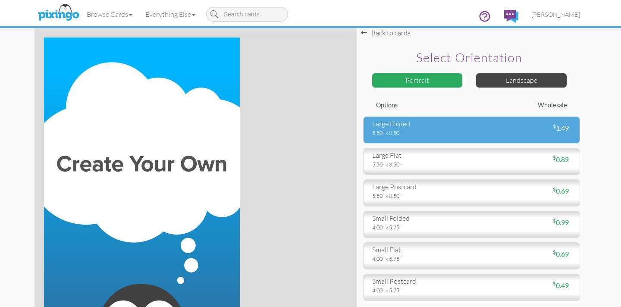
scroll to position [1, 0]
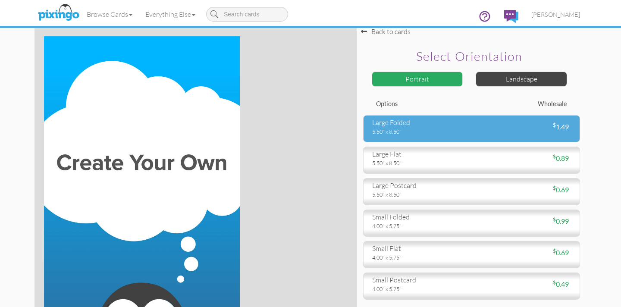
click at [444, 123] on div "large folded" at bounding box center [418, 123] width 93 height 10
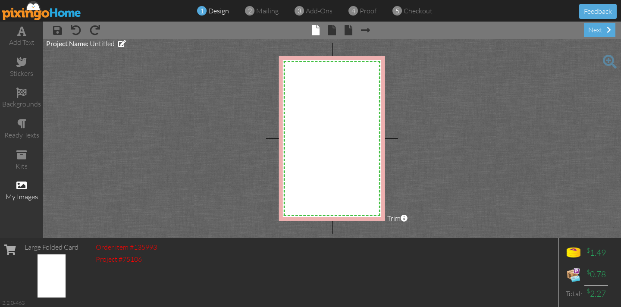
click at [23, 183] on span at bounding box center [21, 185] width 10 height 10
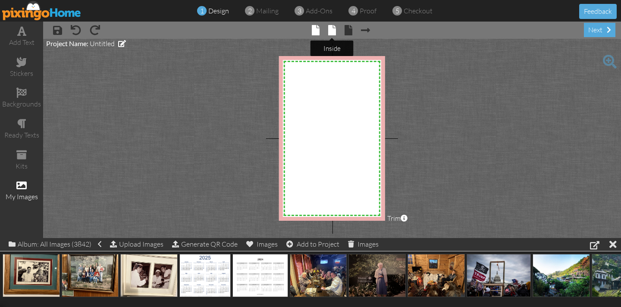
click at [330, 33] on span at bounding box center [332, 30] width 8 height 10
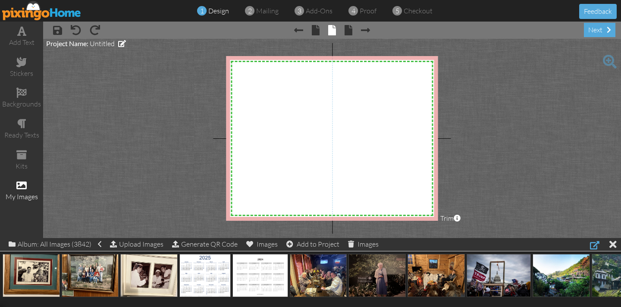
click at [597, 246] on div at bounding box center [594, 245] width 9 height 10
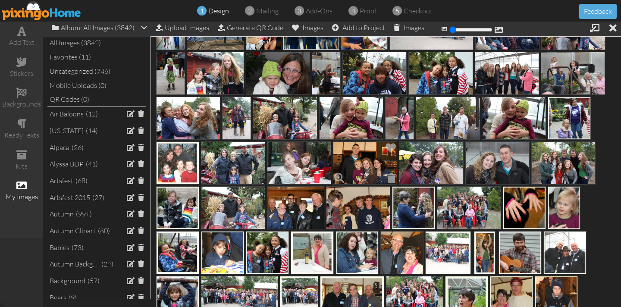
scroll to position [6050, 0]
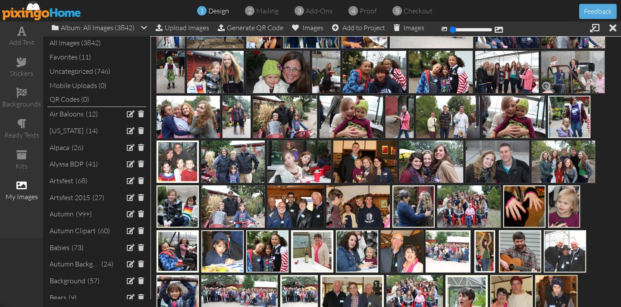
click at [560, 76] on img at bounding box center [573, 71] width 64 height 43
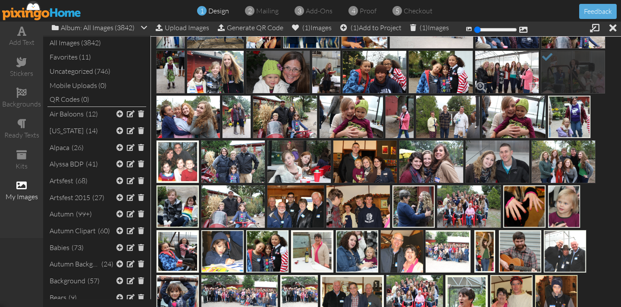
click at [516, 78] on img at bounding box center [507, 71] width 64 height 43
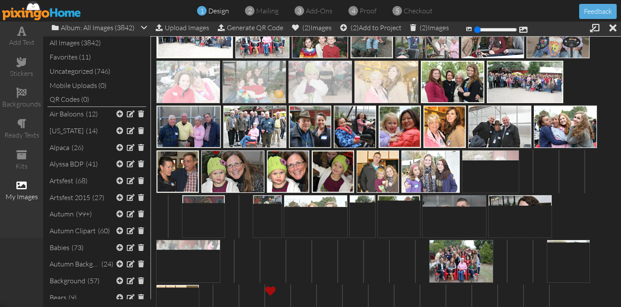
scroll to position [6581, 0]
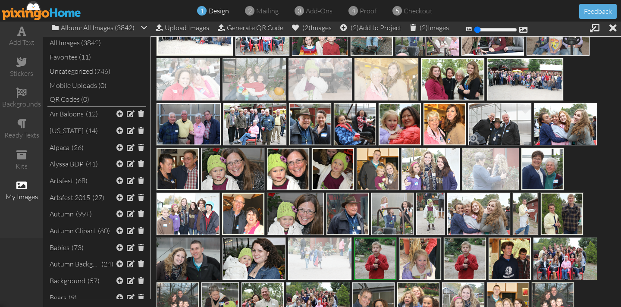
click at [501, 132] on img at bounding box center [500, 124] width 64 height 43
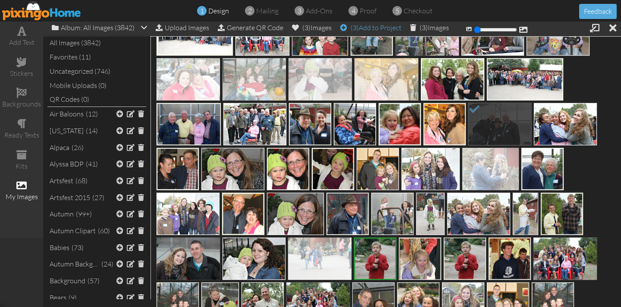
click at [372, 28] on div "(3) Add to Project" at bounding box center [370, 28] width 61 height 12
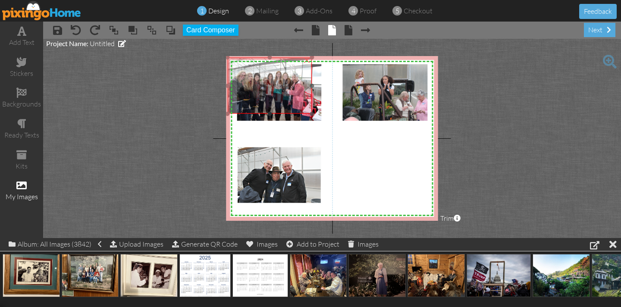
drag, startPoint x: 258, startPoint y: 99, endPoint x: 249, endPoint y: 92, distance: 11.7
click at [249, 92] on img at bounding box center [269, 85] width 85 height 57
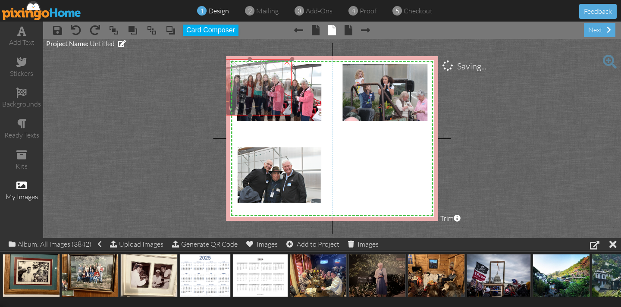
drag, startPoint x: 300, startPoint y: 105, endPoint x: 280, endPoint y: 107, distance: 19.9
click at [280, 107] on img at bounding box center [250, 87] width 85 height 57
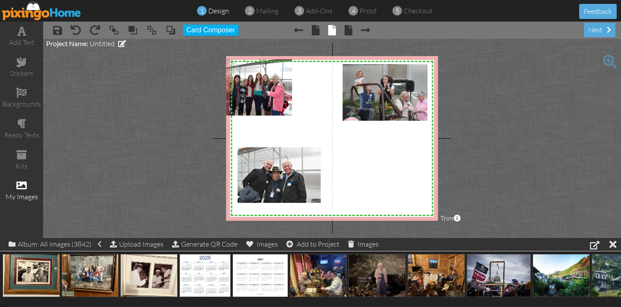
drag, startPoint x: 314, startPoint y: 102, endPoint x: 132, endPoint y: 133, distance: 184.7
click at [132, 133] on project-studio-wrapper "X X X X X X X X X X X X X X X X X X X X X X X X X X X X X X X X X X X X X X X X…" at bounding box center [332, 138] width 578 height 199
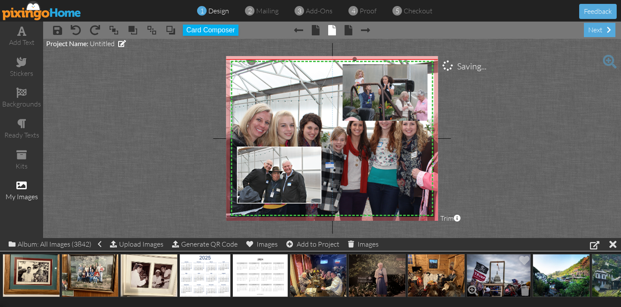
drag, startPoint x: 291, startPoint y: 115, endPoint x: 524, endPoint y: 252, distance: 270.3
click at [526, 238] on div "add text stickers backgrounds ready texts kits my images × save × undo × redo ×…" at bounding box center [310, 130] width 621 height 217
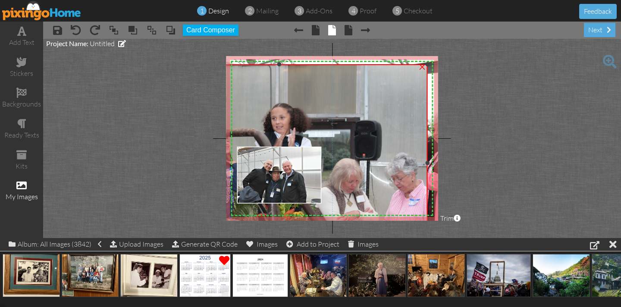
drag, startPoint x: 341, startPoint y: 121, endPoint x: 229, endPoint y: 262, distance: 180.5
click at [229, 238] on div "add text stickers backgrounds ready texts kits my images × save × undo × redo ×…" at bounding box center [310, 130] width 621 height 217
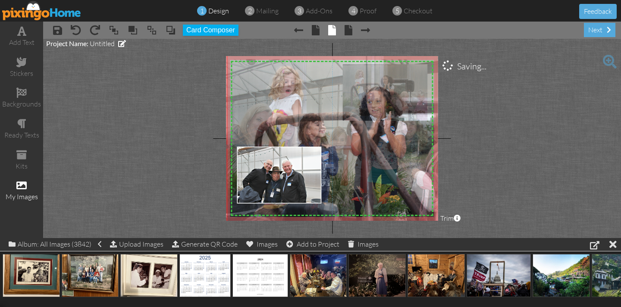
drag, startPoint x: 337, startPoint y: 129, endPoint x: 433, endPoint y: 114, distance: 97.3
click at [432, 113] on img at bounding box center [375, 147] width 296 height 198
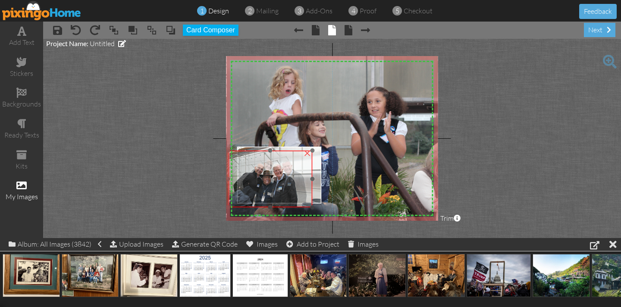
drag, startPoint x: 277, startPoint y: 190, endPoint x: 268, endPoint y: 194, distance: 9.9
click at [268, 194] on img at bounding box center [270, 179] width 85 height 57
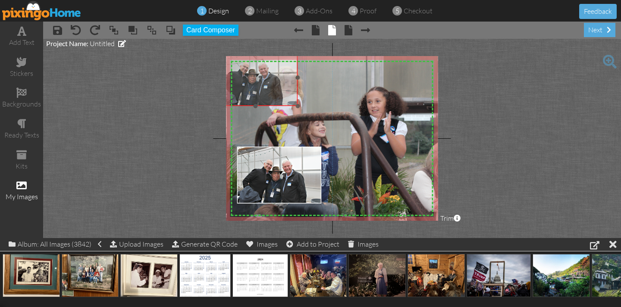
drag, startPoint x: 277, startPoint y: 177, endPoint x: 262, endPoint y: 76, distance: 102.5
click at [262, 76] on img at bounding box center [255, 77] width 85 height 57
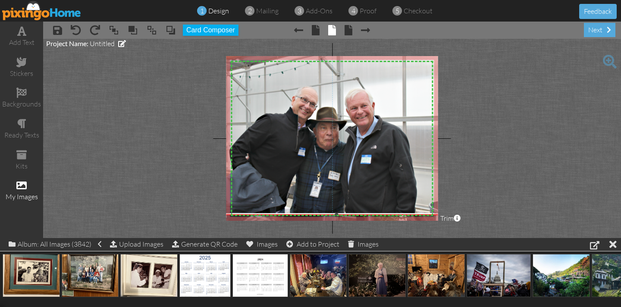
drag, startPoint x: 299, startPoint y: 106, endPoint x: 596, endPoint y: 215, distance: 316.7
click at [596, 215] on project-studio-wrapper "X X X X X X X X X X X X X X X X X X X X X X X X X X X X X X X X X X X X X X X X…" at bounding box center [332, 138] width 578 height 199
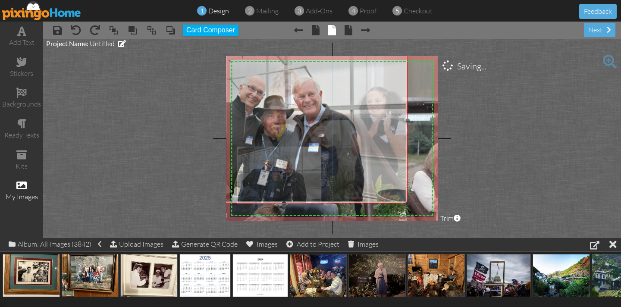
drag, startPoint x: 338, startPoint y: 183, endPoint x: 311, endPoint y: 180, distance: 27.3
click at [285, 171] on img at bounding box center [284, 121] width 247 height 166
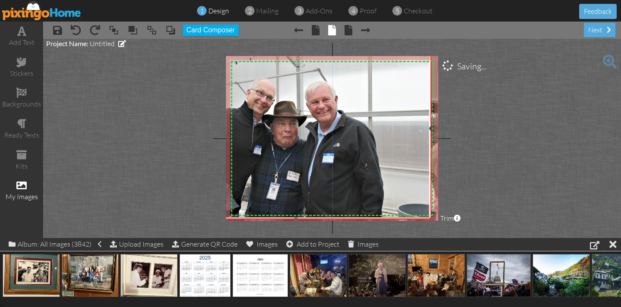
drag, startPoint x: 407, startPoint y: 202, endPoint x: 423, endPoint y: 218, distance: 22.6
click at [423, 218] on div "×" at bounding box center [296, 129] width 271 height 182
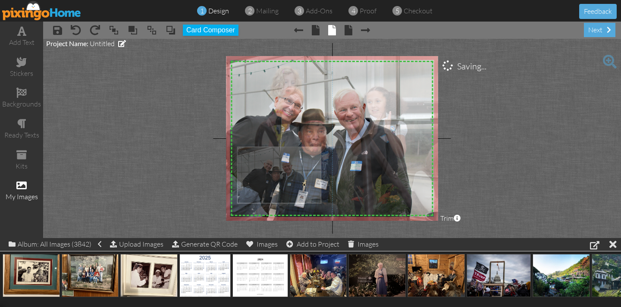
drag, startPoint x: 314, startPoint y: 160, endPoint x: 342, endPoint y: 167, distance: 29.1
click at [342, 167] on img at bounding box center [324, 136] width 271 height 182
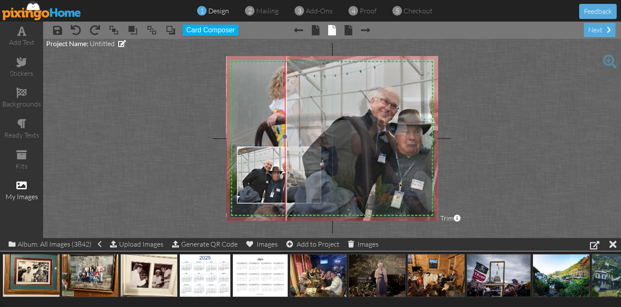
drag, startPoint x: 281, startPoint y: 173, endPoint x: 356, endPoint y: 173, distance: 75.1
click at [359, 175] on img at bounding box center [420, 137] width 271 height 182
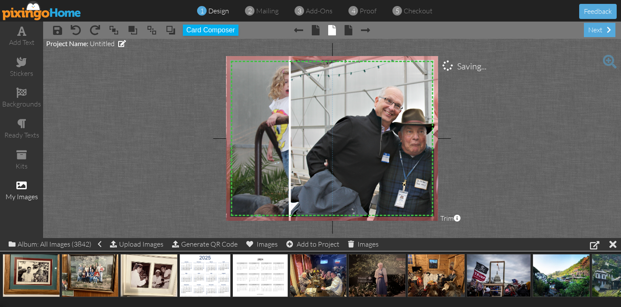
drag, startPoint x: 262, startPoint y: 161, endPoint x: 157, endPoint y: 169, distance: 104.7
click at [129, 171] on project-studio-wrapper "X X X X X X X X X X X X X X X X X X X X X X X X X X X X X X X X X X X X X X X X…" at bounding box center [332, 138] width 578 height 199
click at [340, 138] on img at bounding box center [424, 136] width 271 height 182
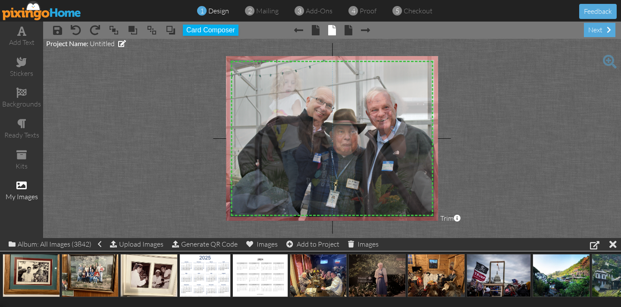
drag, startPoint x: 339, startPoint y: 138, endPoint x: 271, endPoint y: 138, distance: 68.2
click at [271, 138] on img at bounding box center [355, 136] width 271 height 182
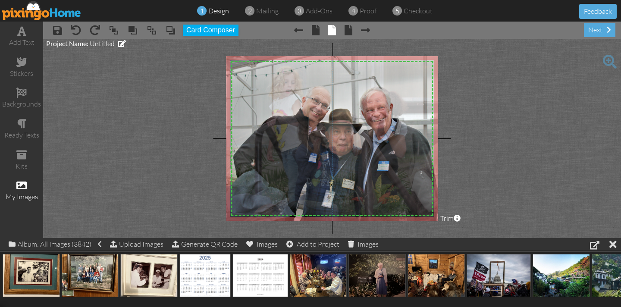
click at [258, 107] on img at bounding box center [351, 136] width 271 height 182
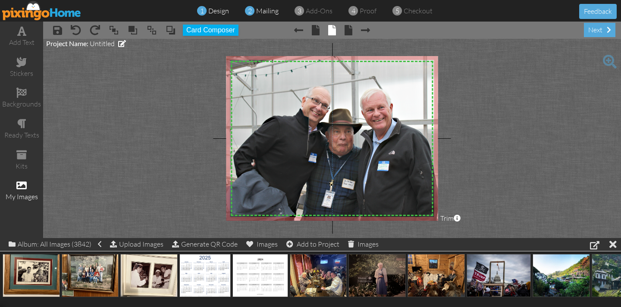
click at [262, 7] on span "mailing" at bounding box center [267, 10] width 22 height 9
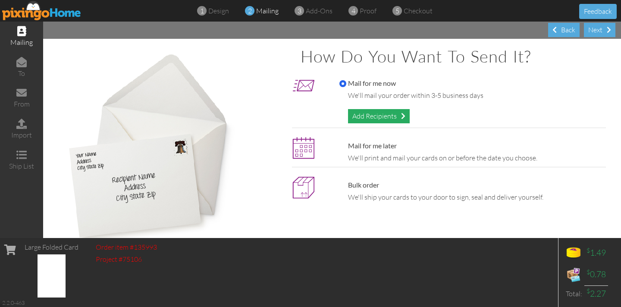
click at [372, 117] on div "Add Recipients" at bounding box center [379, 116] width 62 height 14
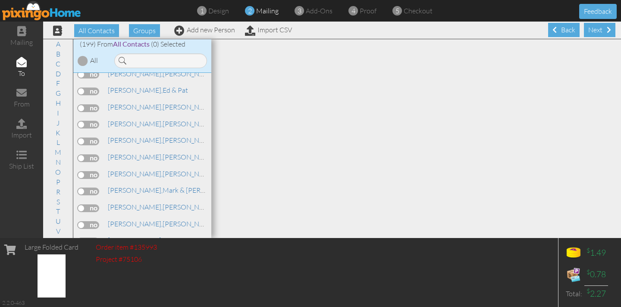
scroll to position [1728, 0]
click at [79, 105] on label at bounding box center [89, 109] width 22 height 8
click at [0, 0] on input "checkbox" at bounding box center [0, 0] width 0 height 0
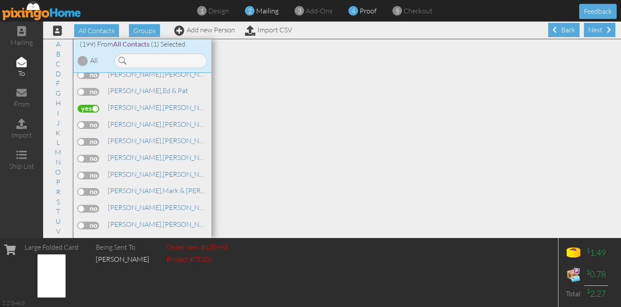
click at [356, 13] on span at bounding box center [353, 11] width 9 height 17
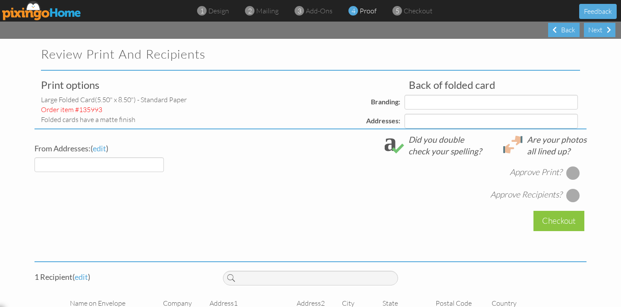
select select "object:21634"
select select "object:21638"
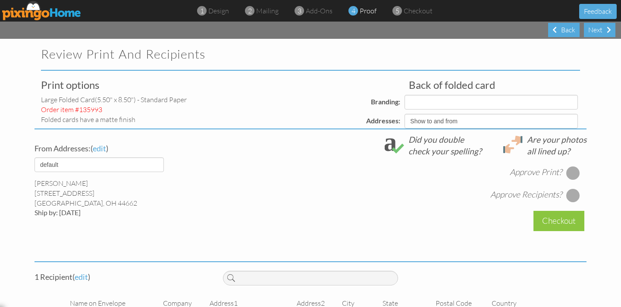
select select "object:21639"
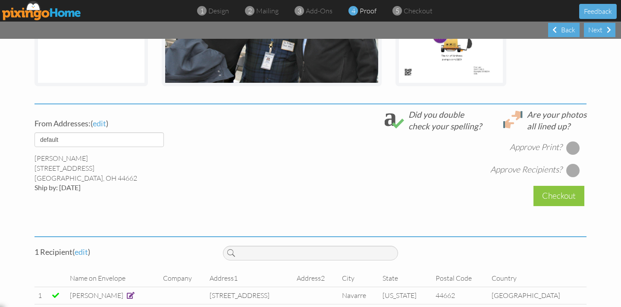
scroll to position [253, 0]
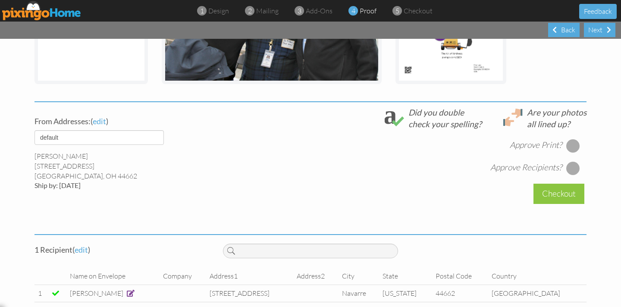
click at [572, 146] on div at bounding box center [574, 146] width 14 height 14
click at [574, 172] on div at bounding box center [574, 168] width 14 height 14
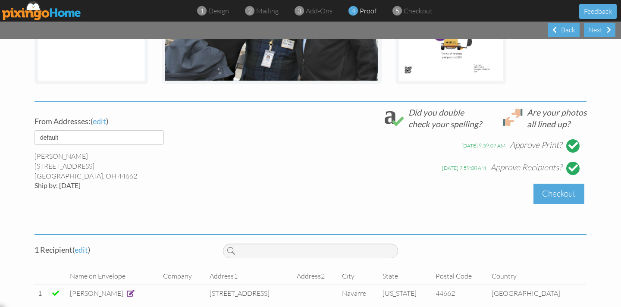
click at [554, 197] on div "Checkout" at bounding box center [559, 194] width 51 height 20
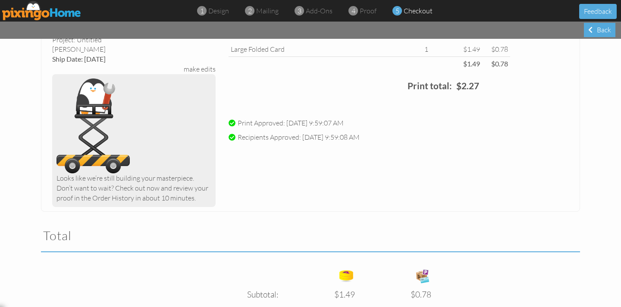
scroll to position [205, 0]
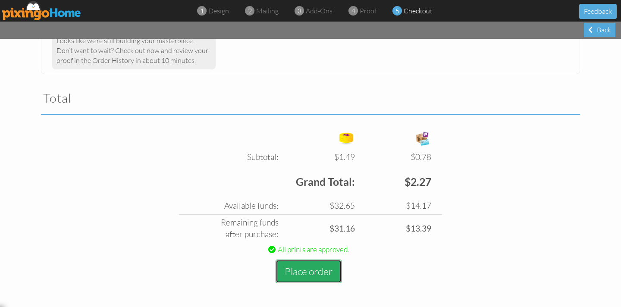
click at [317, 268] on button "Place order" at bounding box center [309, 272] width 66 height 24
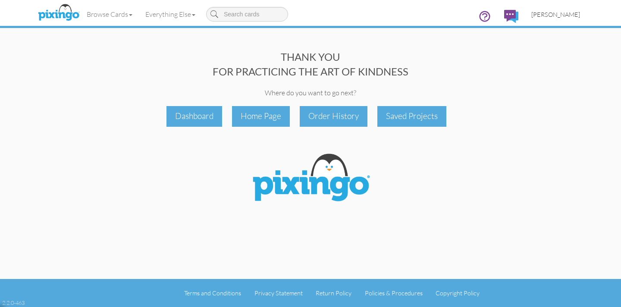
click at [570, 16] on span "[PERSON_NAME]" at bounding box center [556, 14] width 49 height 7
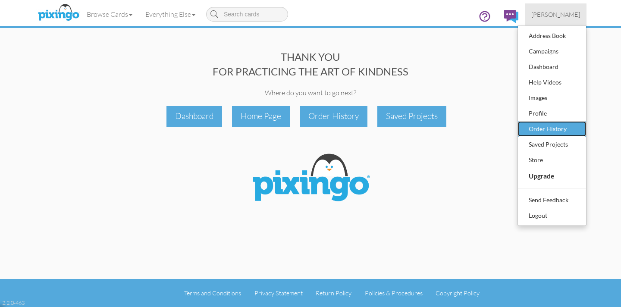
click at [551, 128] on div "Order History" at bounding box center [552, 129] width 51 height 13
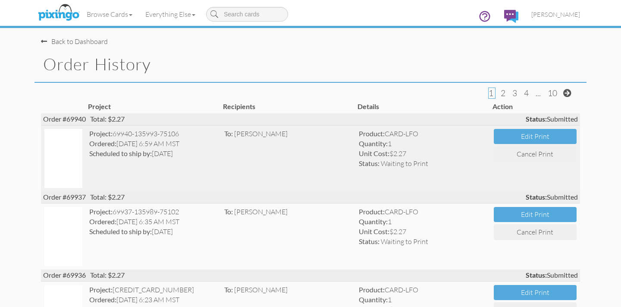
click at [65, 173] on img at bounding box center [63, 158] width 38 height 59
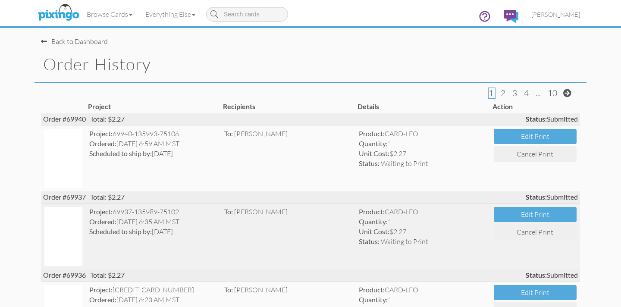
click at [77, 233] on img at bounding box center [63, 236] width 38 height 59
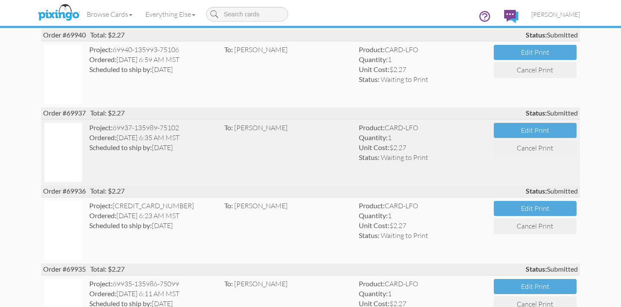
scroll to position [85, 0]
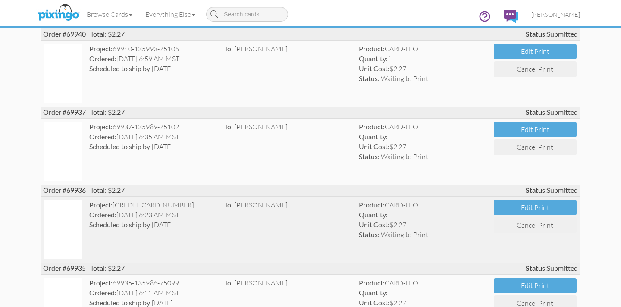
click at [70, 219] on img at bounding box center [63, 229] width 38 height 59
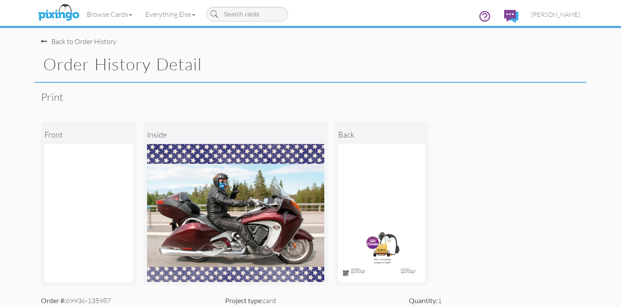
click at [43, 42] on span at bounding box center [44, 41] width 6 height 7
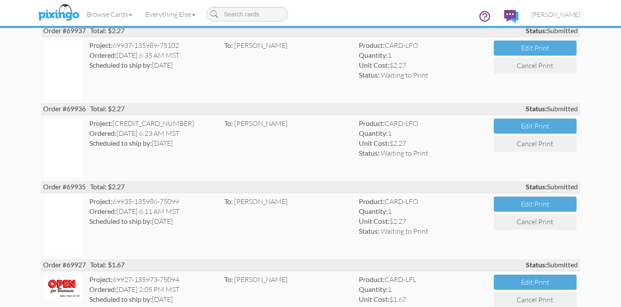
scroll to position [169, 0]
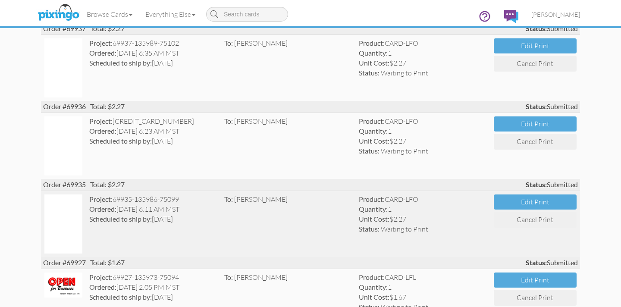
click at [69, 211] on img at bounding box center [63, 224] width 38 height 59
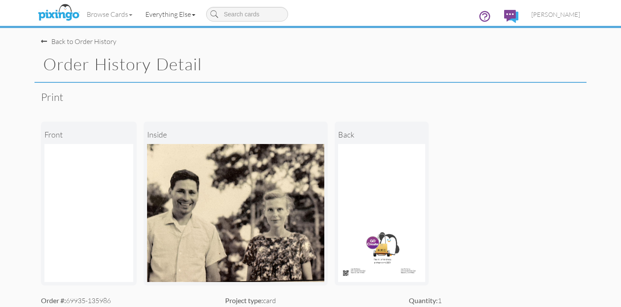
click at [166, 15] on link "Everything Else" at bounding box center [170, 14] width 63 height 22
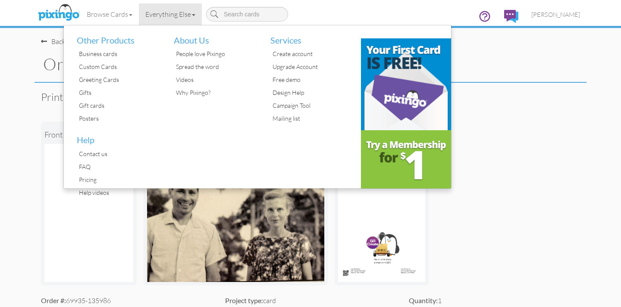
click at [19, 230] on order-history-detail "Toggle navigation Visit Pixingo Mobile Browse Cards Business Accounting Automot…" at bounding box center [310, 300] width 621 height 601
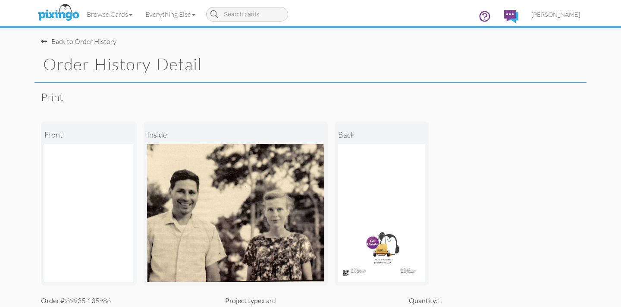
click at [44, 41] on span at bounding box center [44, 41] width 6 height 7
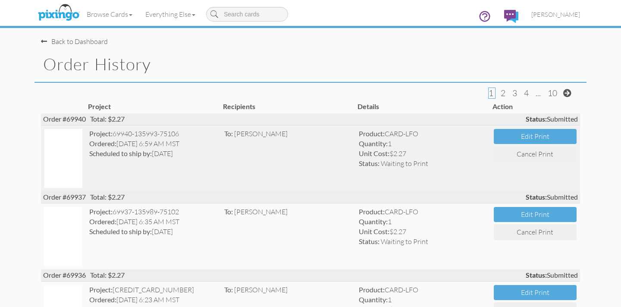
click at [58, 148] on img at bounding box center [63, 158] width 38 height 59
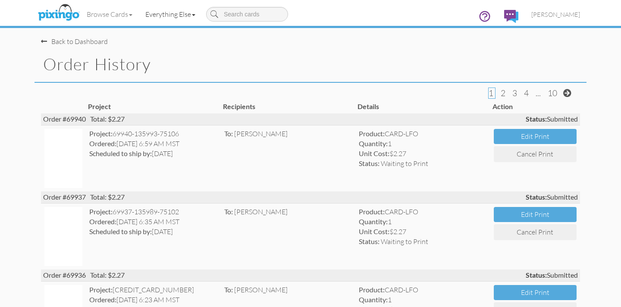
click at [184, 13] on link "Everything Else" at bounding box center [170, 14] width 63 height 22
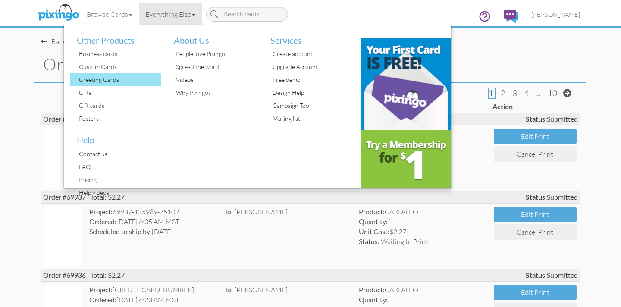
click at [104, 77] on div "Greeting Cards" at bounding box center [119, 79] width 84 height 13
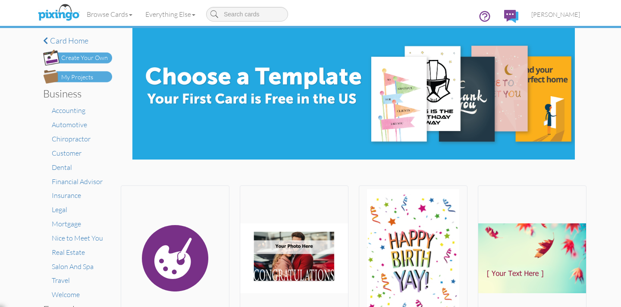
click at [82, 57] on div "Create Your Own" at bounding box center [84, 58] width 47 height 9
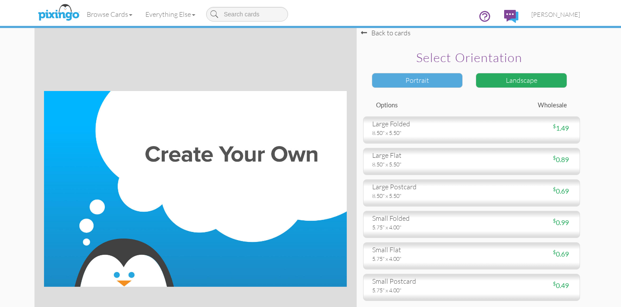
click at [397, 81] on div "Portrait" at bounding box center [417, 80] width 91 height 15
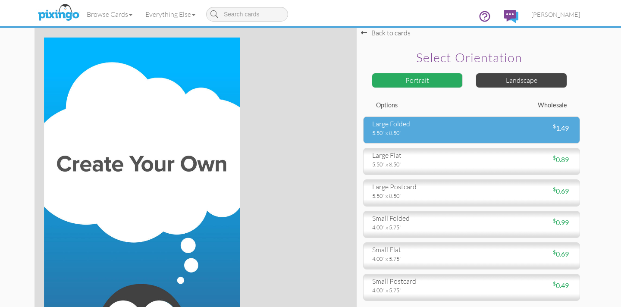
click at [422, 133] on div "5.50" x 8.50"" at bounding box center [418, 133] width 93 height 8
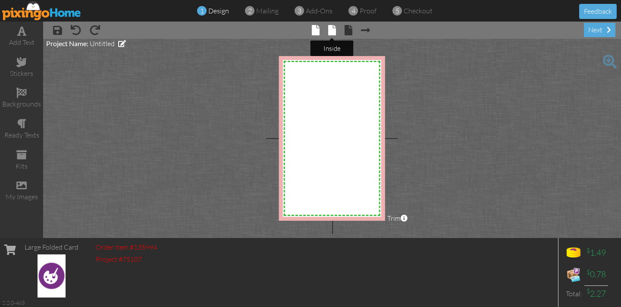
click at [331, 29] on span at bounding box center [332, 30] width 8 height 10
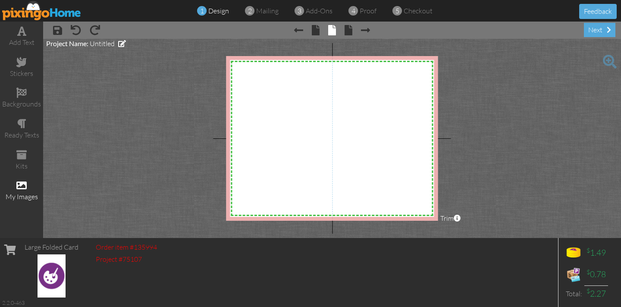
click at [24, 186] on span at bounding box center [21, 185] width 10 height 10
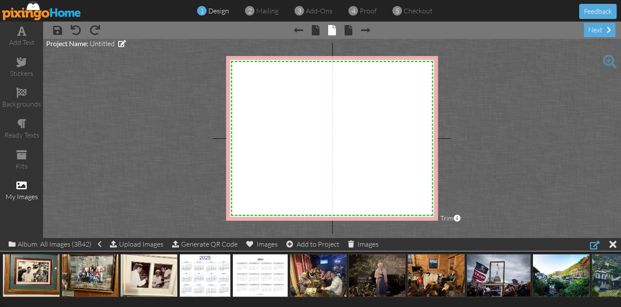
click at [594, 246] on div at bounding box center [594, 245] width 9 height 10
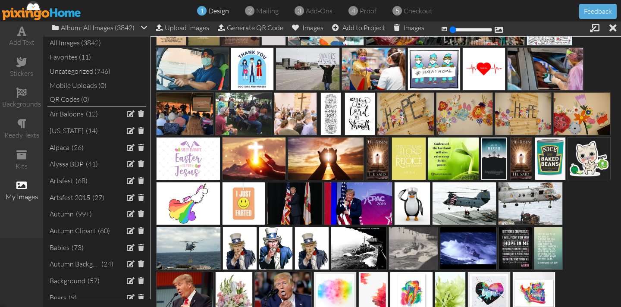
scroll to position [3045, 0]
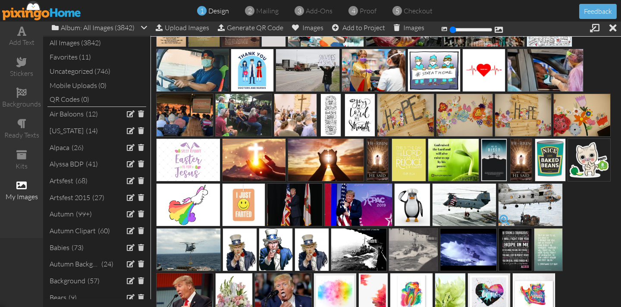
click at [504, 219] on span at bounding box center [505, 220] width 15 height 15
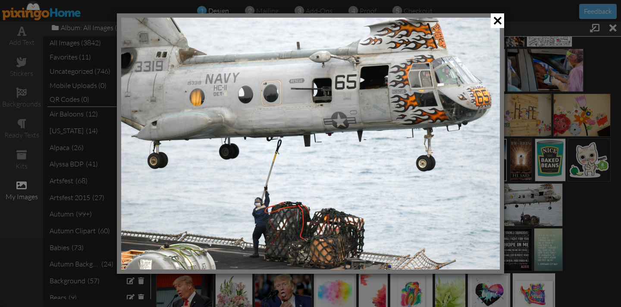
click at [503, 19] on span at bounding box center [497, 20] width 13 height 15
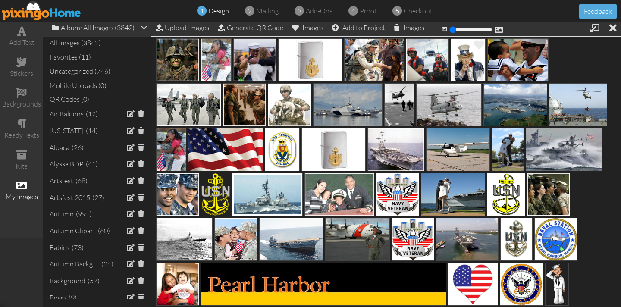
scroll to position [5170, 0]
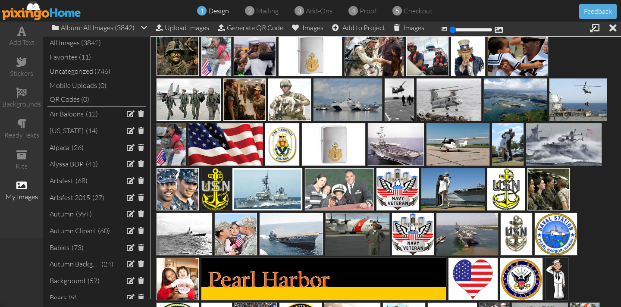
click at [449, 103] on img at bounding box center [448, 99] width 65 height 43
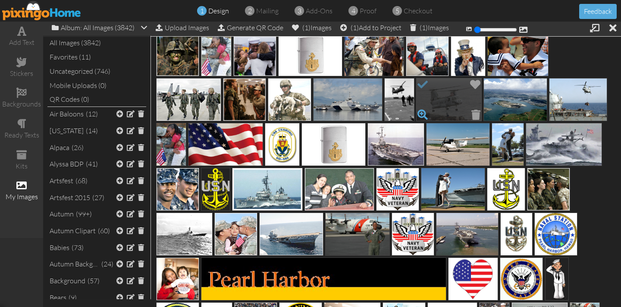
click at [422, 113] on span at bounding box center [423, 114] width 15 height 15
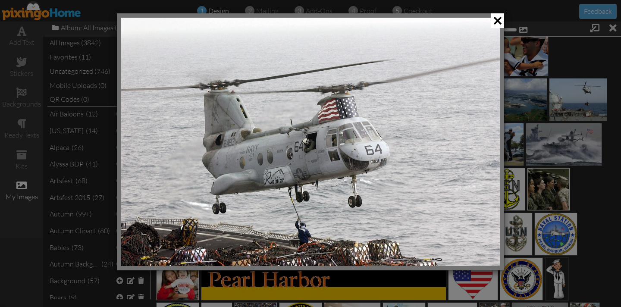
click at [493, 19] on span at bounding box center [497, 20] width 13 height 15
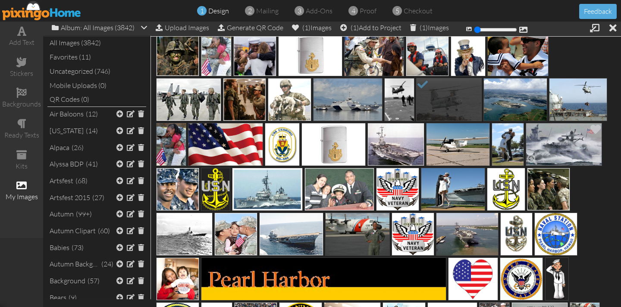
click at [553, 150] on img at bounding box center [564, 144] width 76 height 43
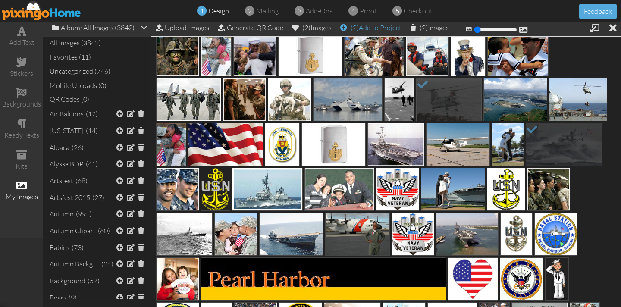
click at [370, 29] on div "(2) Add to Project" at bounding box center [370, 28] width 61 height 12
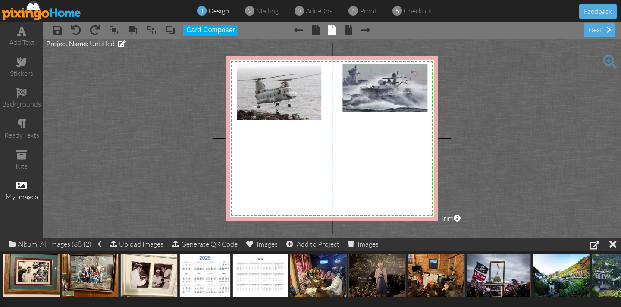
drag, startPoint x: 263, startPoint y: 112, endPoint x: 164, endPoint y: 144, distance: 104.3
click at [134, 163] on project-studio-wrapper "X X X X X X X X X X X X X X X X X X X X X X X X X X X X X X X X X X X X X X X X…" at bounding box center [332, 138] width 578 height 199
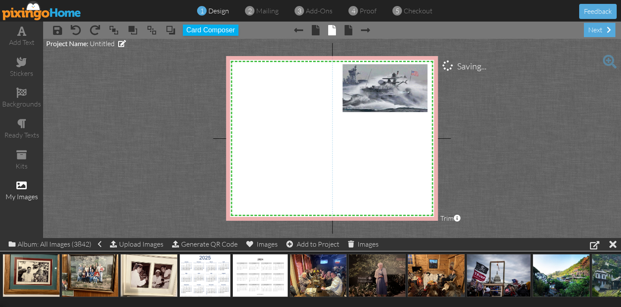
drag, startPoint x: 257, startPoint y: 107, endPoint x: 157, endPoint y: 118, distance: 101.1
click at [153, 117] on project-studio-wrapper "X X X X X X X X X X X X X X X X X X X X X X X X X X X X X X X X X X X X X X X X…" at bounding box center [332, 138] width 578 height 199
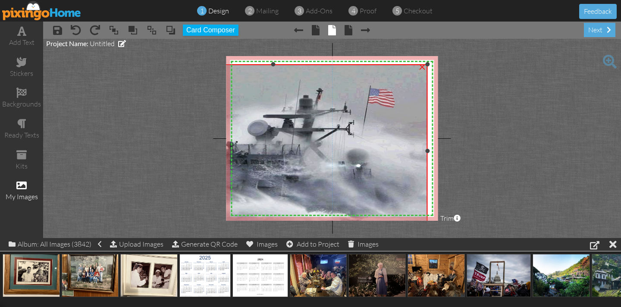
drag, startPoint x: 344, startPoint y: 111, endPoint x: 205, endPoint y: 236, distance: 187.0
click at [205, 237] on project-studio-wrapper "X X X X X X X X X X X X X X X X X X X X X X X X X X X X X X X X X X X X X X X X…" at bounding box center [332, 138] width 578 height 199
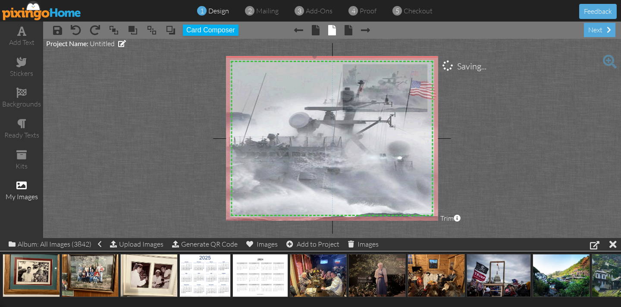
drag, startPoint x: 293, startPoint y: 168, endPoint x: 330, endPoint y: 161, distance: 38.3
click at [330, 160] on img at bounding box center [315, 143] width 308 height 173
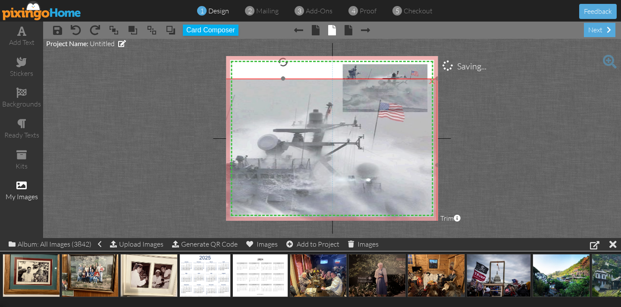
drag, startPoint x: 330, startPoint y: 166, endPoint x: 328, endPoint y: 153, distance: 13.1
click at [299, 183] on img at bounding box center [283, 165] width 308 height 173
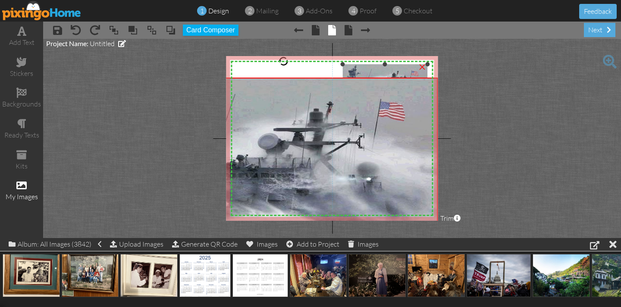
click at [421, 67] on div "×" at bounding box center [423, 66] width 14 height 14
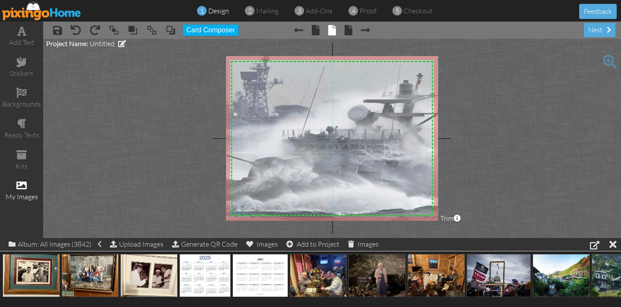
drag, startPoint x: 386, startPoint y: 104, endPoint x: 476, endPoint y: 75, distance: 94.2
click at [476, 75] on project-studio-wrapper "X X X X X X X X X X X X X X X X X X X X X X X X X X X X X X X X X X X X X X X X…" at bounding box center [332, 138] width 578 height 199
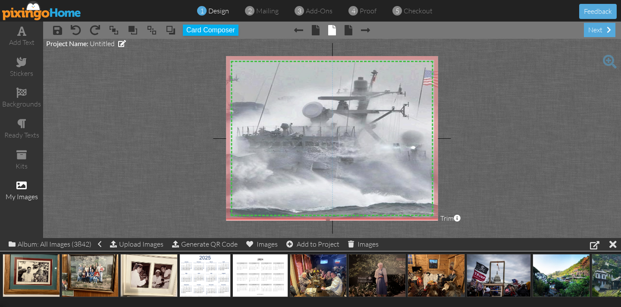
drag, startPoint x: 311, startPoint y: 112, endPoint x: 266, endPoint y: 110, distance: 45.4
click at [266, 109] on img at bounding box center [328, 132] width 308 height 173
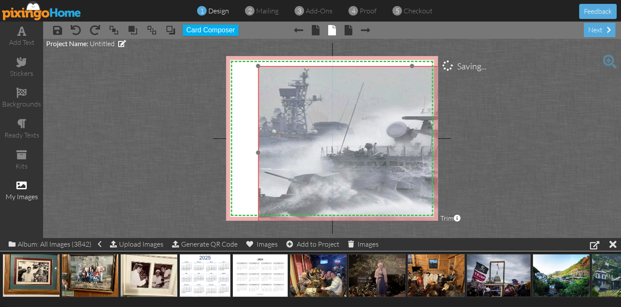
drag, startPoint x: 324, startPoint y: 120, endPoint x: 400, endPoint y: 138, distance: 78.9
click at [409, 140] on img at bounding box center [412, 152] width 308 height 173
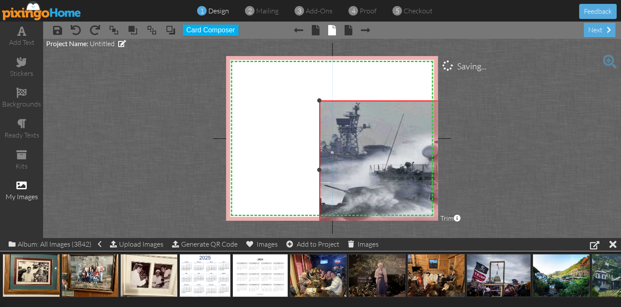
drag, startPoint x: 258, startPoint y: 66, endPoint x: 327, endPoint y: 105, distance: 79.3
click at [297, 100] on div "X X X X X X X X X X X X X X X X X X X X X X X X X X X X X X X X X X X X X X X X…" at bounding box center [332, 138] width 212 height 165
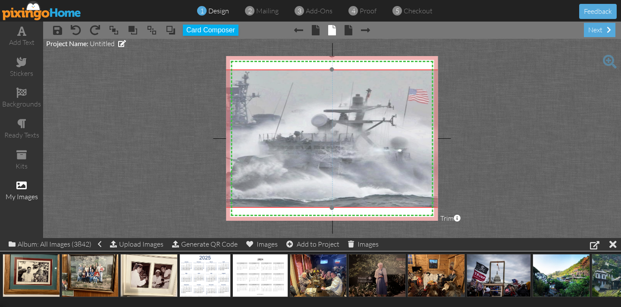
drag, startPoint x: 356, startPoint y: 123, endPoint x: 248, endPoint y: 95, distance: 111.5
click at [248, 95] on img at bounding box center [331, 138] width 247 height 139
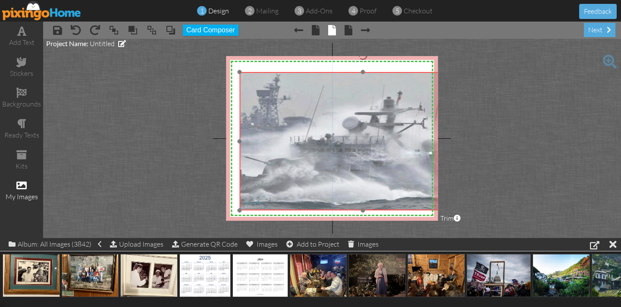
drag, startPoint x: 323, startPoint y: 106, endPoint x: 354, endPoint y: 108, distance: 31.2
click at [354, 108] on img at bounding box center [362, 141] width 247 height 139
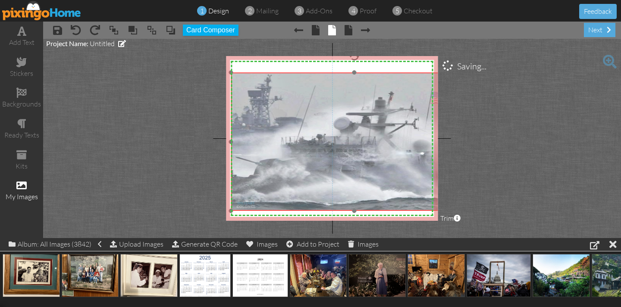
drag, startPoint x: 399, startPoint y: 103, endPoint x: 390, endPoint y: 104, distance: 9.1
click at [390, 104] on img at bounding box center [354, 141] width 247 height 139
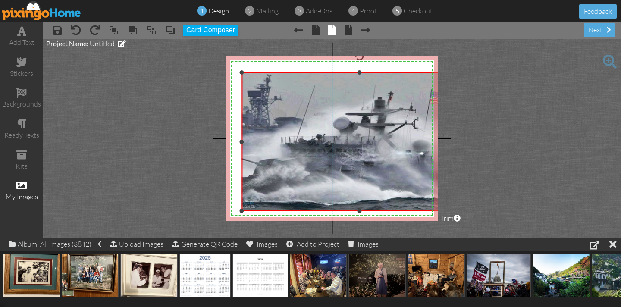
drag, startPoint x: 231, startPoint y: 141, endPoint x: 265, endPoint y: 141, distance: 33.7
click at [242, 142] on div at bounding box center [241, 142] width 4 height 4
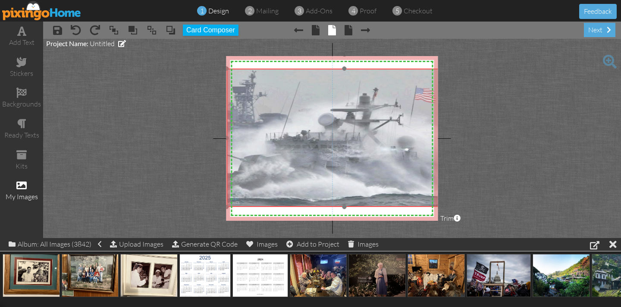
drag, startPoint x: 280, startPoint y: 141, endPoint x: 270, endPoint y: 136, distance: 10.8
click at [270, 136] on img at bounding box center [338, 138] width 247 height 139
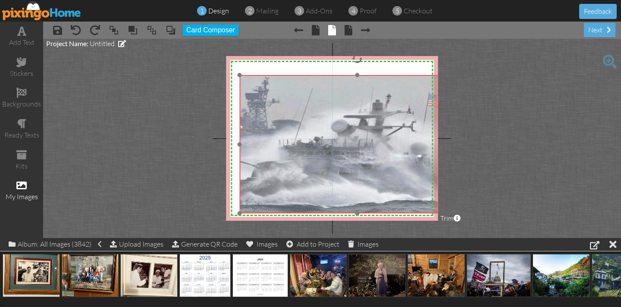
drag, startPoint x: 244, startPoint y: 96, endPoint x: 252, endPoint y: 99, distance: 9.1
click at [258, 103] on img at bounding box center [351, 144] width 247 height 139
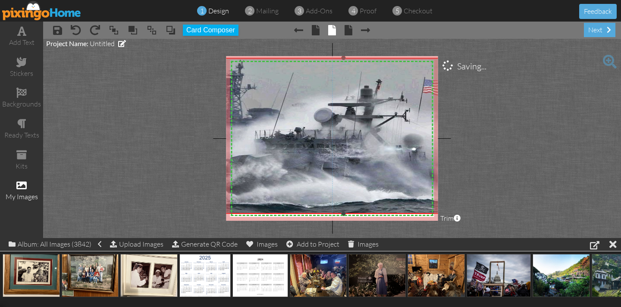
drag, startPoint x: 240, startPoint y: 76, endPoint x: 231, endPoint y: 74, distance: 9.6
click at [223, 58] on project-studio-wrapper "X X X X X X X X X X X X X X X X X X X X X X X X X X X X X X X X X X X X X X X X…" at bounding box center [332, 138] width 578 height 199
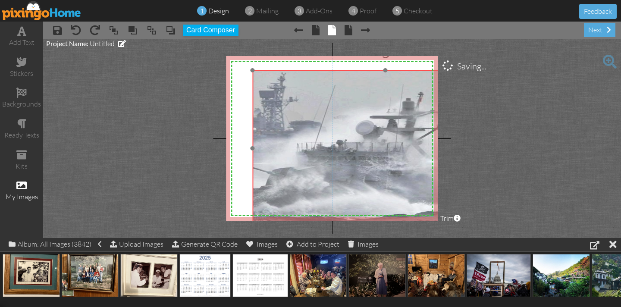
drag, startPoint x: 276, startPoint y: 123, endPoint x: 301, endPoint y: 126, distance: 25.6
click at [317, 136] on img at bounding box center [379, 148] width 278 height 156
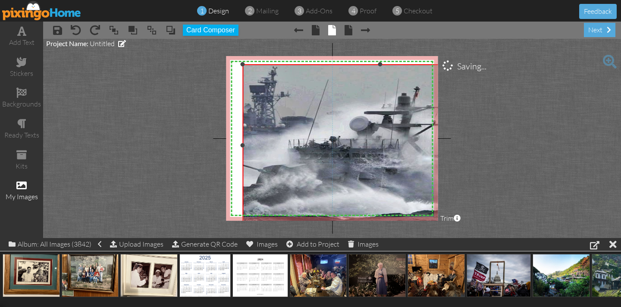
drag, startPoint x: 253, startPoint y: 70, endPoint x: 258, endPoint y: 82, distance: 13.4
click at [242, 65] on div "X X X X X X X X X X X X X X X X X X X X X X X X X X X X X X X X X X X X X X X X…" at bounding box center [332, 138] width 212 height 165
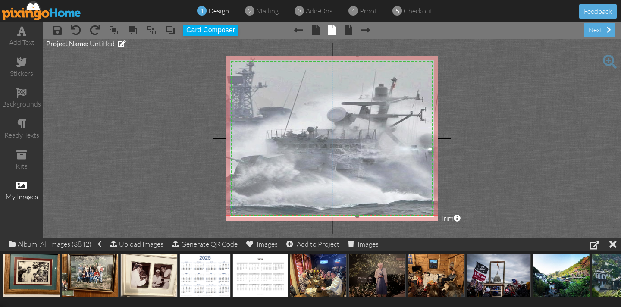
drag, startPoint x: 283, startPoint y: 113, endPoint x: 259, endPoint y: 104, distance: 25.3
click at [259, 104] on img at bounding box center [351, 135] width 287 height 161
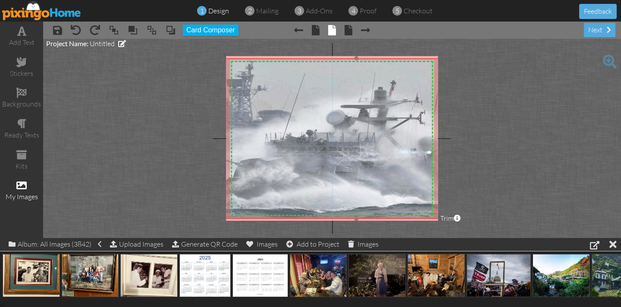
click at [293, 126] on img at bounding box center [350, 138] width 287 height 161
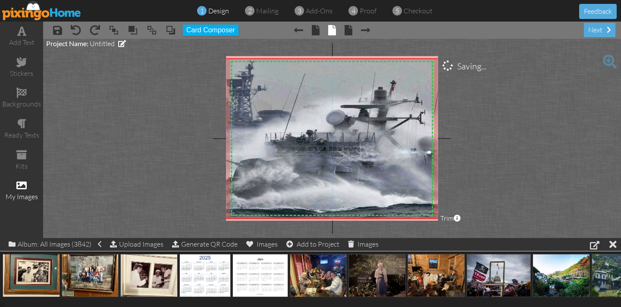
click at [122, 131] on project-studio-wrapper "X X X X X X X X X X X X X X X X X X X X X X X X X X X X X X X X X X X X X X X X…" at bounding box center [332, 138] width 578 height 199
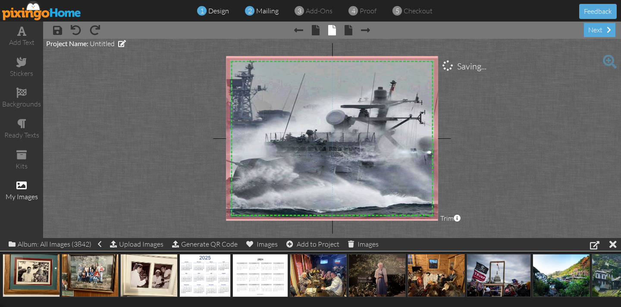
click at [269, 12] on span "mailing" at bounding box center [267, 10] width 22 height 9
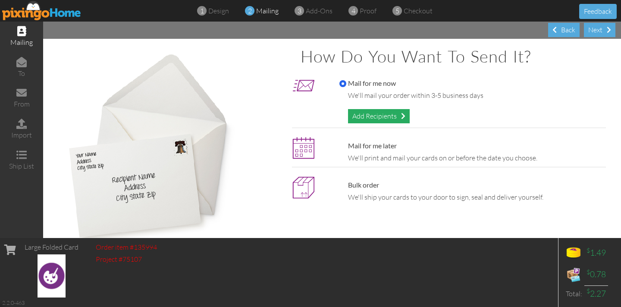
click at [365, 117] on div "Add Recipients" at bounding box center [379, 116] width 62 height 14
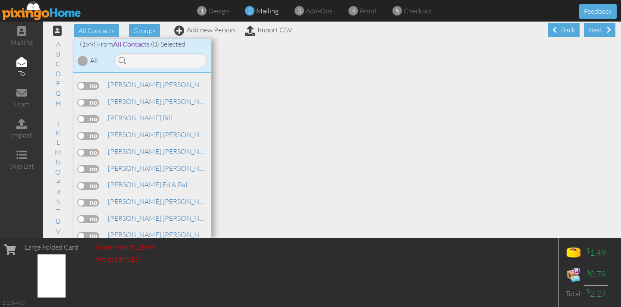
scroll to position [1634, 0]
click at [120, 198] on span "[PERSON_NAME]," at bounding box center [135, 202] width 55 height 9
click at [82, 199] on label at bounding box center [89, 203] width 22 height 8
click at [0, 0] on input "checkbox" at bounding box center [0, 0] width 0 height 0
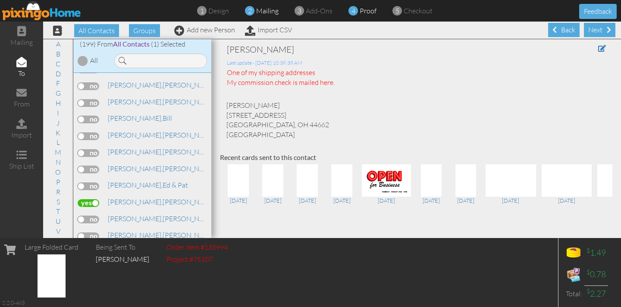
click at [353, 12] on span "4" at bounding box center [354, 11] width 4 height 10
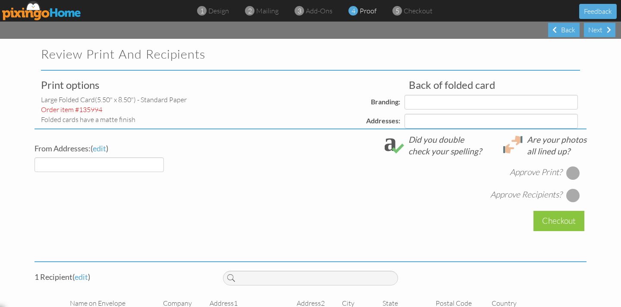
select select "object:29186"
select select "object:29189"
select select "object:29192"
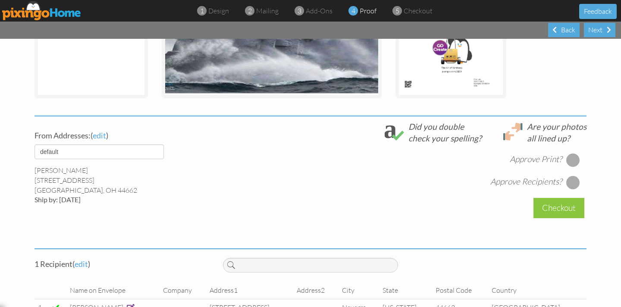
scroll to position [243, 0]
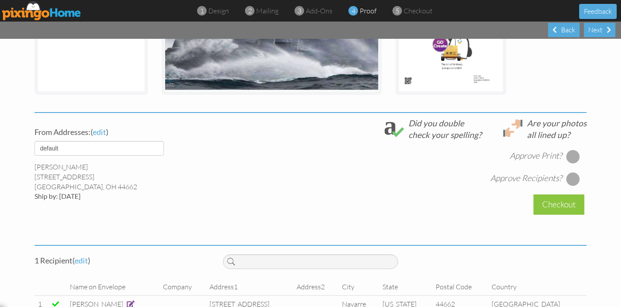
click at [570, 157] on div at bounding box center [574, 157] width 14 height 14
click at [571, 183] on div at bounding box center [574, 179] width 14 height 14
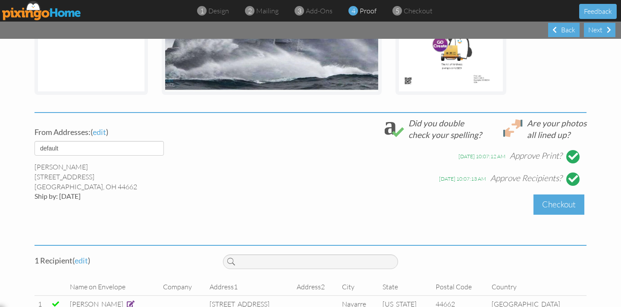
click at [543, 206] on div "Checkout" at bounding box center [559, 205] width 51 height 20
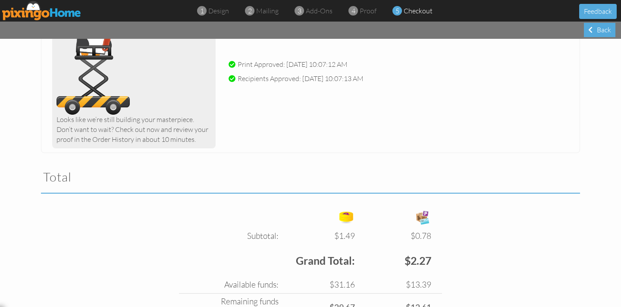
scroll to position [205, 0]
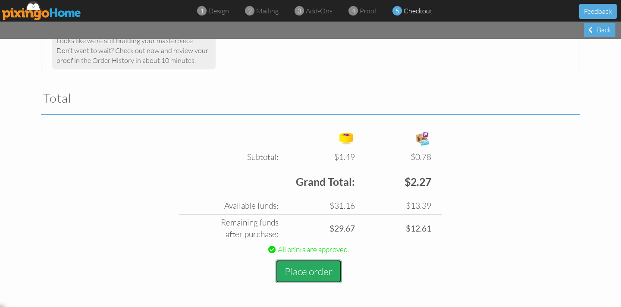
click at [305, 271] on button "Place order" at bounding box center [309, 272] width 66 height 24
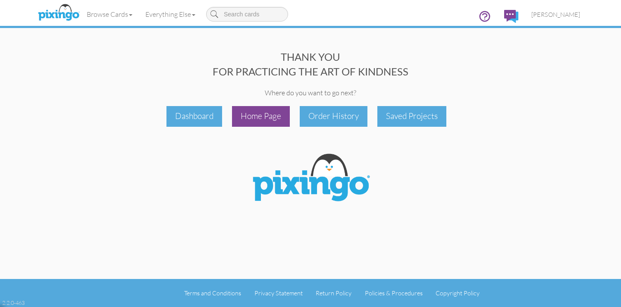
click at [254, 116] on div "Home Page" at bounding box center [261, 116] width 58 height 20
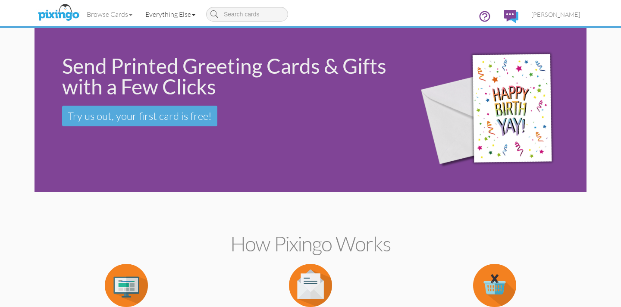
click at [155, 16] on link "Everything Else" at bounding box center [170, 14] width 63 height 22
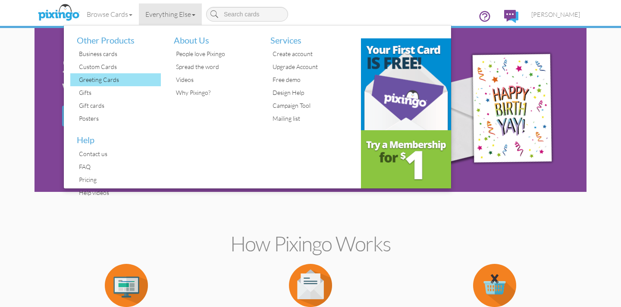
click at [110, 78] on div "Greeting Cards" at bounding box center [119, 79] width 84 height 13
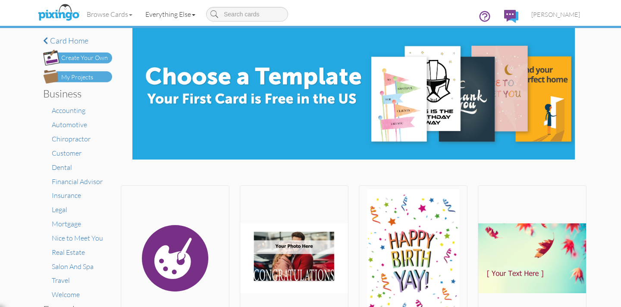
click at [174, 17] on link "Everything Else" at bounding box center [170, 14] width 63 height 22
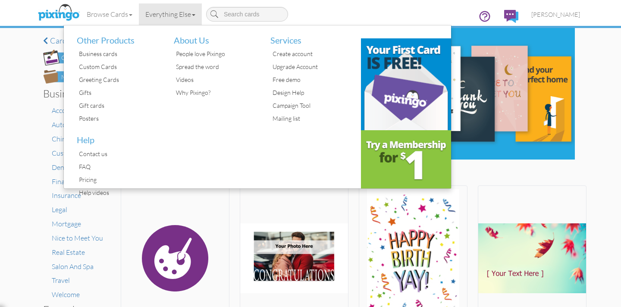
click at [115, 85] on div "Greeting Cards" at bounding box center [119, 79] width 84 height 13
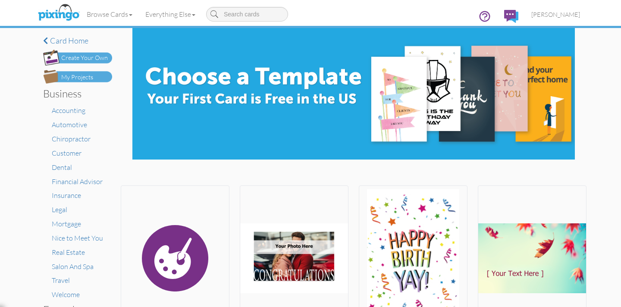
click at [84, 58] on div "Create Your Own" at bounding box center [84, 58] width 47 height 9
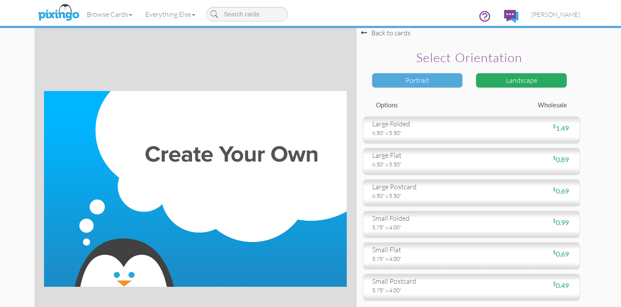
click at [421, 82] on div "Portrait" at bounding box center [417, 80] width 91 height 15
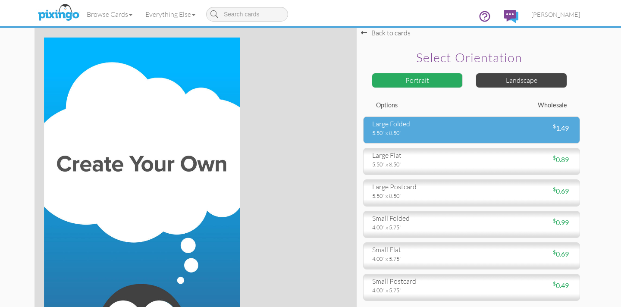
click at [422, 132] on div "5.50" x 8.50"" at bounding box center [418, 133] width 93 height 8
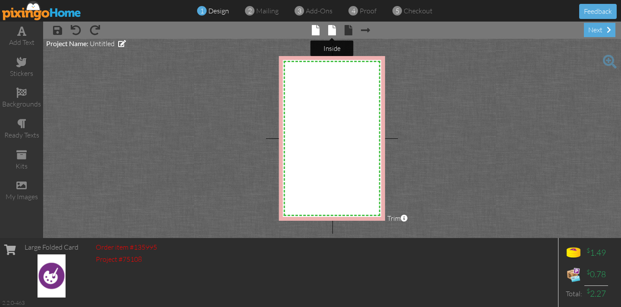
click at [331, 30] on span at bounding box center [332, 30] width 8 height 10
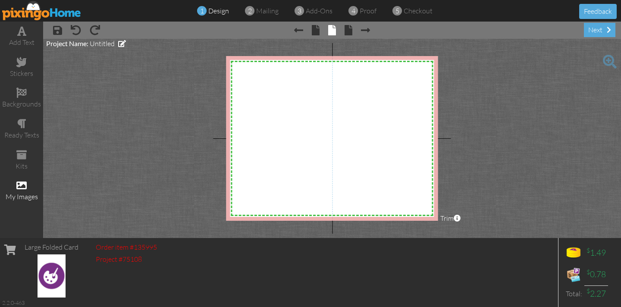
click at [19, 184] on span at bounding box center [21, 185] width 10 height 10
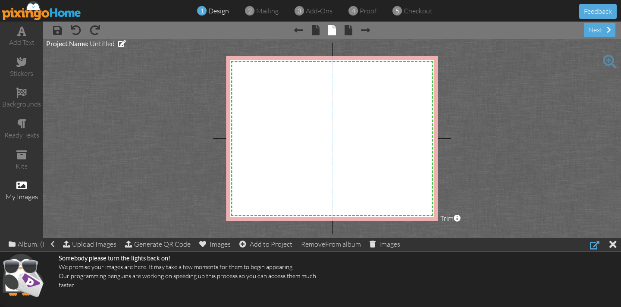
click at [595, 244] on div at bounding box center [594, 245] width 9 height 10
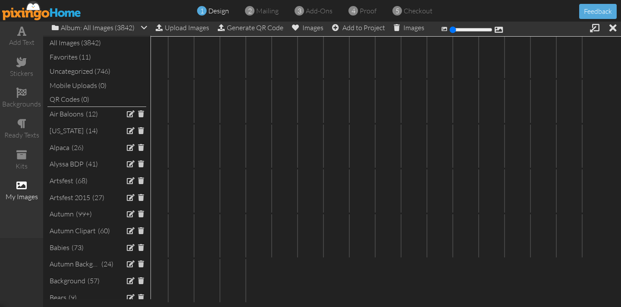
scroll to position [6829, 0]
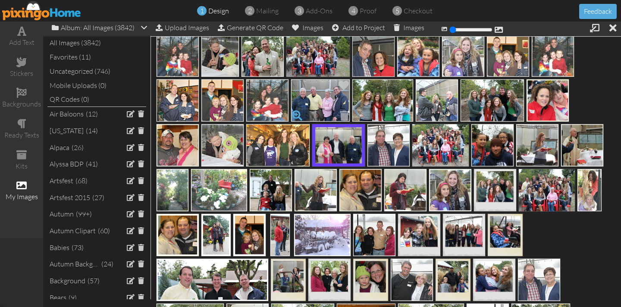
click at [298, 114] on span at bounding box center [297, 115] width 15 height 15
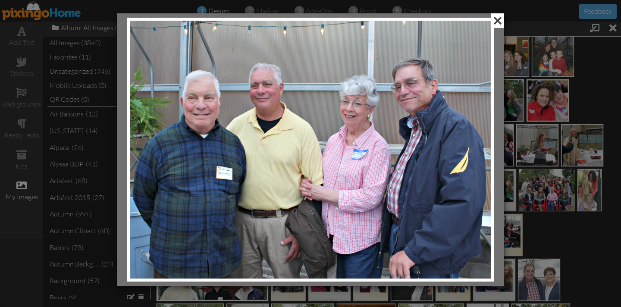
click at [498, 19] on span at bounding box center [497, 20] width 13 height 15
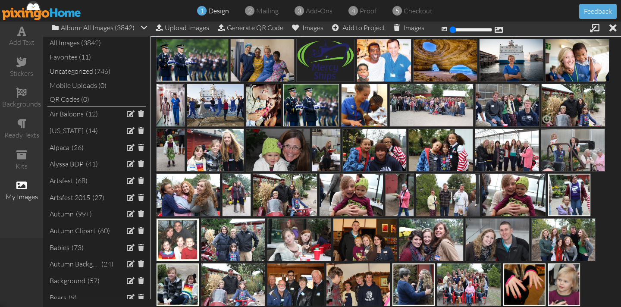
scroll to position [5975, 0]
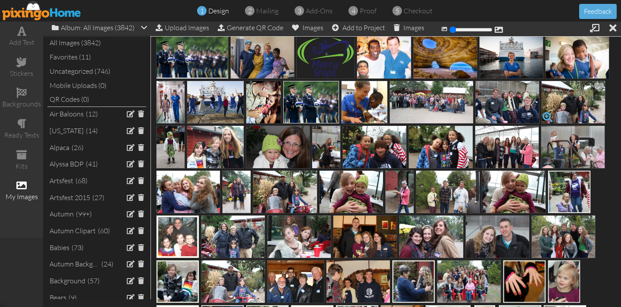
click at [546, 115] on span at bounding box center [548, 117] width 15 height 15
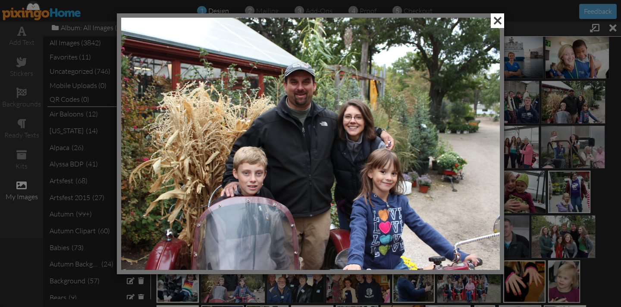
click at [495, 24] on span at bounding box center [497, 20] width 13 height 15
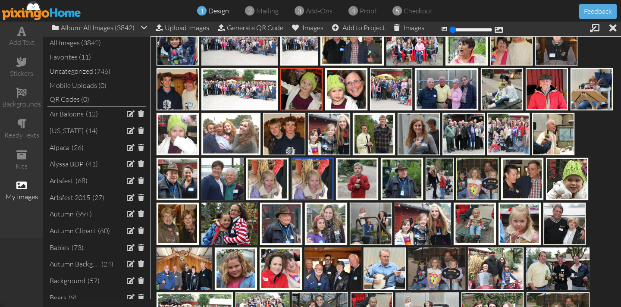
scroll to position [6303, 0]
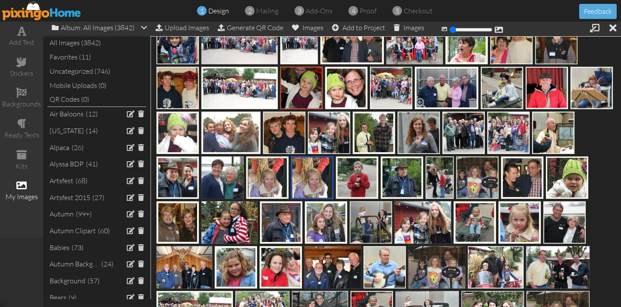
click at [454, 92] on img at bounding box center [447, 87] width 64 height 43
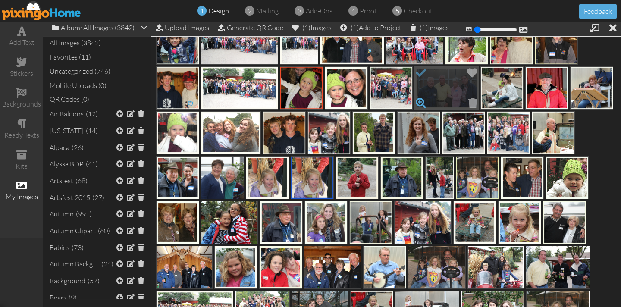
click at [420, 102] on span at bounding box center [421, 103] width 15 height 15
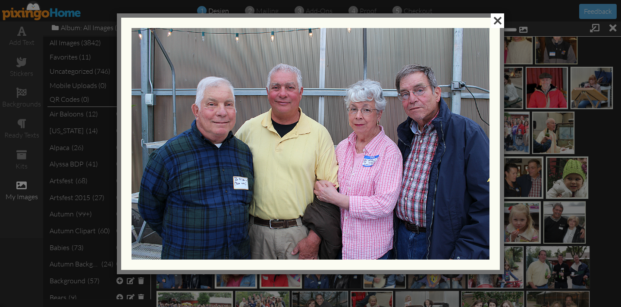
click at [499, 22] on span at bounding box center [497, 20] width 13 height 15
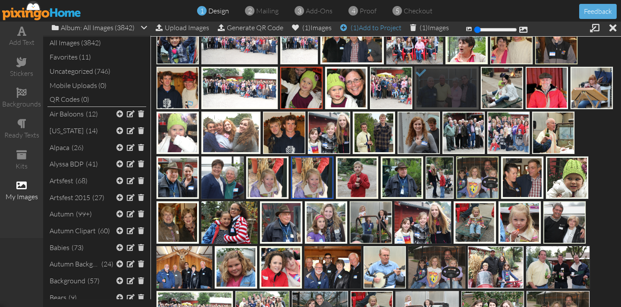
click at [375, 28] on div "(1) Add to Project" at bounding box center [370, 28] width 61 height 12
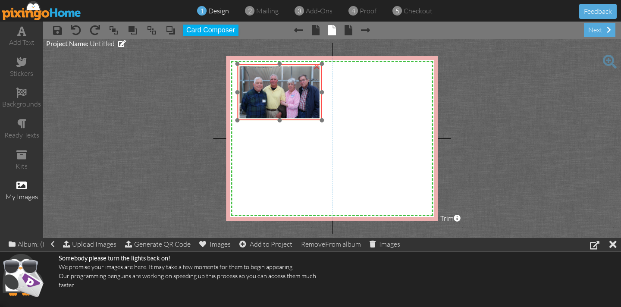
click at [275, 100] on img at bounding box center [279, 92] width 85 height 57
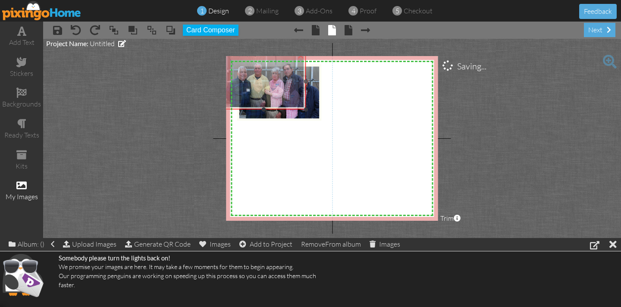
click at [259, 90] on img at bounding box center [263, 81] width 85 height 57
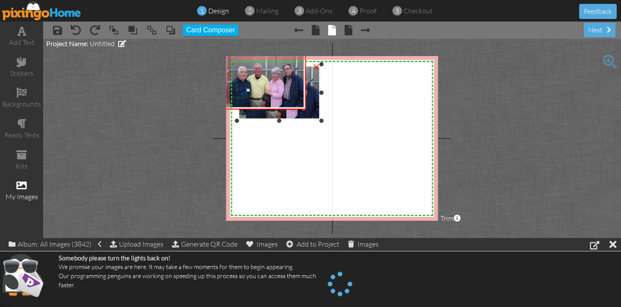
click at [317, 66] on div "×" at bounding box center [316, 66] width 14 height 14
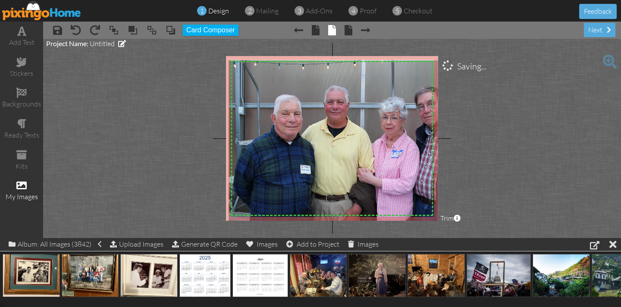
drag, startPoint x: 306, startPoint y: 108, endPoint x: 478, endPoint y: 230, distance: 210.6
click at [478, 230] on project-studio-wrapper "X X X X X X X X X X X X X X X X X X X X X X X X X X X X X X X X X X X X X X X X…" at bounding box center [332, 138] width 578 height 199
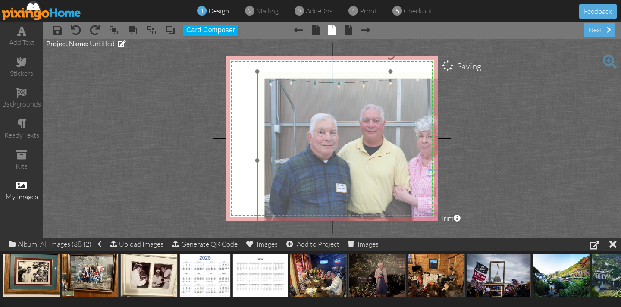
drag, startPoint x: 321, startPoint y: 101, endPoint x: 354, endPoint y: 114, distance: 35.3
click at [357, 120] on img at bounding box center [390, 161] width 267 height 178
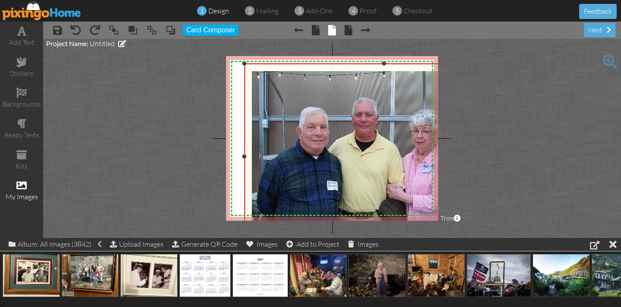
drag, startPoint x: 257, startPoint y: 73, endPoint x: 243, endPoint y: 65, distance: 15.7
click at [243, 64] on div at bounding box center [244, 63] width 4 height 4
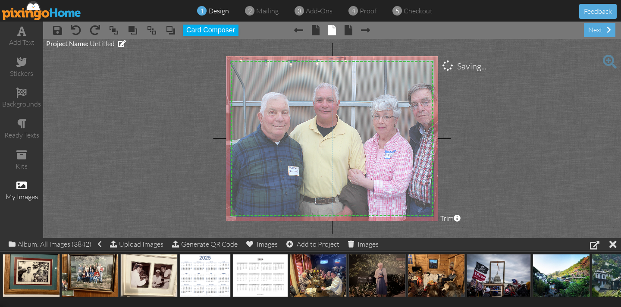
drag, startPoint x: 293, startPoint y: 107, endPoint x: 255, endPoint y: 93, distance: 41.1
click at [255, 92] on img at bounding box center [345, 142] width 280 height 186
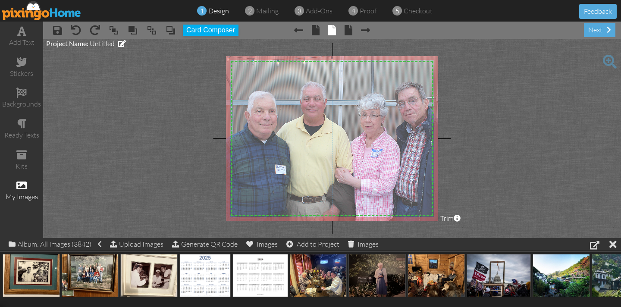
drag, startPoint x: 321, startPoint y: 102, endPoint x: 308, endPoint y: 101, distance: 13.4
click at [308, 101] on img at bounding box center [332, 140] width 280 height 186
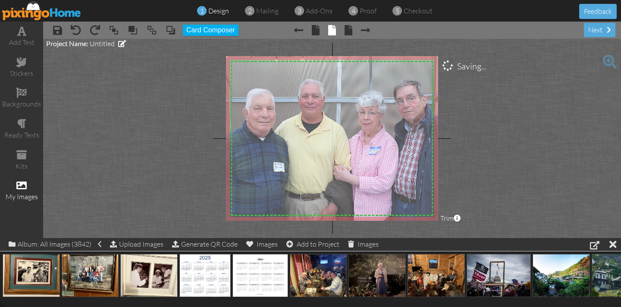
click at [264, 93] on img at bounding box center [331, 138] width 280 height 186
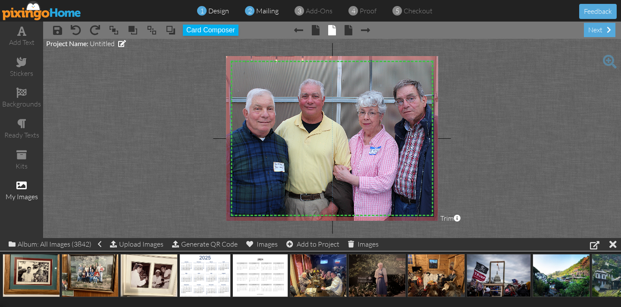
click at [266, 10] on span "mailing" at bounding box center [267, 10] width 22 height 9
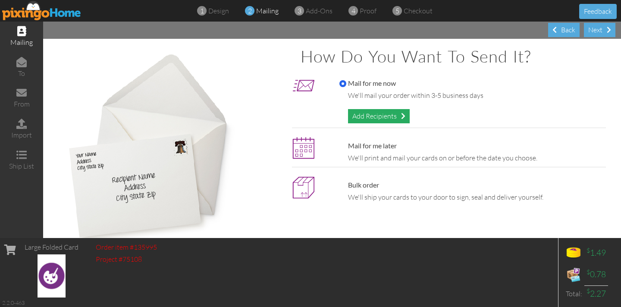
click at [379, 115] on div "Add Recipients" at bounding box center [379, 116] width 62 height 14
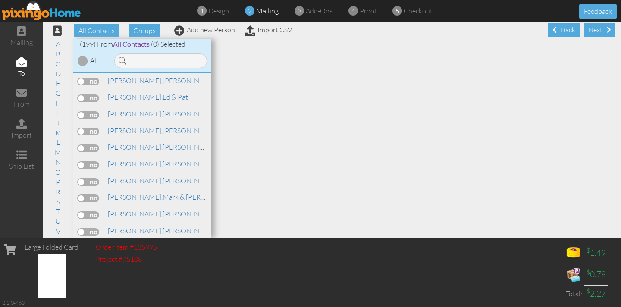
scroll to position [1720, 0]
click at [94, 113] on label at bounding box center [89, 117] width 22 height 8
click at [0, 0] on input "checkbox" at bounding box center [0, 0] width 0 height 0
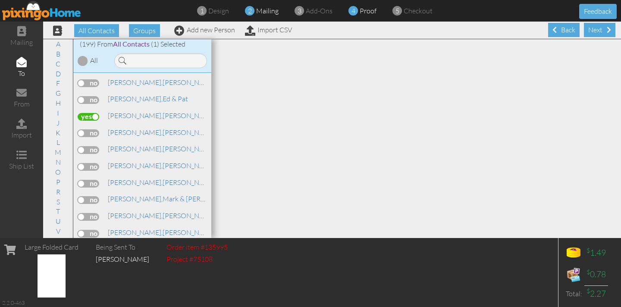
click at [367, 10] on span "proof" at bounding box center [368, 10] width 17 height 9
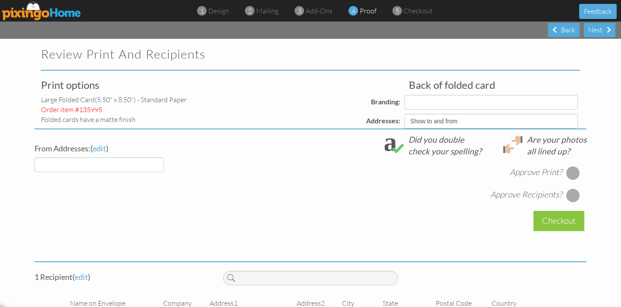
select select "object:33245"
select select "object:33243"
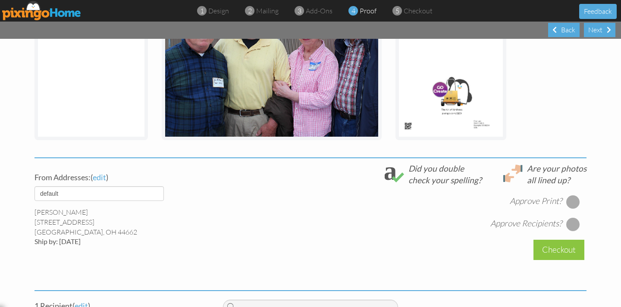
scroll to position [266, 0]
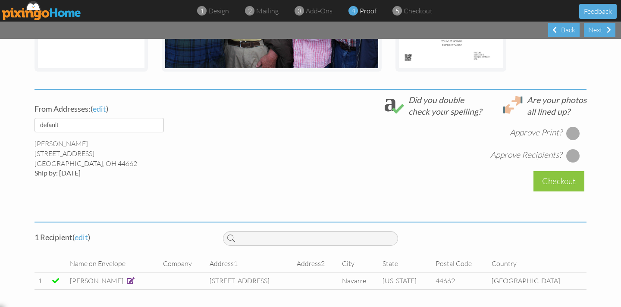
click at [574, 135] on div at bounding box center [574, 133] width 14 height 14
click at [575, 154] on div at bounding box center [574, 156] width 14 height 14
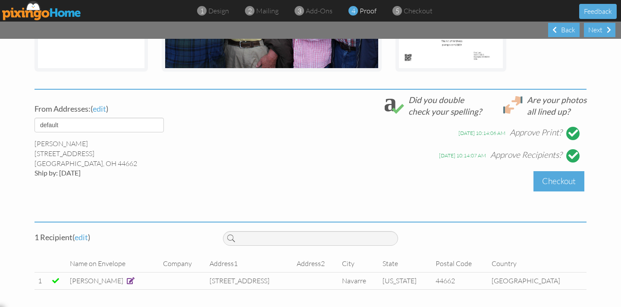
click at [557, 179] on div "Checkout" at bounding box center [559, 181] width 51 height 20
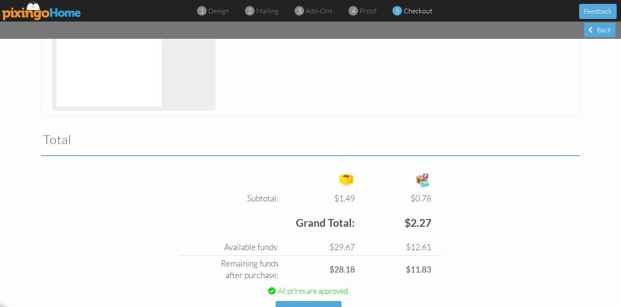
scroll to position [249, 0]
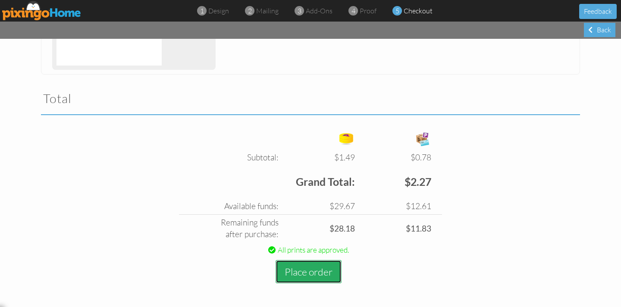
click at [311, 274] on button "Place order" at bounding box center [309, 272] width 66 height 24
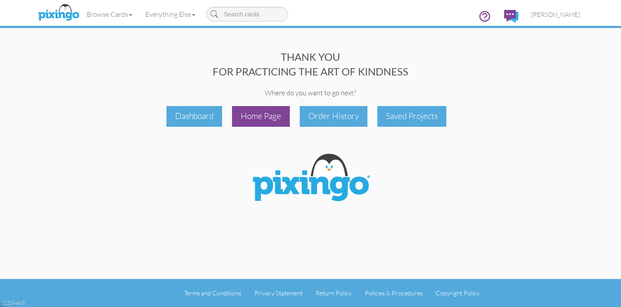
click at [269, 120] on div "Home Page" at bounding box center [261, 116] width 58 height 20
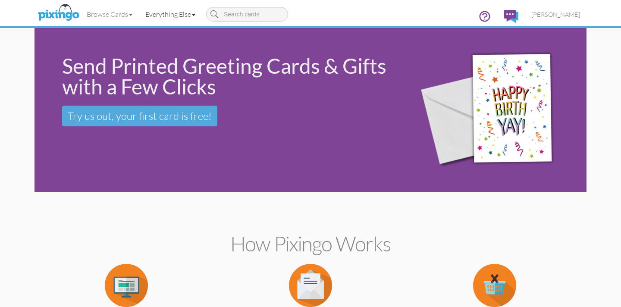
click at [178, 13] on link "Everything Else" at bounding box center [170, 14] width 63 height 22
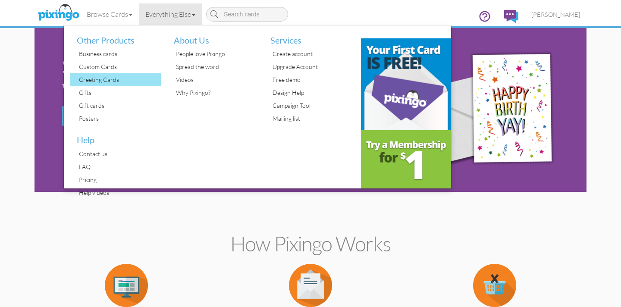
click at [116, 76] on div "Greeting Cards" at bounding box center [119, 79] width 84 height 13
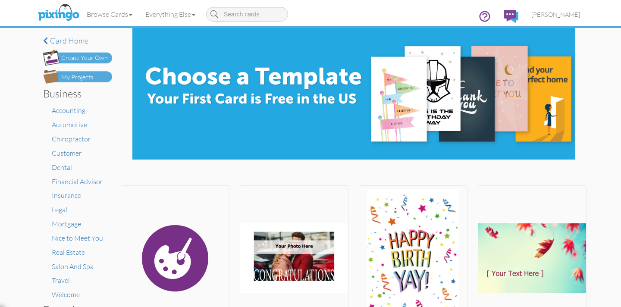
click at [87, 59] on div "Create Your Own" at bounding box center [84, 58] width 47 height 9
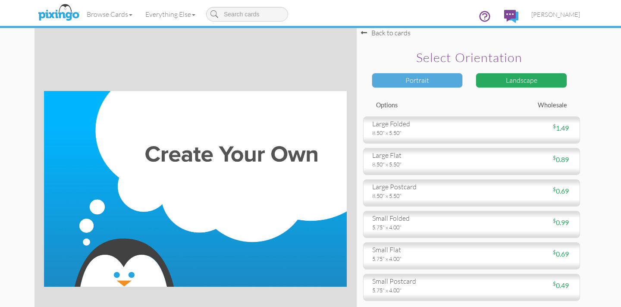
click at [410, 80] on div "Portrait" at bounding box center [417, 80] width 91 height 15
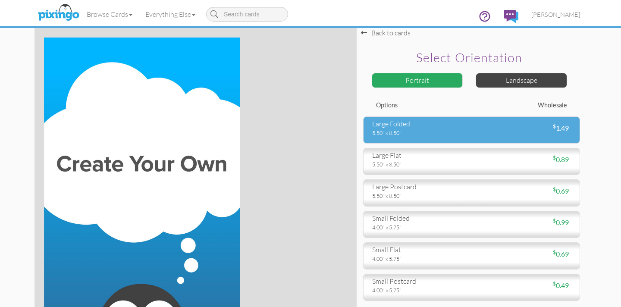
click at [445, 132] on div "5.50" x 8.50"" at bounding box center [418, 133] width 93 height 8
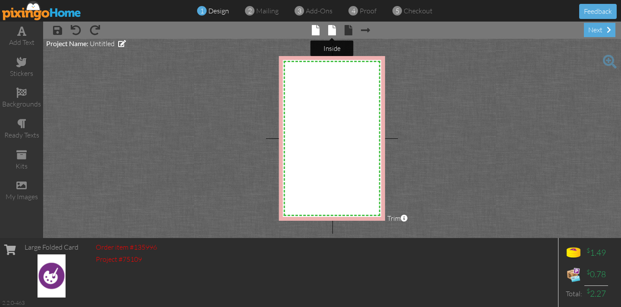
click at [332, 32] on span at bounding box center [332, 30] width 8 height 10
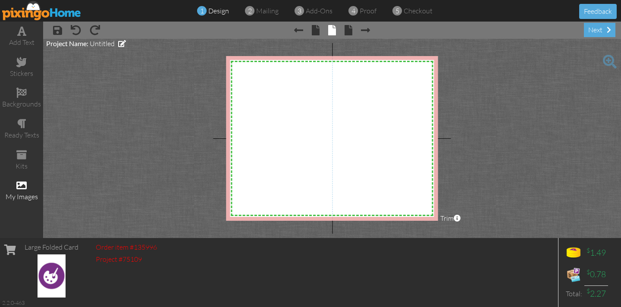
click at [20, 187] on span at bounding box center [21, 185] width 10 height 10
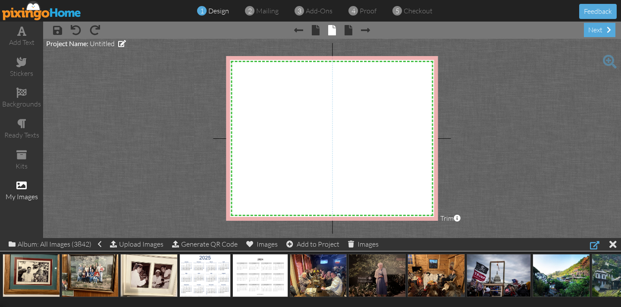
click at [592, 246] on div at bounding box center [594, 245] width 9 height 10
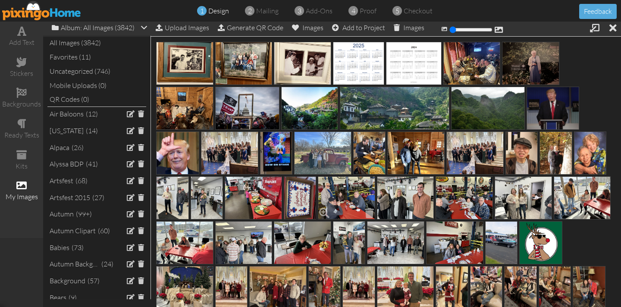
click at [331, 187] on img at bounding box center [346, 197] width 57 height 43
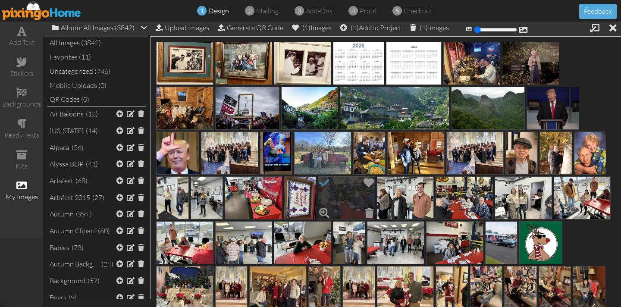
click at [331, 187] on span at bounding box center [324, 183] width 15 height 15
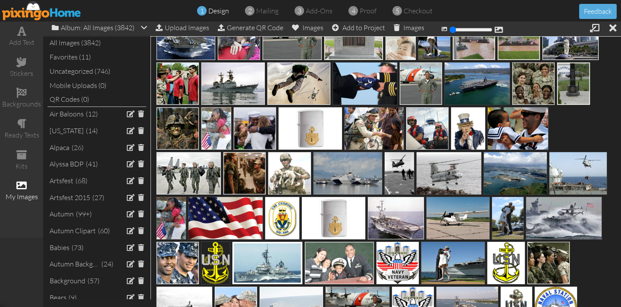
scroll to position [5094, 0]
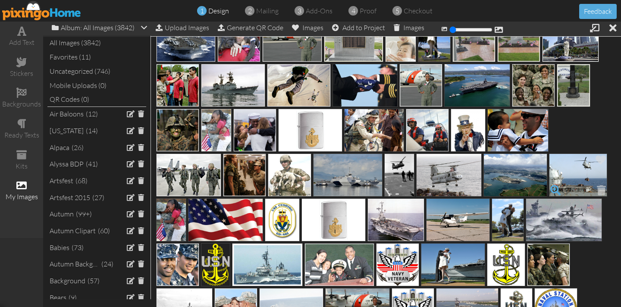
click at [552, 189] on span at bounding box center [555, 190] width 15 height 15
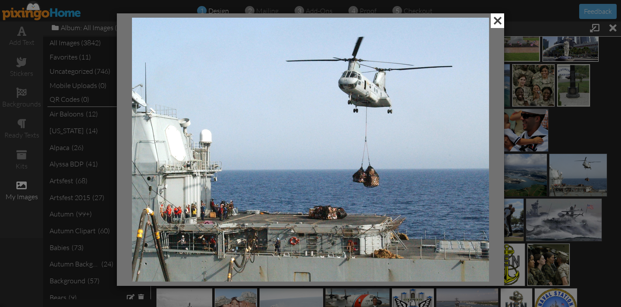
click at [496, 23] on span at bounding box center [497, 20] width 13 height 15
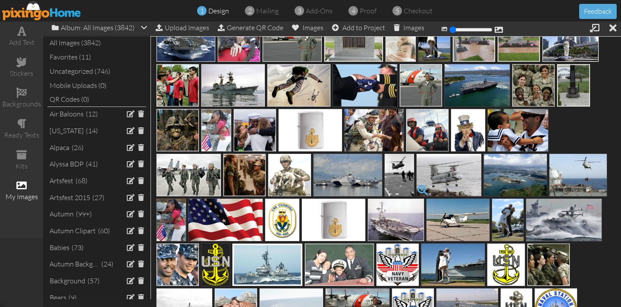
click at [423, 188] on span at bounding box center [423, 190] width 15 height 15
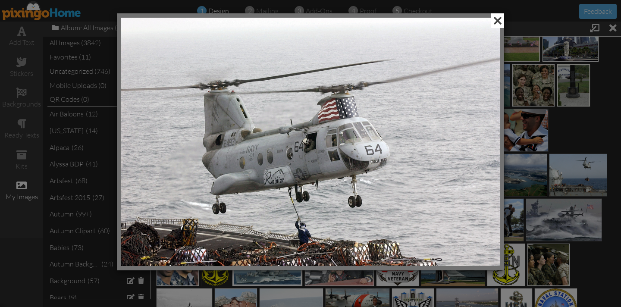
click at [494, 21] on span at bounding box center [497, 20] width 13 height 15
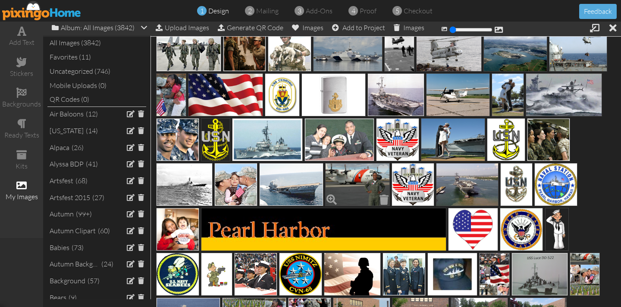
scroll to position [5220, 0]
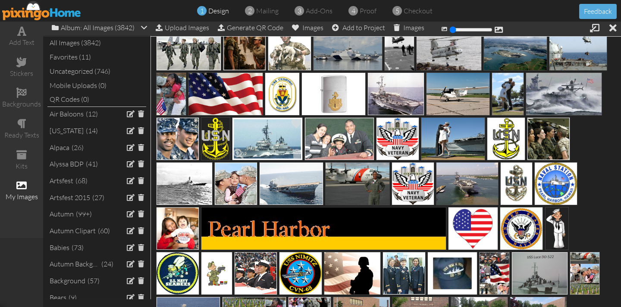
click at [266, 143] on img at bounding box center [267, 138] width 71 height 43
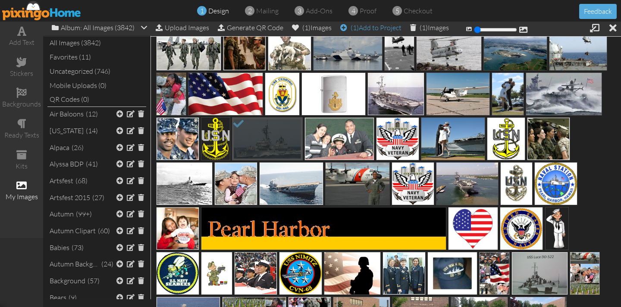
click at [375, 27] on div "(1) Add to Project" at bounding box center [370, 28] width 61 height 12
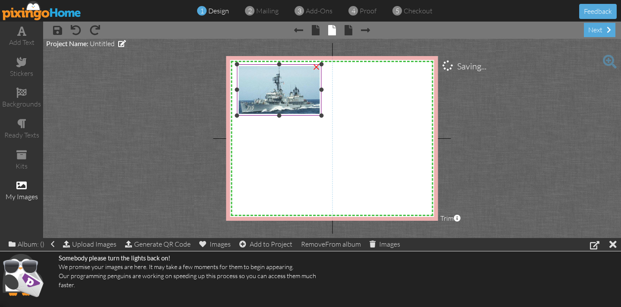
drag, startPoint x: 313, startPoint y: 88, endPoint x: 315, endPoint y: 92, distance: 4.9
click at [313, 88] on img at bounding box center [279, 89] width 85 height 51
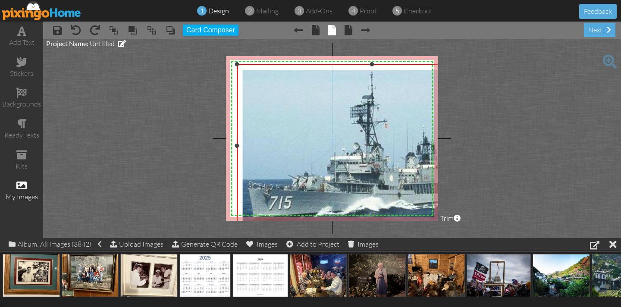
drag, startPoint x: 322, startPoint y: 116, endPoint x: 437, endPoint y: 223, distance: 157.3
click at [441, 228] on project-studio-wrapper "X X X X X X X X X X X X X X X X X X X X X X X X X X X X X X X X X X X X X X X X…" at bounding box center [332, 138] width 578 height 199
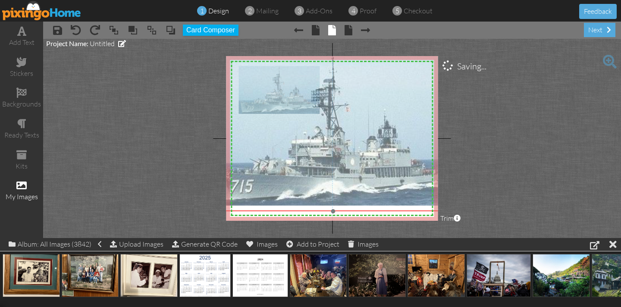
drag, startPoint x: 299, startPoint y: 140, endPoint x: 262, endPoint y: 122, distance: 41.5
click at [262, 122] on img at bounding box center [333, 130] width 271 height 164
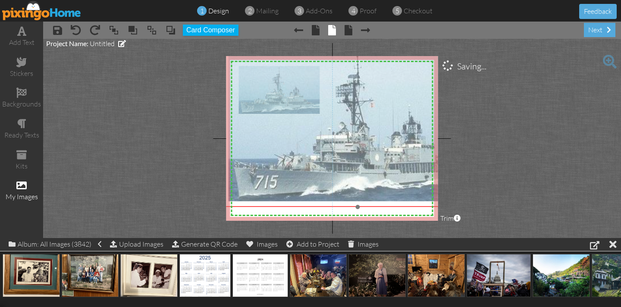
drag, startPoint x: 278, startPoint y: 116, endPoint x: 302, endPoint y: 113, distance: 23.9
click at [302, 113] on img at bounding box center [358, 126] width 271 height 164
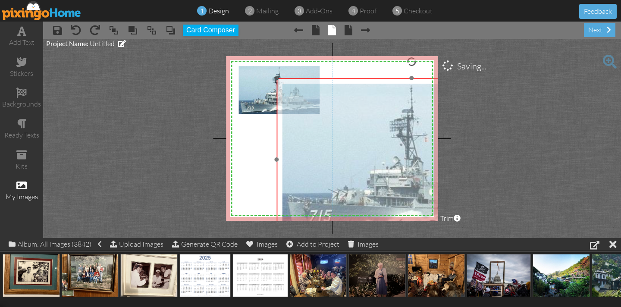
drag, startPoint x: 277, startPoint y: 98, endPoint x: 329, endPoint y: 131, distance: 62.0
click at [329, 131] on img at bounding box center [412, 160] width 271 height 164
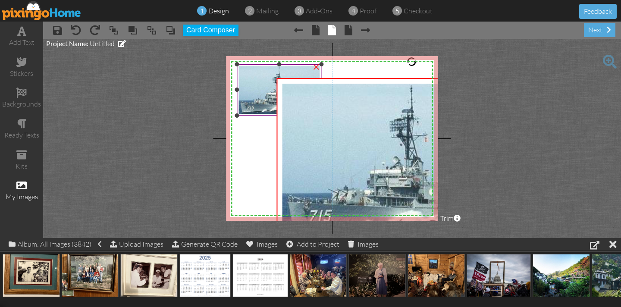
click at [316, 67] on div "×" at bounding box center [316, 66] width 14 height 14
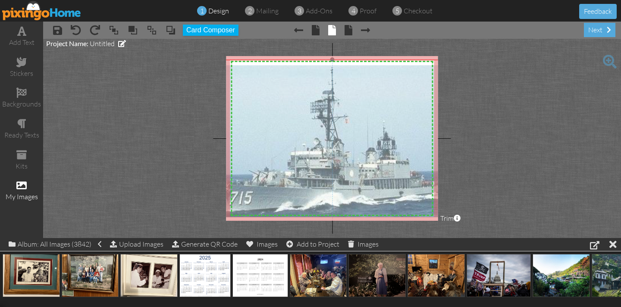
drag, startPoint x: 315, startPoint y: 120, endPoint x: 236, endPoint y: 101, distance: 81.5
click at [236, 101] on img at bounding box center [332, 142] width 271 height 164
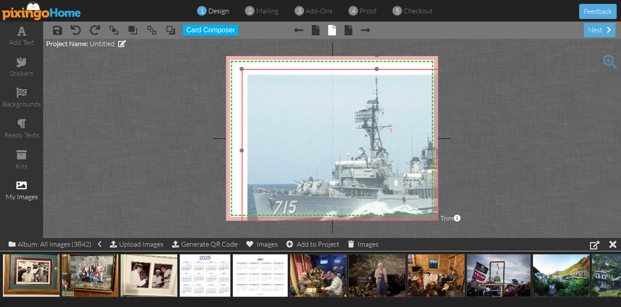
drag, startPoint x: 282, startPoint y: 106, endPoint x: 316, endPoint y: 103, distance: 33.8
click at [327, 116] on img at bounding box center [377, 151] width 271 height 164
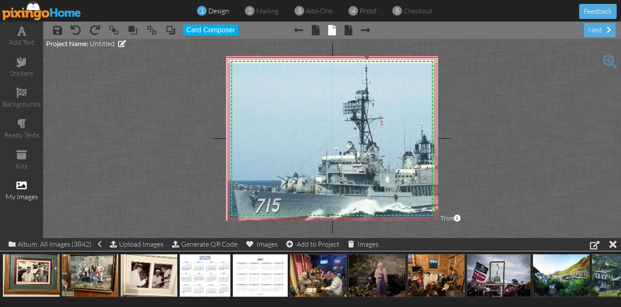
drag, startPoint x: 241, startPoint y: 69, endPoint x: 217, endPoint y: 59, distance: 26.0
click at [218, 57] on project-studio-wrapper "X X X X X X X X X X X X X X X X X X X X X X X X X X X X X X X X X X X X X X X X…" at bounding box center [332, 138] width 578 height 199
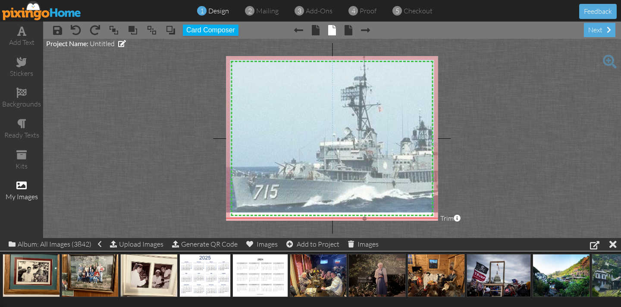
drag, startPoint x: 266, startPoint y: 111, endPoint x: 264, endPoint y: 97, distance: 14.0
click at [264, 97] on img at bounding box center [365, 131] width 290 height 176
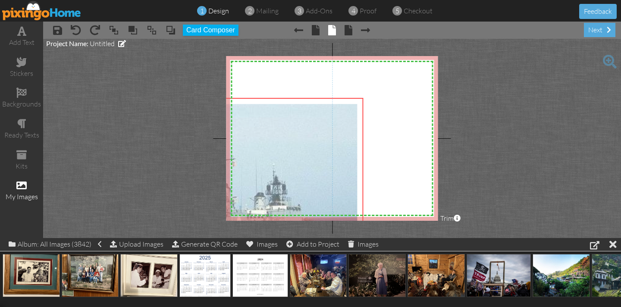
drag, startPoint x: 336, startPoint y: 113, endPoint x: 202, endPoint y: 165, distance: 144.4
click at [190, 167] on project-studio-wrapper "X X X X X X X X X X X X X X X X X X X X X X X X X X X X X X X X X X X X X X X X…" at bounding box center [332, 138] width 578 height 199
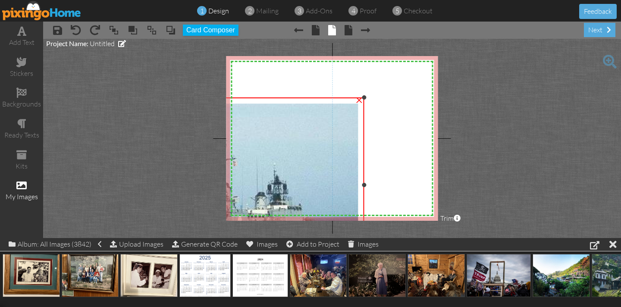
click at [359, 101] on div "×" at bounding box center [360, 99] width 14 height 14
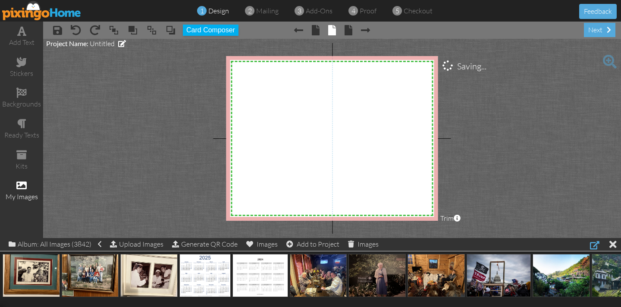
click at [594, 245] on div at bounding box center [594, 245] width 9 height 10
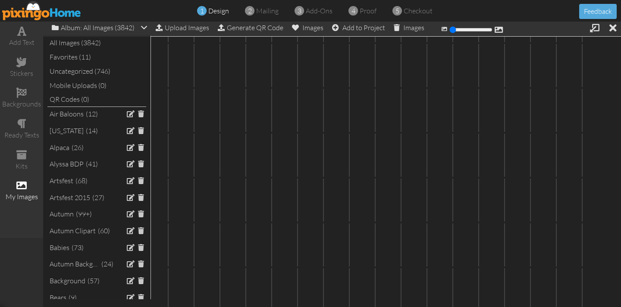
scroll to position [8795, 0]
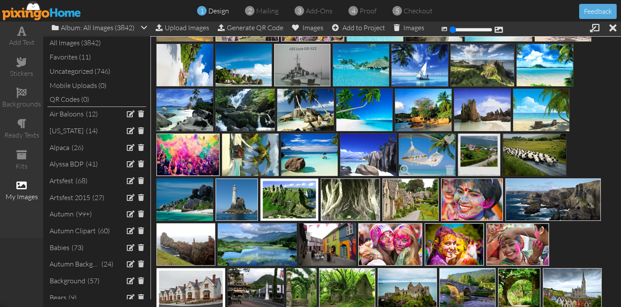
click at [403, 134] on img at bounding box center [427, 154] width 57 height 43
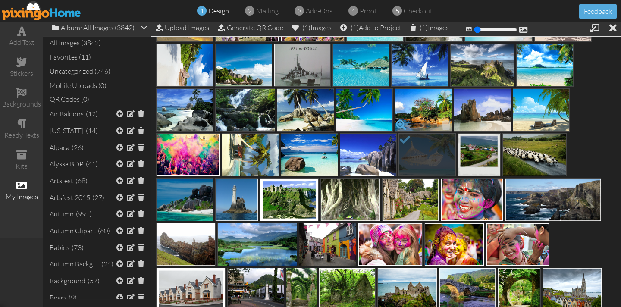
click at [400, 125] on span at bounding box center [401, 125] width 15 height 15
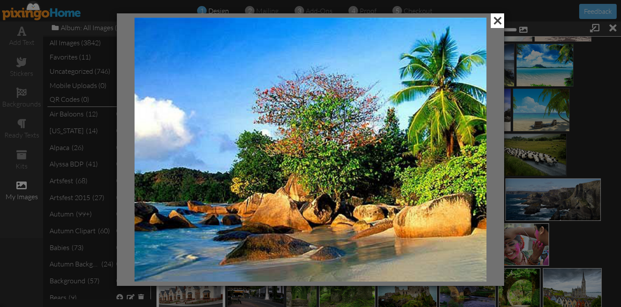
click at [495, 21] on span at bounding box center [497, 20] width 13 height 15
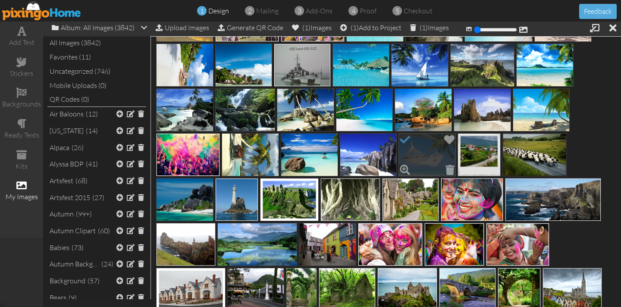
click at [410, 148] on img at bounding box center [427, 154] width 57 height 43
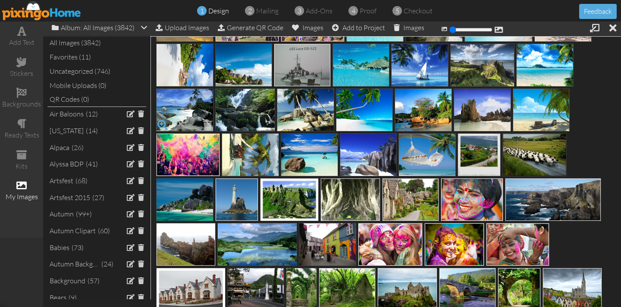
click at [163, 122] on span at bounding box center [162, 125] width 15 height 15
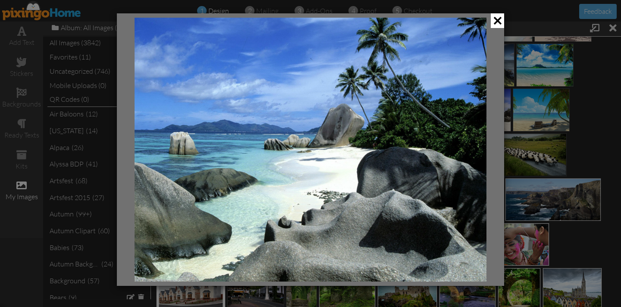
click at [500, 23] on span at bounding box center [497, 20] width 13 height 15
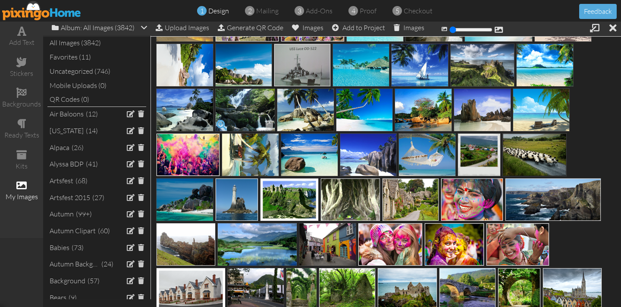
click at [222, 120] on span at bounding box center [221, 125] width 15 height 15
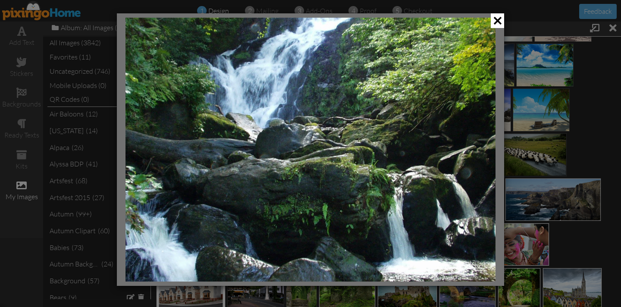
click at [504, 20] on div at bounding box center [311, 150] width 388 height 274
click at [502, 21] on span at bounding box center [497, 20] width 13 height 15
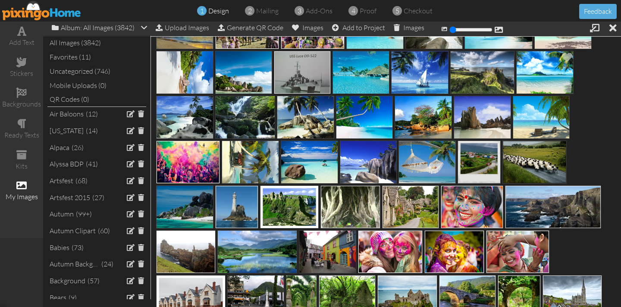
scroll to position [8783, 0]
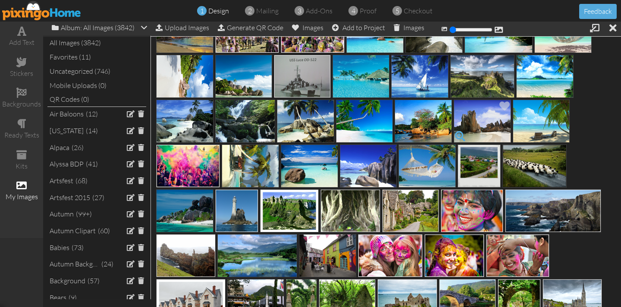
click at [457, 135] on span at bounding box center [460, 136] width 15 height 15
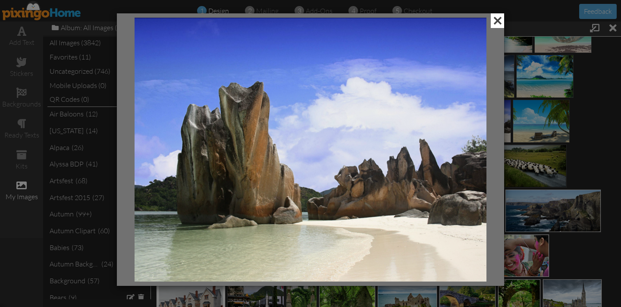
click at [498, 21] on span at bounding box center [497, 20] width 13 height 15
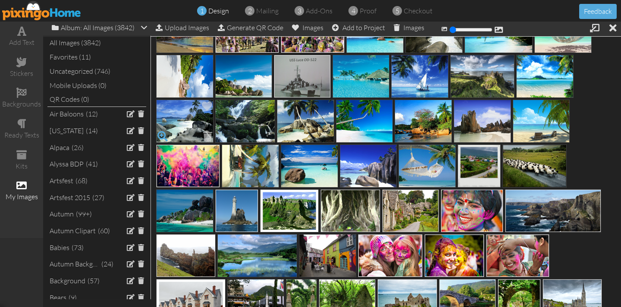
click at [163, 134] on span at bounding box center [162, 136] width 15 height 15
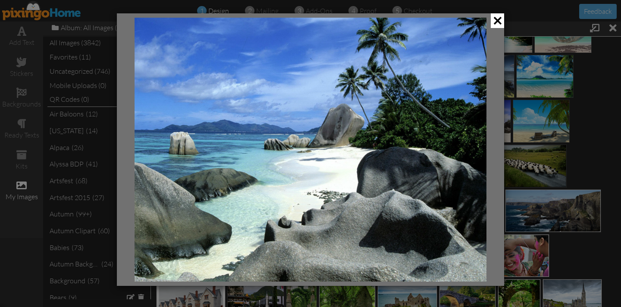
click at [498, 23] on span at bounding box center [497, 20] width 13 height 15
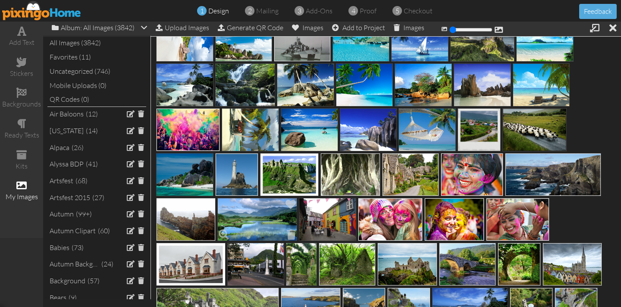
scroll to position [8822, 0]
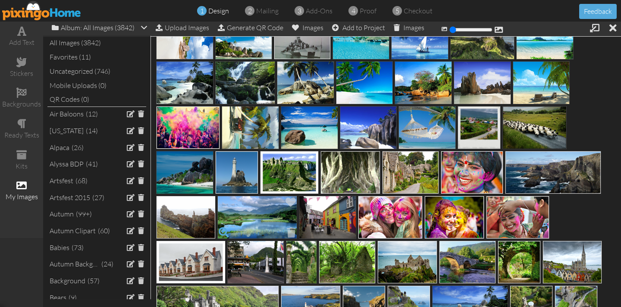
click at [225, 231] on span at bounding box center [224, 232] width 15 height 15
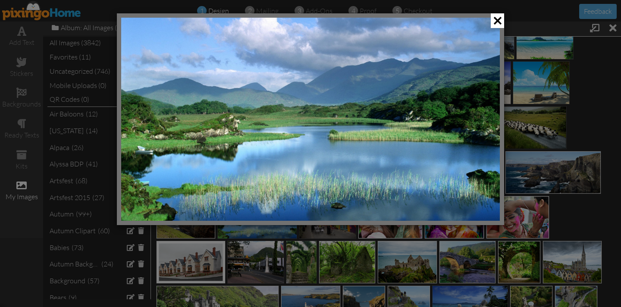
click at [501, 19] on span at bounding box center [497, 20] width 13 height 15
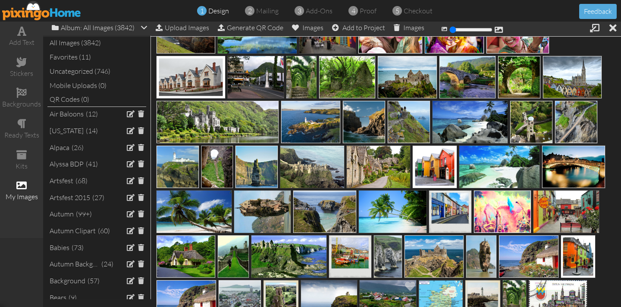
scroll to position [9008, 0]
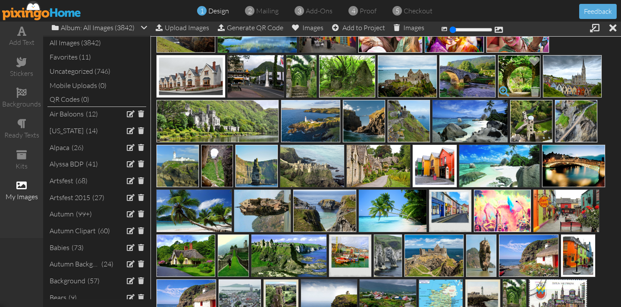
click at [506, 89] on span at bounding box center [504, 91] width 15 height 15
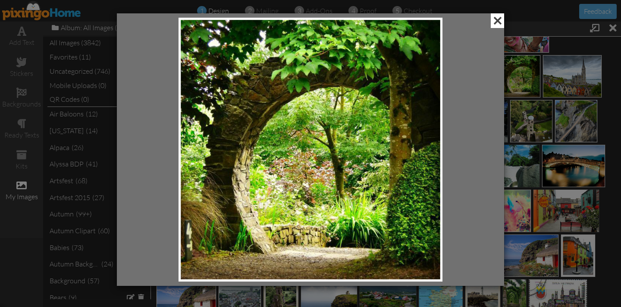
click at [495, 22] on span at bounding box center [497, 20] width 13 height 15
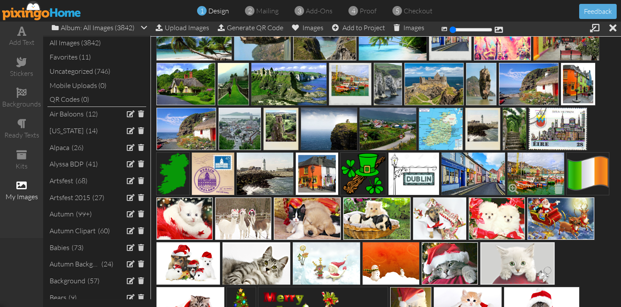
scroll to position [9183, 0]
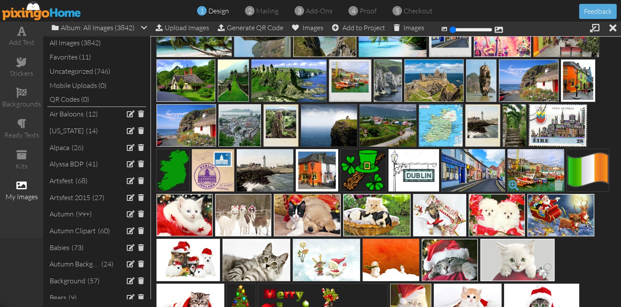
click at [514, 183] on span at bounding box center [514, 185] width 15 height 15
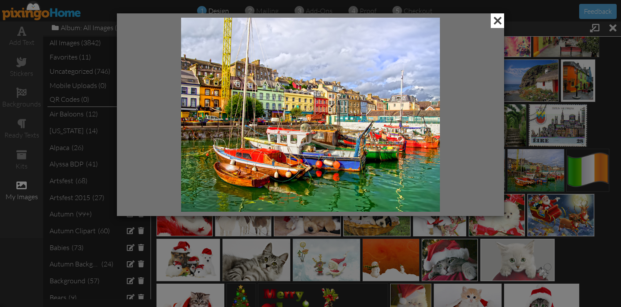
click at [499, 22] on span at bounding box center [497, 20] width 13 height 15
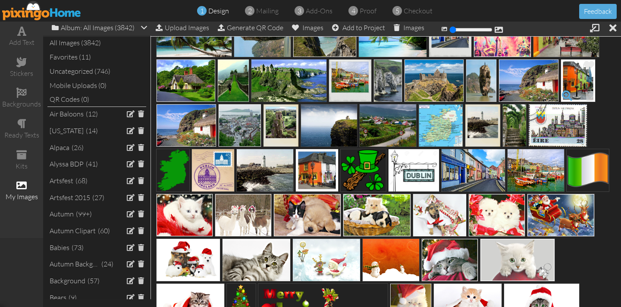
click at [567, 94] on span at bounding box center [567, 95] width 15 height 15
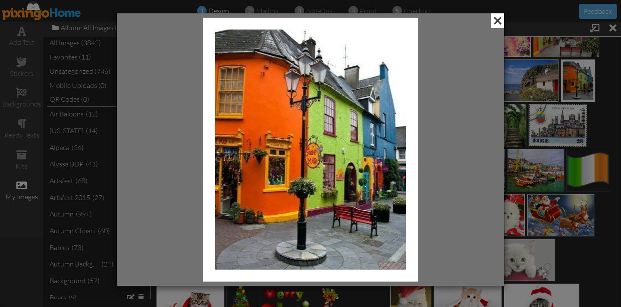
click at [495, 20] on span at bounding box center [497, 20] width 13 height 15
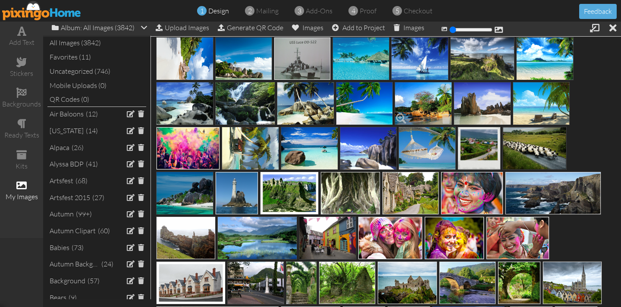
scroll to position [8799, 0]
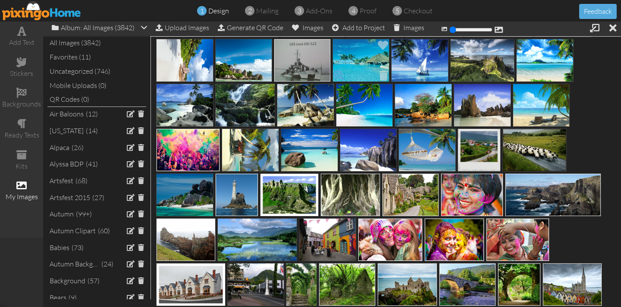
click at [342, 73] on span at bounding box center [339, 75] width 15 height 15
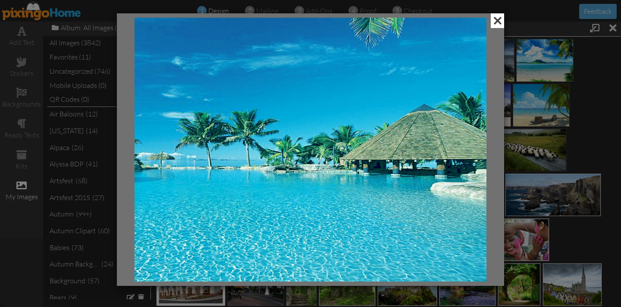
click at [501, 23] on span at bounding box center [497, 20] width 13 height 15
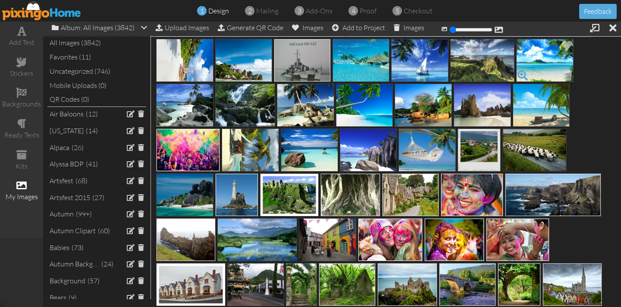
click at [521, 73] on span at bounding box center [523, 75] width 15 height 15
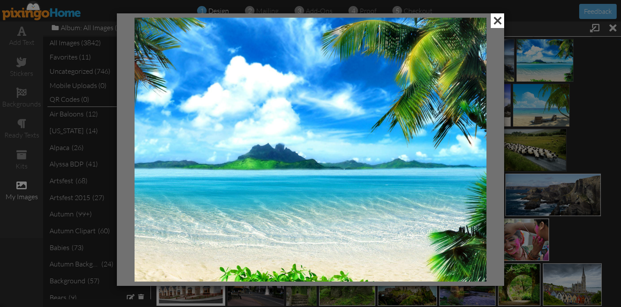
click at [497, 20] on span at bounding box center [497, 20] width 13 height 15
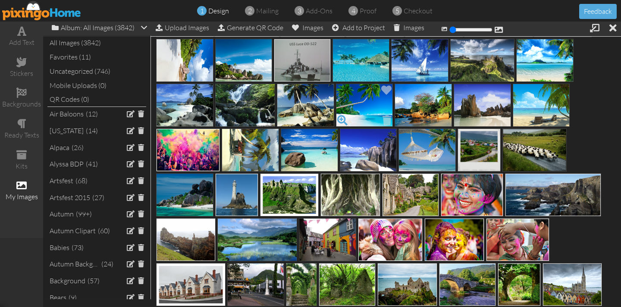
click at [342, 117] on span at bounding box center [342, 120] width 15 height 15
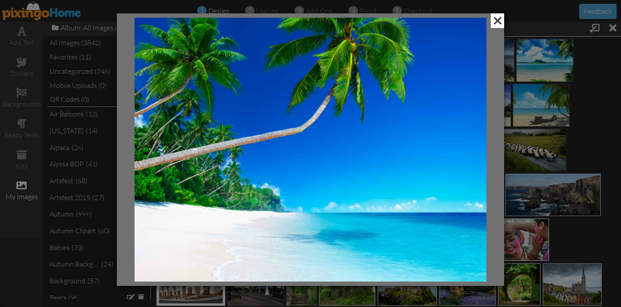
click at [498, 22] on span at bounding box center [497, 20] width 13 height 15
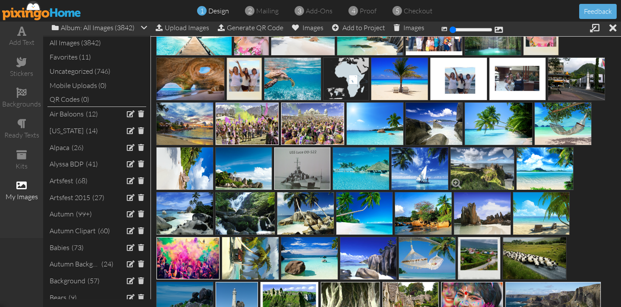
scroll to position [8688, 0]
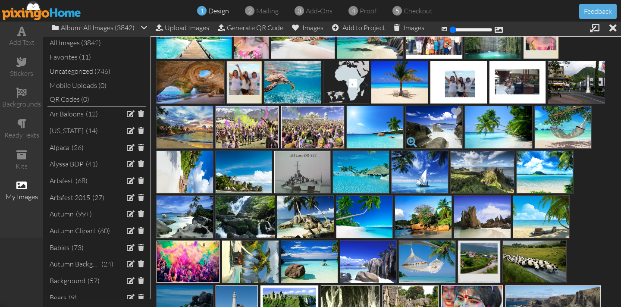
click at [413, 140] on span at bounding box center [412, 142] width 15 height 15
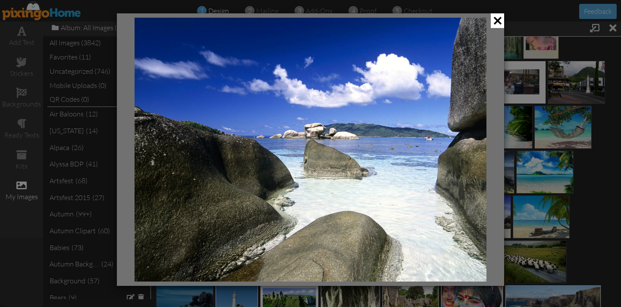
click at [500, 22] on span at bounding box center [497, 20] width 13 height 15
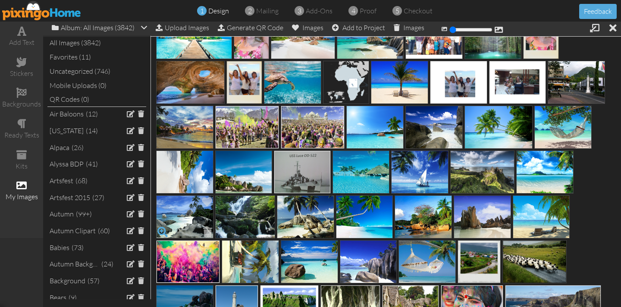
click at [161, 228] on span at bounding box center [162, 232] width 15 height 15
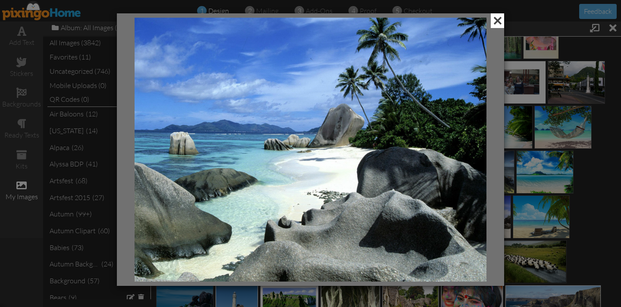
click at [496, 22] on span at bounding box center [497, 20] width 13 height 15
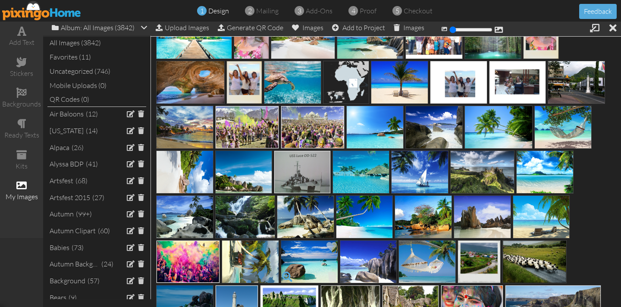
click at [284, 276] on span at bounding box center [287, 277] width 15 height 15
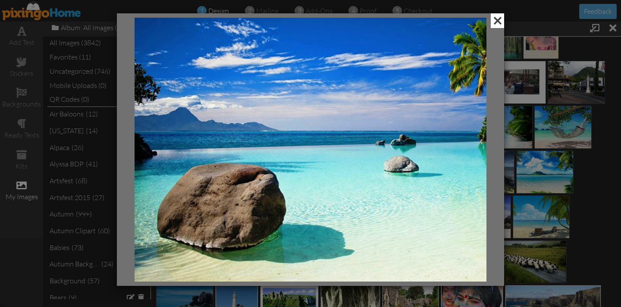
click at [497, 24] on span at bounding box center [497, 20] width 13 height 15
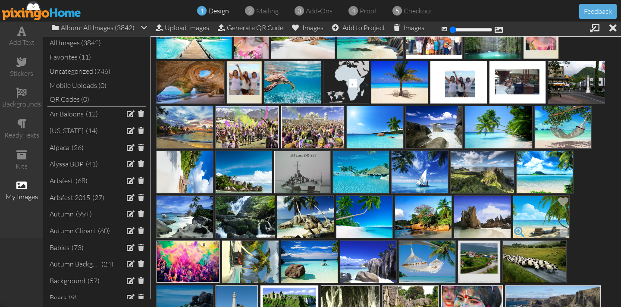
click at [519, 230] on span at bounding box center [519, 232] width 15 height 15
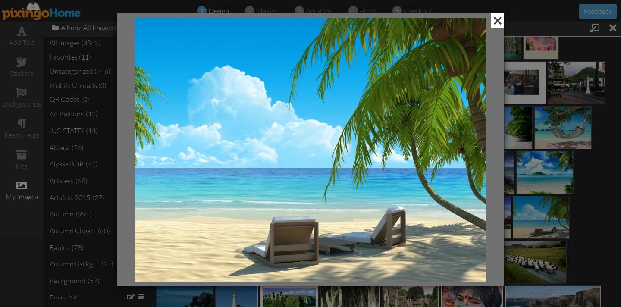
click at [495, 23] on span at bounding box center [497, 20] width 13 height 15
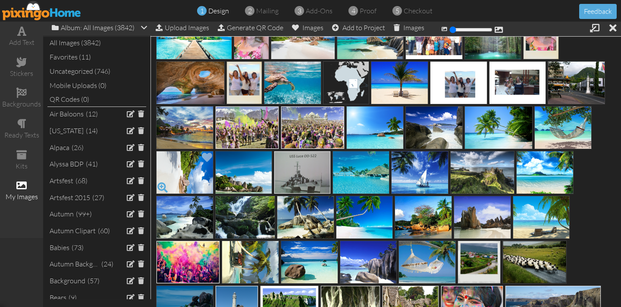
click at [161, 186] on span at bounding box center [162, 187] width 15 height 15
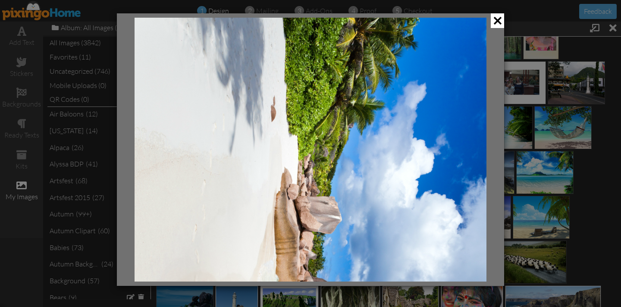
click at [496, 24] on span at bounding box center [497, 20] width 13 height 15
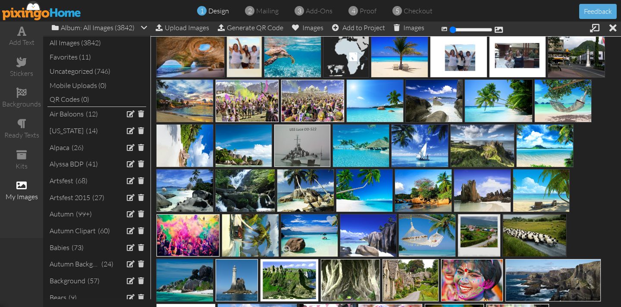
scroll to position [8715, 0]
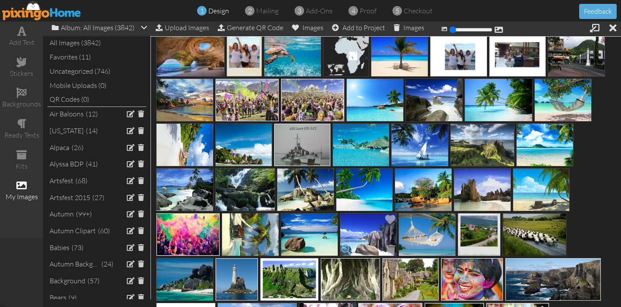
click at [344, 248] on span at bounding box center [346, 250] width 15 height 15
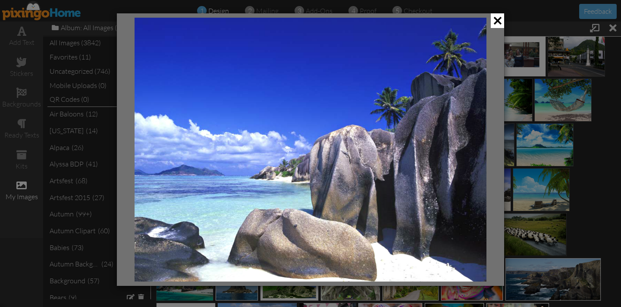
click at [424, 107] on img at bounding box center [311, 150] width 352 height 264
click at [498, 21] on span at bounding box center [497, 20] width 13 height 15
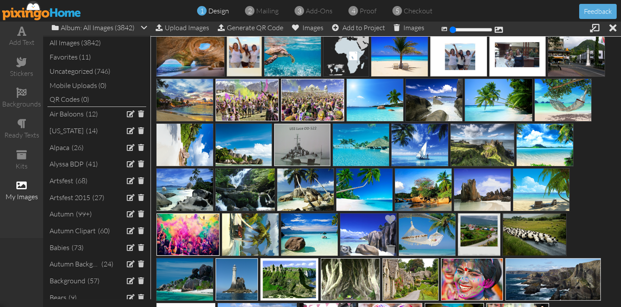
click at [352, 235] on img at bounding box center [368, 234] width 57 height 43
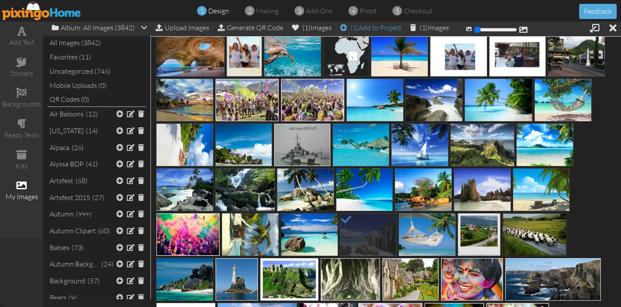
click at [378, 28] on div "(1) Add to Project" at bounding box center [370, 28] width 61 height 12
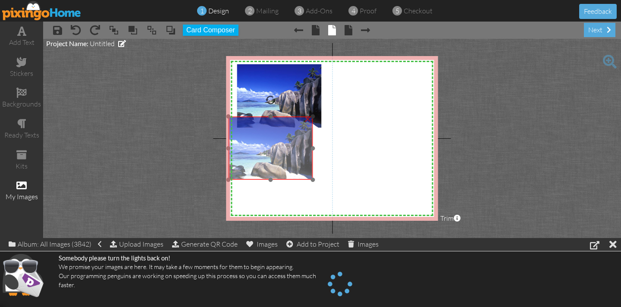
drag, startPoint x: 298, startPoint y: 113, endPoint x: 291, endPoint y: 158, distance: 45.5
click at [290, 166] on img at bounding box center [270, 148] width 85 height 63
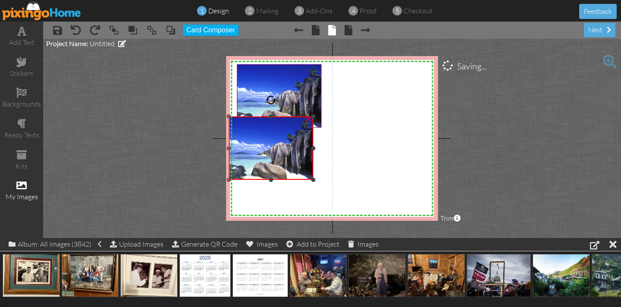
click at [309, 120] on div "×" at bounding box center [308, 118] width 14 height 14
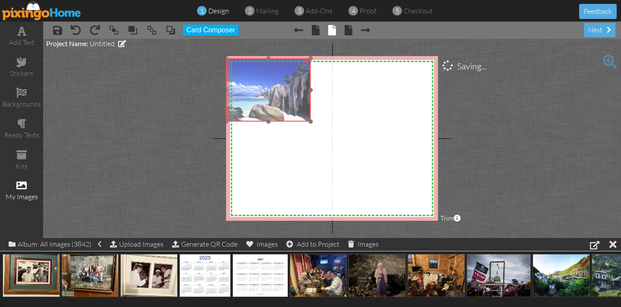
drag, startPoint x: 301, startPoint y: 110, endPoint x: 292, endPoint y: 103, distance: 11.6
click at [290, 104] on img at bounding box center [268, 89] width 85 height 63
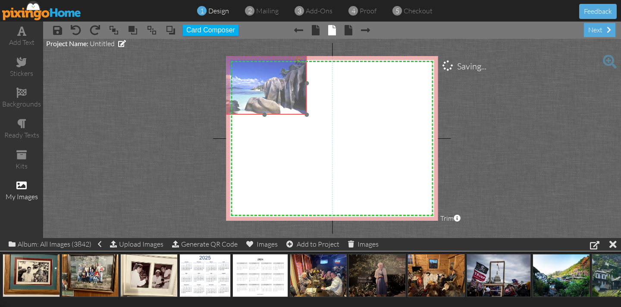
drag, startPoint x: 295, startPoint y: 103, endPoint x: 294, endPoint y: 109, distance: 6.2
click at [291, 96] on img at bounding box center [264, 82] width 85 height 63
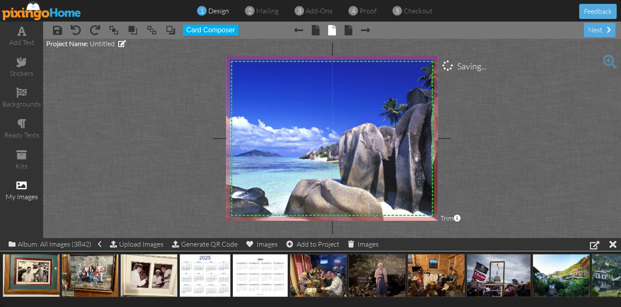
drag, startPoint x: 308, startPoint y: 113, endPoint x: 435, endPoint y: 226, distance: 169.7
click at [435, 226] on project-studio-wrapper "X X X X X X X X X X X X X X X X X X X X X X X X X X X X X X X X X X X X X X X X…" at bounding box center [332, 138] width 578 height 199
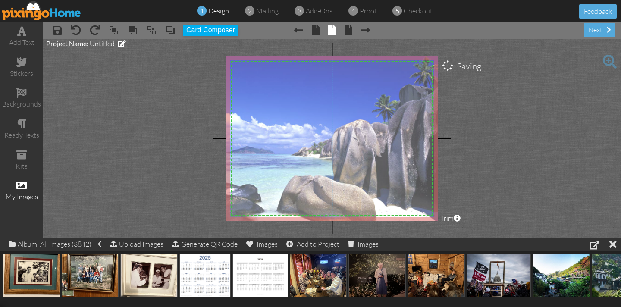
drag, startPoint x: 359, startPoint y: 175, endPoint x: 352, endPoint y: 171, distance: 8.5
click at [352, 171] on img at bounding box center [332, 136] width 236 height 176
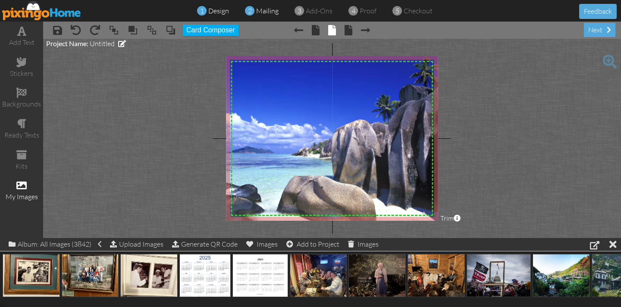
click at [258, 13] on span "mailing" at bounding box center [267, 10] width 22 height 9
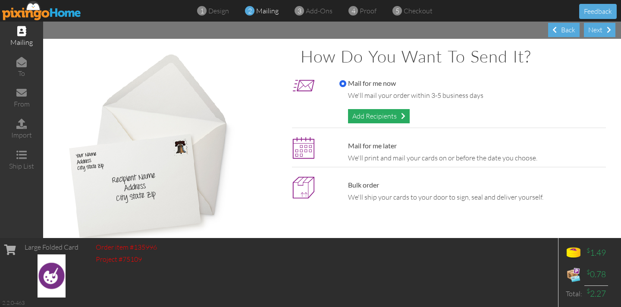
click at [377, 118] on div "Add Recipients" at bounding box center [379, 116] width 62 height 14
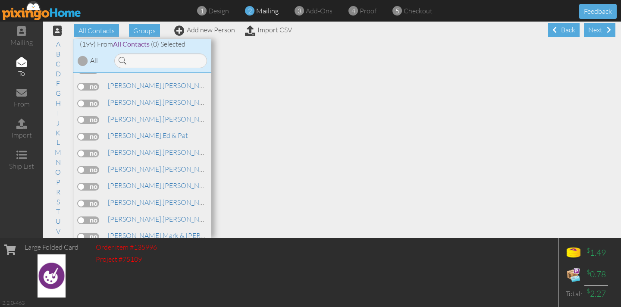
scroll to position [1680, 0]
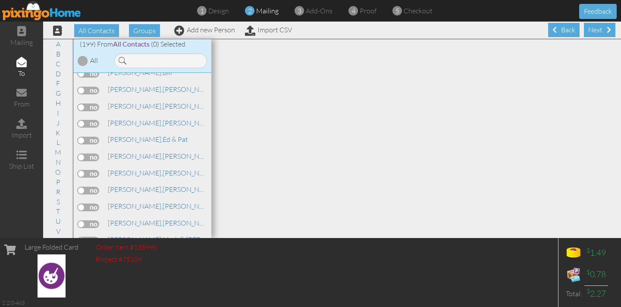
click at [91, 154] on label at bounding box center [89, 158] width 22 height 8
click at [0, 0] on input "checkbox" at bounding box center [0, 0] width 0 height 0
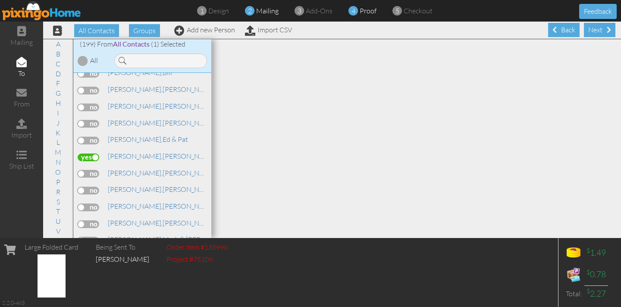
click at [356, 13] on span at bounding box center [353, 11] width 9 height 17
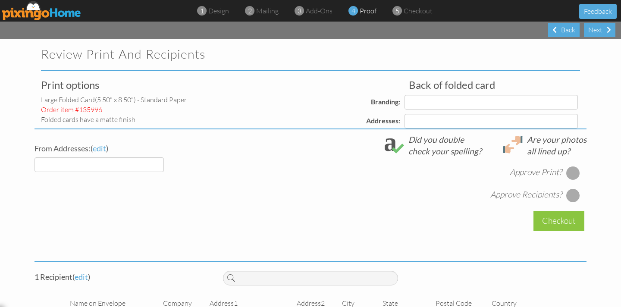
select select "object:40176"
select select "object:40179"
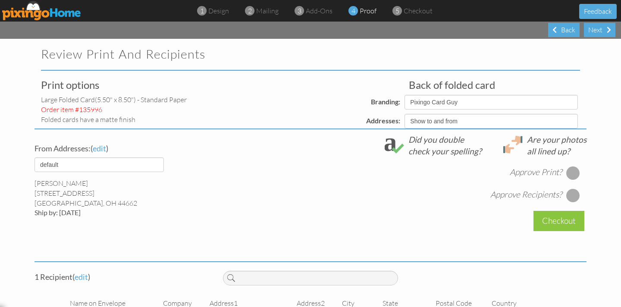
select select "object:40181"
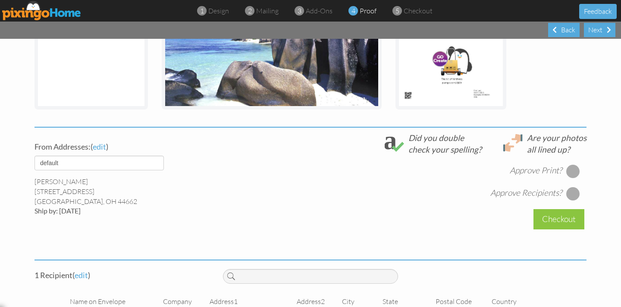
scroll to position [230, 0]
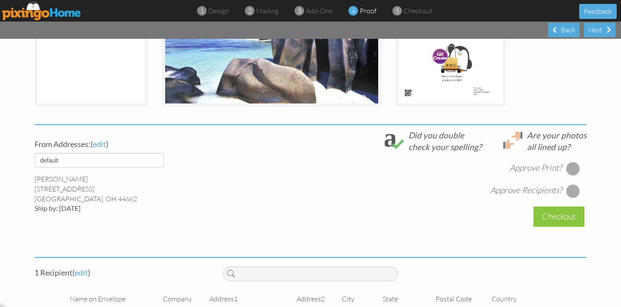
click at [571, 168] on div at bounding box center [574, 169] width 14 height 14
click at [571, 191] on div at bounding box center [574, 191] width 14 height 14
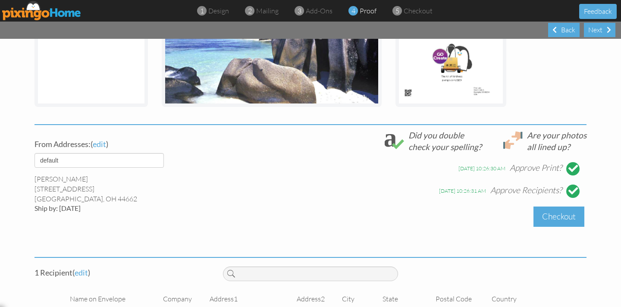
scroll to position [231, 0]
click at [563, 215] on div "Checkout" at bounding box center [559, 216] width 51 height 20
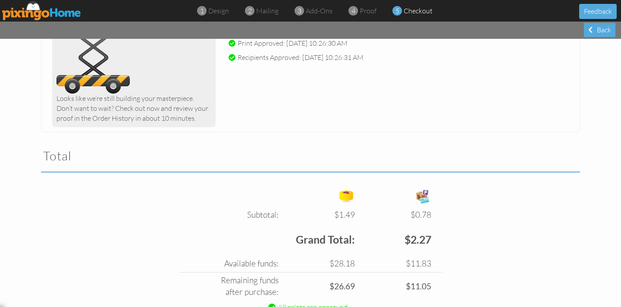
scroll to position [205, 0]
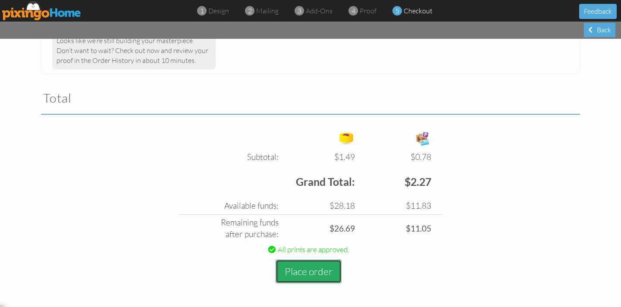
click at [312, 273] on button "Place order" at bounding box center [309, 272] width 66 height 24
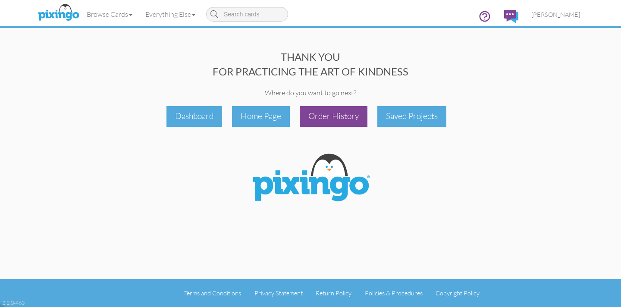
click at [347, 119] on div "Order History" at bounding box center [334, 116] width 68 height 20
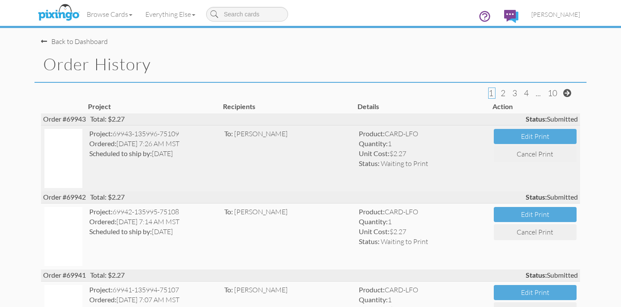
click at [72, 151] on img at bounding box center [63, 158] width 38 height 59
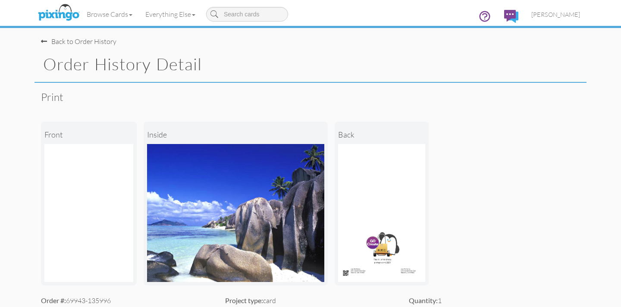
click at [44, 41] on span at bounding box center [44, 41] width 6 height 7
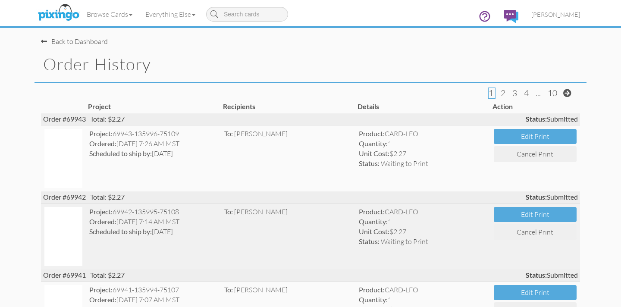
click at [132, 230] on strong "Scheduled to ship by:" at bounding box center [120, 231] width 63 height 8
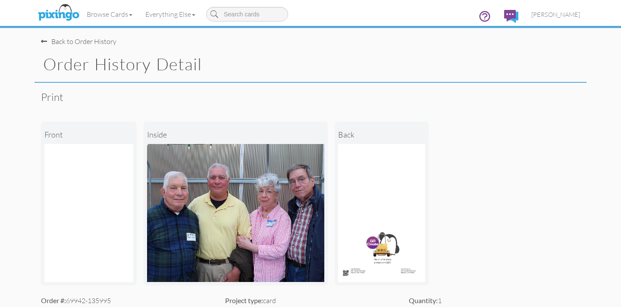
click at [44, 41] on span at bounding box center [44, 41] width 6 height 7
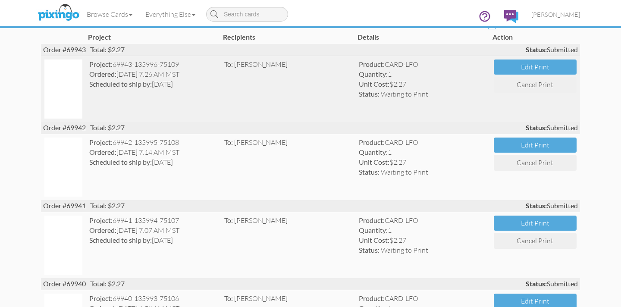
scroll to position [71, 0]
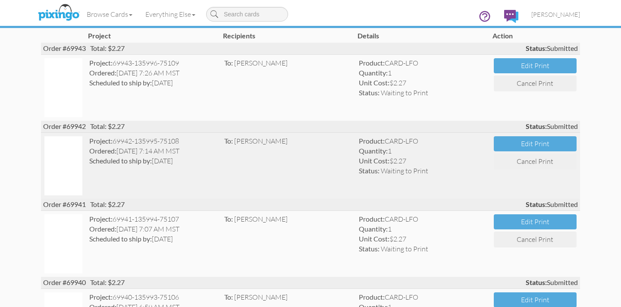
click at [79, 156] on img at bounding box center [63, 165] width 38 height 59
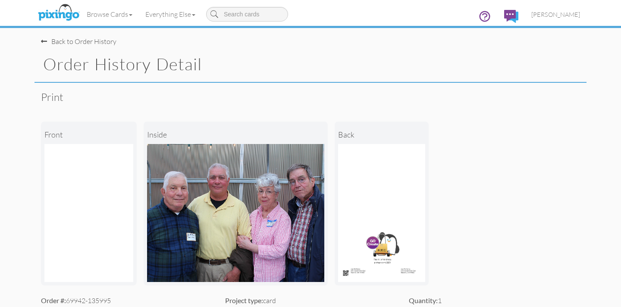
click at [45, 42] on span at bounding box center [44, 41] width 6 height 7
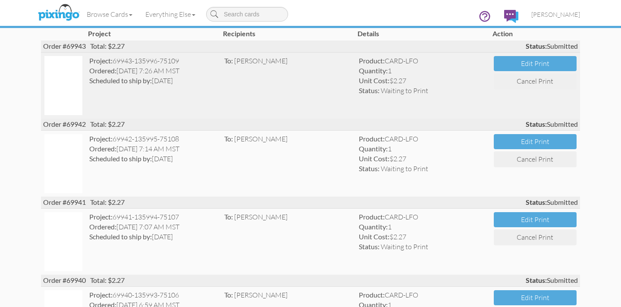
scroll to position [74, 0]
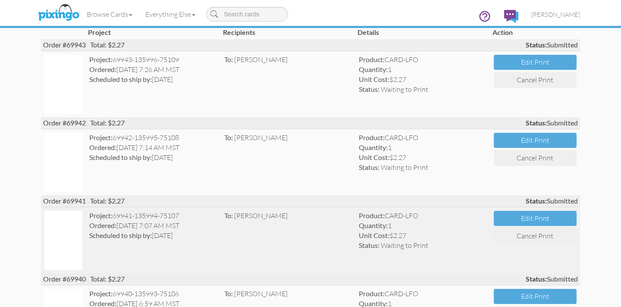
click at [71, 234] on img at bounding box center [63, 240] width 38 height 59
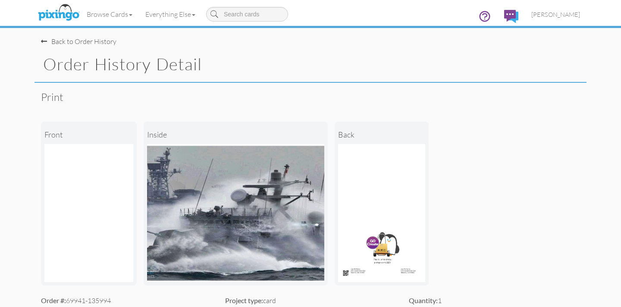
click at [42, 40] on span at bounding box center [44, 41] width 6 height 7
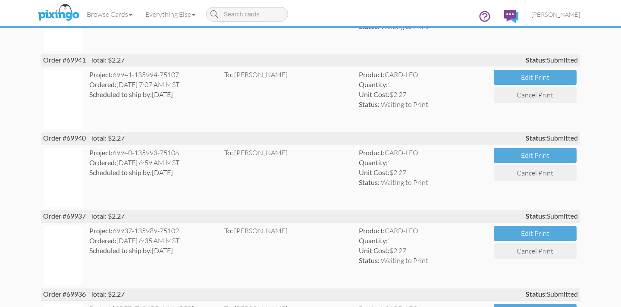
scroll to position [215, 0]
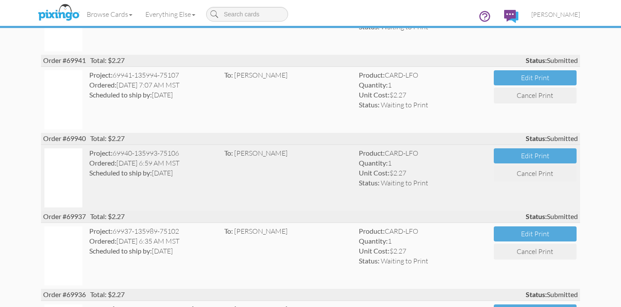
click at [150, 166] on div "Ordered: 21 Sep 6:59 AM MST" at bounding box center [153, 163] width 128 height 10
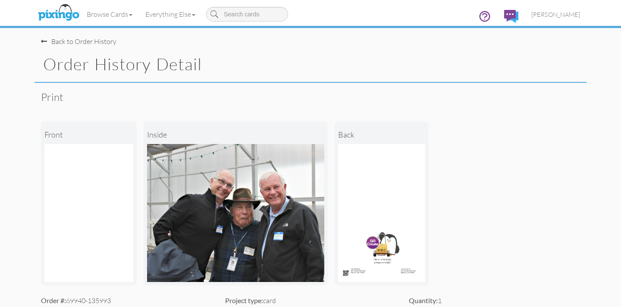
click at [63, 42] on div "Back to Order History" at bounding box center [79, 42] width 76 height 10
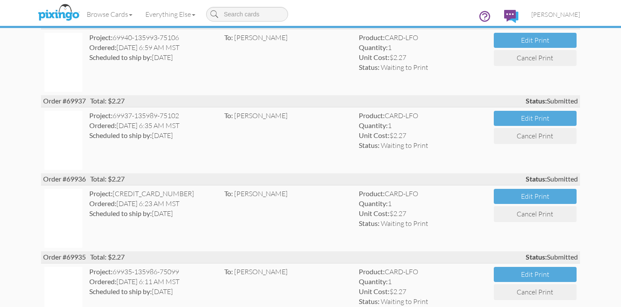
scroll to position [345, 0]
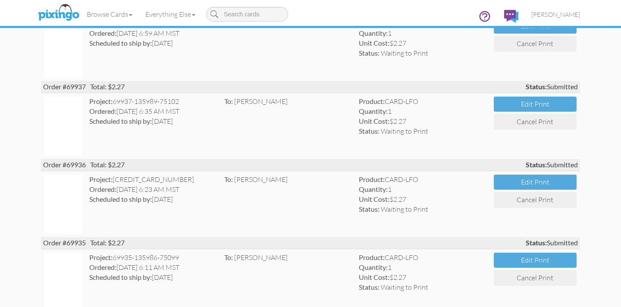
click at [120, 117] on strong "Scheduled to ship by:" at bounding box center [120, 121] width 63 height 8
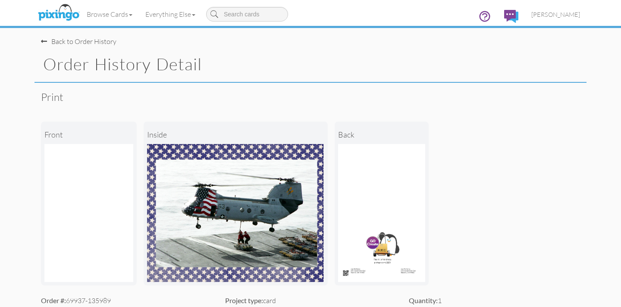
click at [49, 40] on div "Back to Order History" at bounding box center [79, 42] width 76 height 10
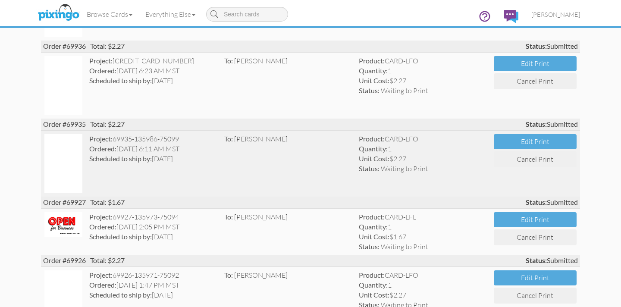
scroll to position [468, 0]
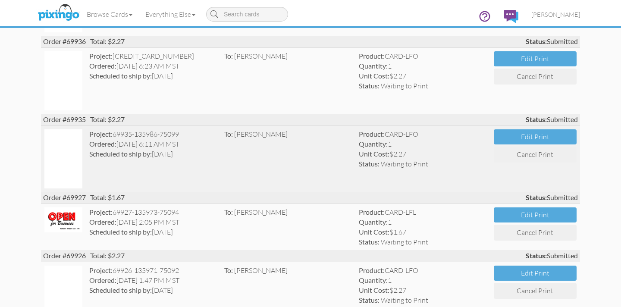
click at [114, 152] on strong "Scheduled to ship by:" at bounding box center [120, 154] width 63 height 8
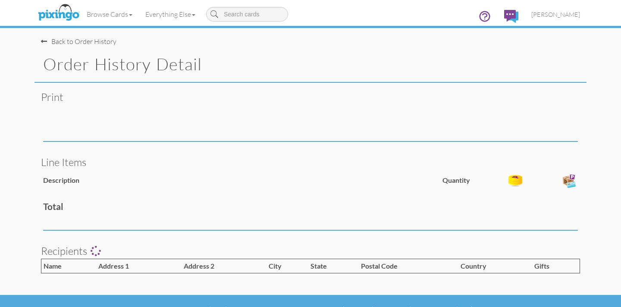
scroll to position [2, 0]
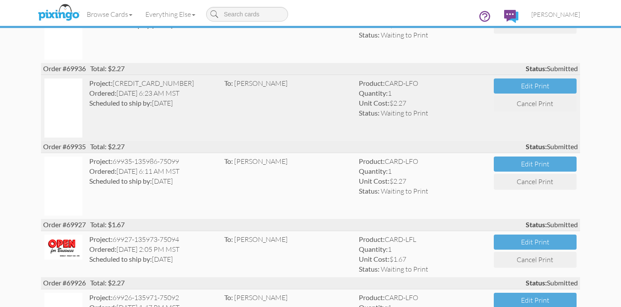
scroll to position [442, 0]
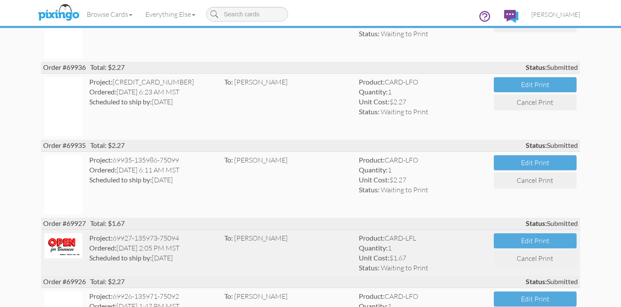
click at [65, 252] on img at bounding box center [63, 245] width 38 height 25
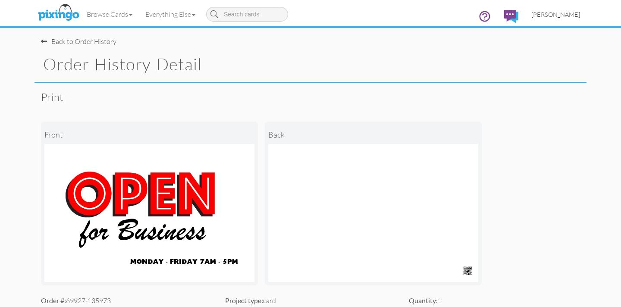
click at [558, 17] on span "[PERSON_NAME]" at bounding box center [556, 14] width 49 height 7
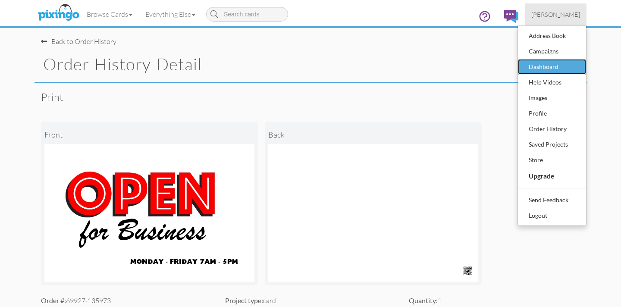
click at [543, 66] on div "Dashboard" at bounding box center [552, 66] width 51 height 13
